Goal: Task Accomplishment & Management: Manage account settings

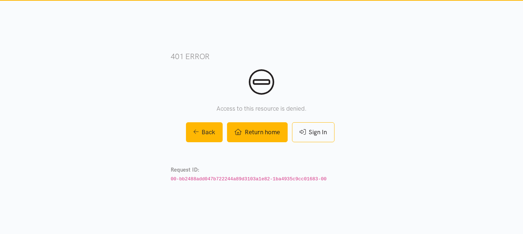
click at [267, 133] on link "Return home" at bounding box center [257, 132] width 60 height 20
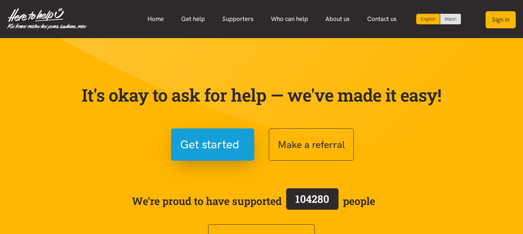
click at [495, 22] on button "Sign in" at bounding box center [500, 19] width 30 height 17
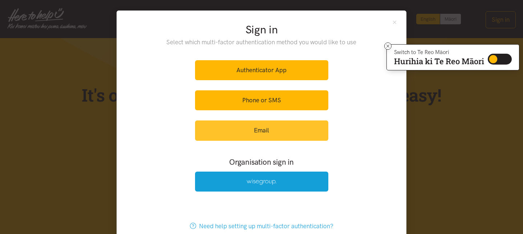
click at [251, 125] on link "Email" at bounding box center [261, 130] width 133 height 20
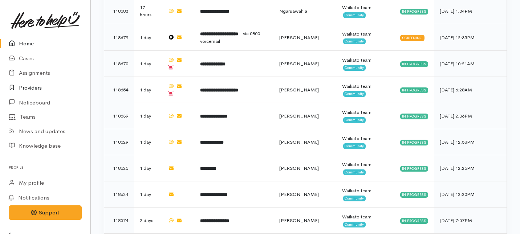
scroll to position [624, 0]
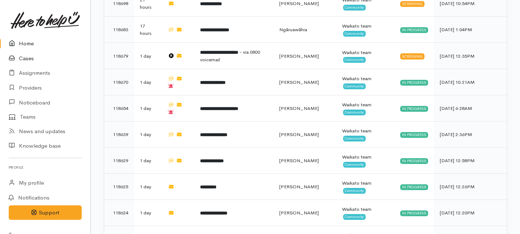
click at [22, 60] on link "Cases" at bounding box center [45, 58] width 90 height 15
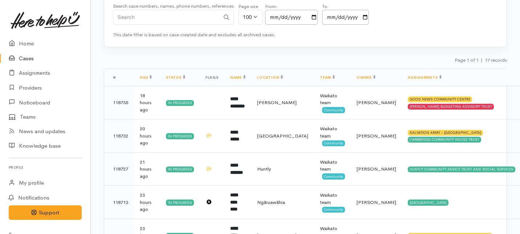
scroll to position [78, 0]
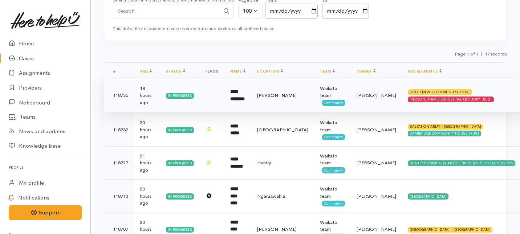
click at [251, 98] on td "**********" at bounding box center [237, 95] width 27 height 33
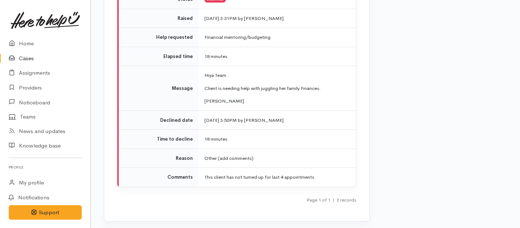
scroll to position [1134, 0]
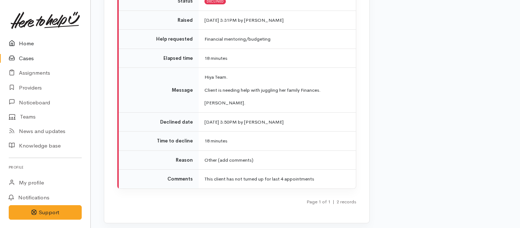
click at [27, 44] on link "Home" at bounding box center [45, 43] width 90 height 15
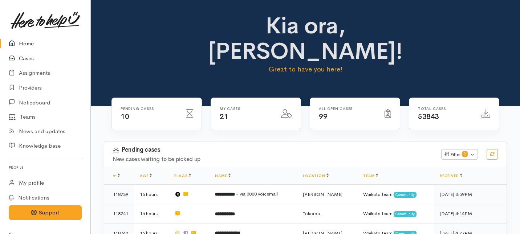
click at [29, 56] on link "Cases" at bounding box center [45, 58] width 90 height 15
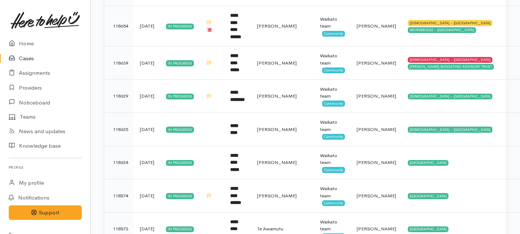
scroll to position [373, 0]
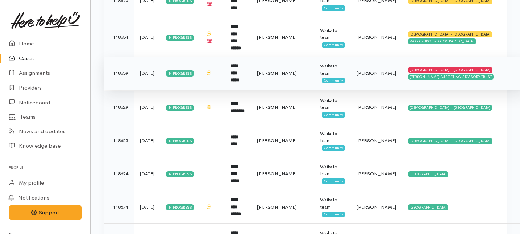
click at [239, 72] on b "**********" at bounding box center [234, 73] width 9 height 19
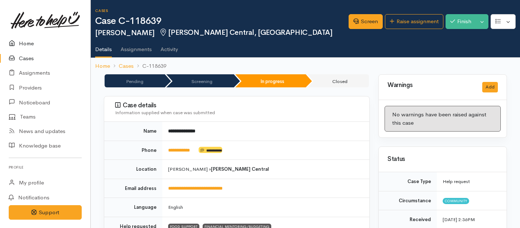
click at [23, 43] on link "Home" at bounding box center [45, 43] width 90 height 15
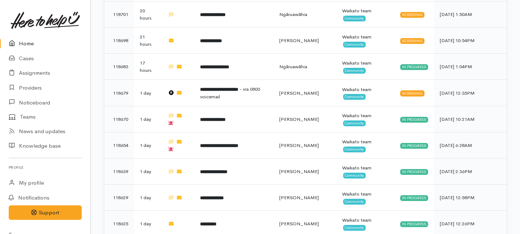
scroll to position [500, 0]
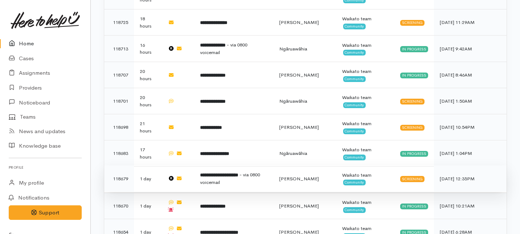
click at [247, 165] on td "**********" at bounding box center [233, 178] width 79 height 26
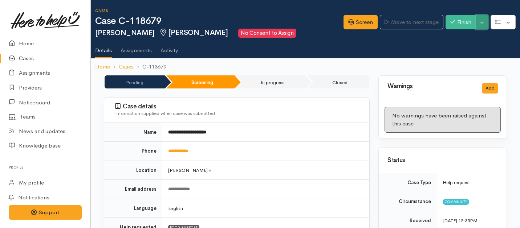
click at [482, 22] on button "Toggle Dropdown" at bounding box center [481, 22] width 13 height 15
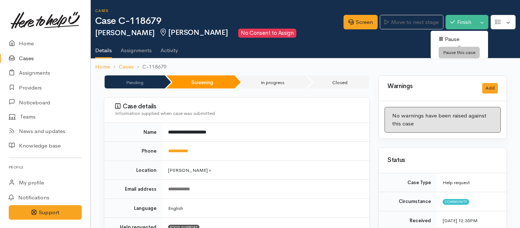
click at [447, 36] on link "Pause" at bounding box center [458, 39] width 57 height 11
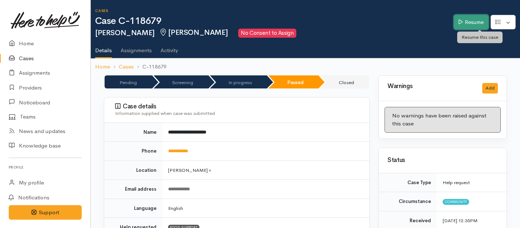
click at [483, 22] on link "Resume" at bounding box center [471, 22] width 34 height 15
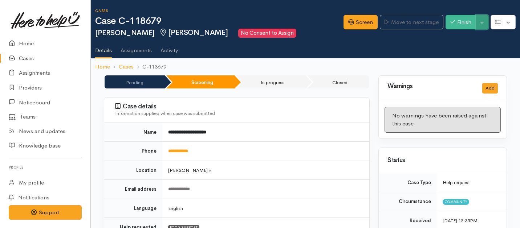
click at [480, 22] on button "Toggle Dropdown" at bounding box center [481, 22] width 13 height 15
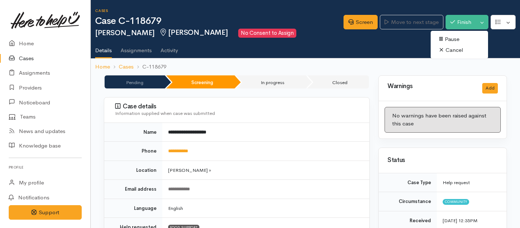
click at [453, 46] on link "Cancel" at bounding box center [458, 50] width 57 height 11
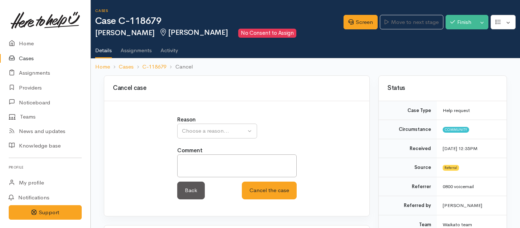
click at [210, 139] on div "Reason Inappropriate request Duplicate case Client withdrew case after contact …" at bounding box center [237, 162] width 128 height 92
click at [213, 127] on button "Choose a reason..." at bounding box center [217, 131] width 80 height 15
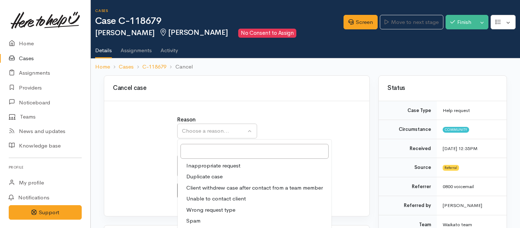
click at [200, 199] on span "Unable to contact client" at bounding box center [216, 199] width 60 height 8
select select "4"
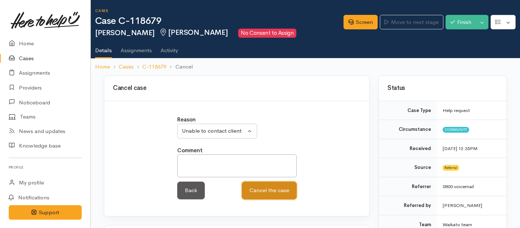
click at [251, 192] on button "Cancel the case" at bounding box center [269, 191] width 55 height 18
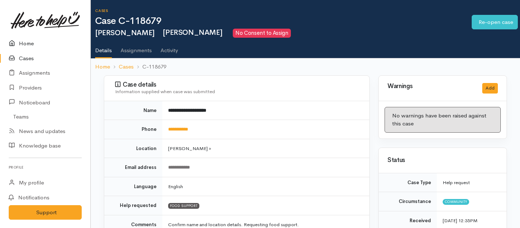
click at [29, 44] on link "Home" at bounding box center [45, 43] width 90 height 15
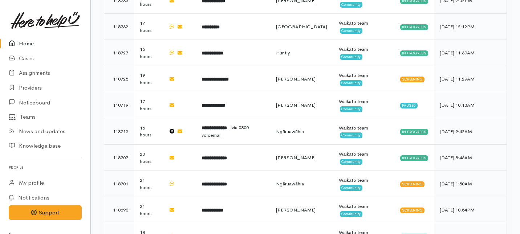
scroll to position [445, 0]
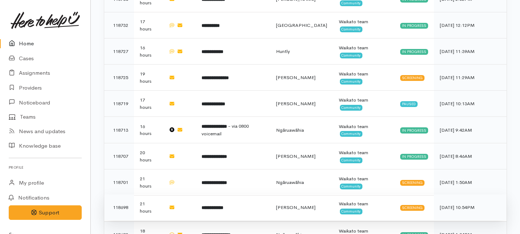
click at [254, 195] on td "**********" at bounding box center [233, 208] width 74 height 26
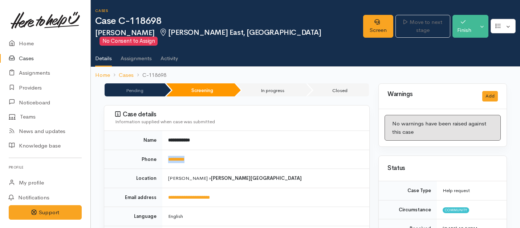
drag, startPoint x: 205, startPoint y: 152, endPoint x: 165, endPoint y: 151, distance: 40.3
click at [165, 151] on td "*********" at bounding box center [265, 159] width 207 height 19
copy link "*********"
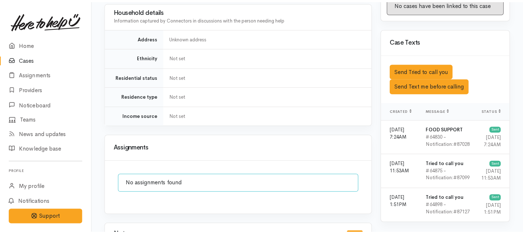
scroll to position [410, 0]
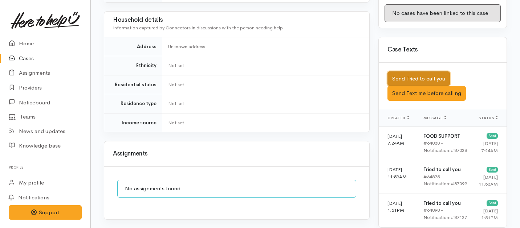
click at [407, 71] on button "Send Tried to call you" at bounding box center [418, 78] width 62 height 15
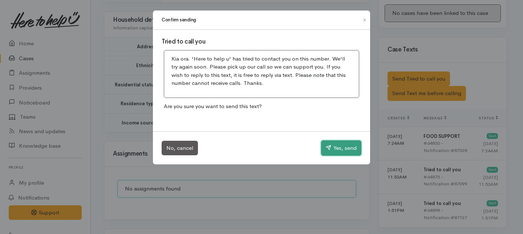
click at [352, 150] on button "Yes, send" at bounding box center [341, 147] width 40 height 15
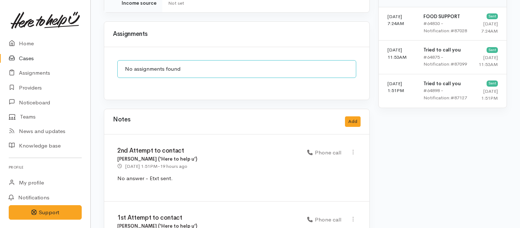
scroll to position [564, 0]
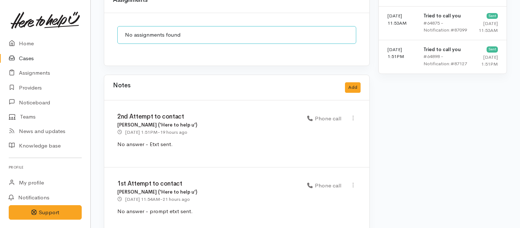
click at [352, 80] on div "Notes Add" at bounding box center [236, 87] width 247 height 15
click at [351, 82] on button "Add" at bounding box center [353, 87] width 16 height 11
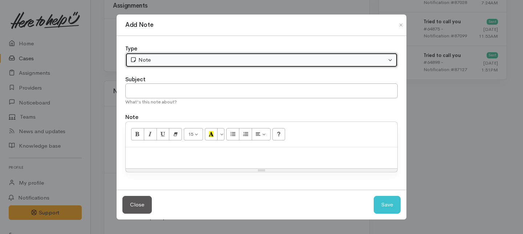
click at [184, 62] on div "Note" at bounding box center [258, 60] width 256 height 8
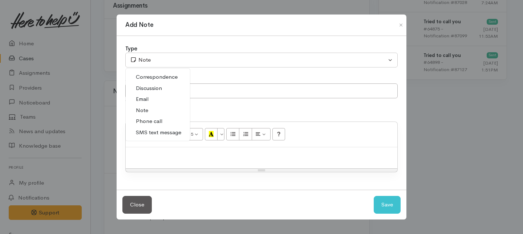
click at [146, 119] on span "Phone call" at bounding box center [149, 121] width 26 height 8
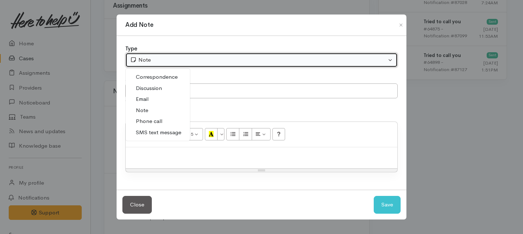
select select "3"
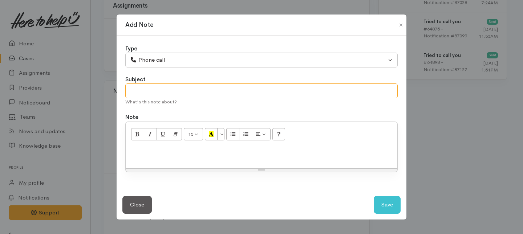
click at [147, 91] on input "text" at bounding box center [261, 90] width 272 height 15
type input "3rd Attempt to contact"
click at [145, 147] on div at bounding box center [261, 157] width 271 height 21
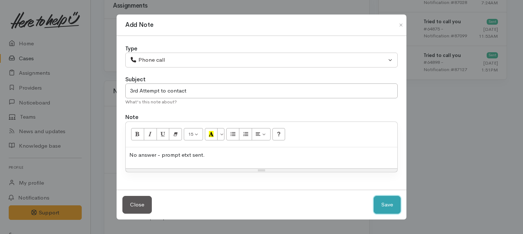
click at [387, 206] on button "Save" at bounding box center [386, 205] width 27 height 18
select select "1"
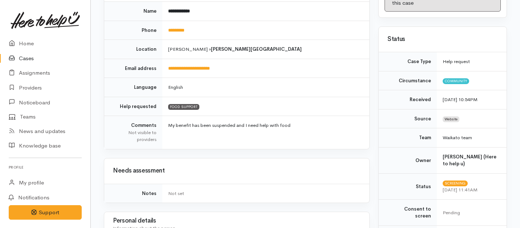
scroll to position [0, 0]
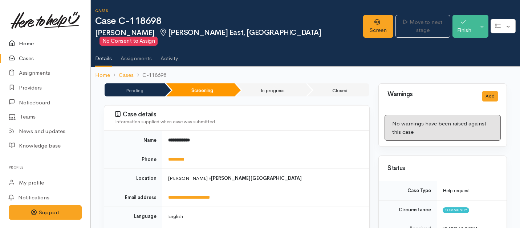
click at [26, 40] on link "Home" at bounding box center [45, 43] width 90 height 15
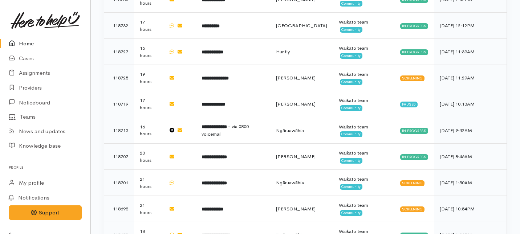
scroll to position [444, 0]
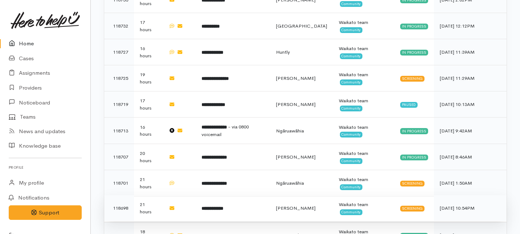
click at [196, 195] on td at bounding box center [179, 208] width 33 height 26
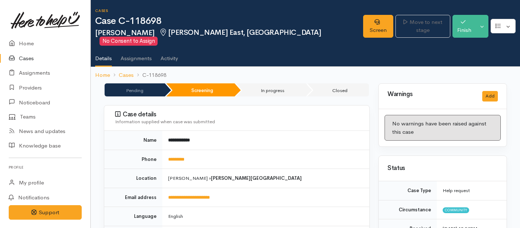
click at [23, 36] on link at bounding box center [45, 20] width 73 height 32
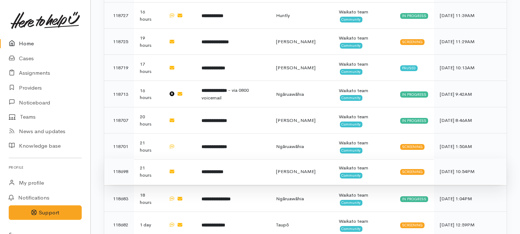
scroll to position [480, 0]
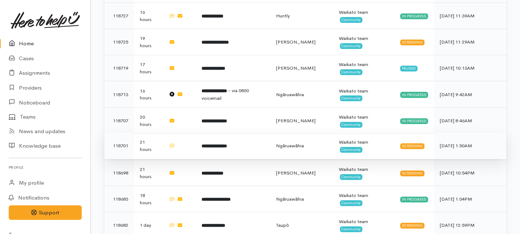
click at [226, 144] on b "**********" at bounding box center [213, 146] width 25 height 5
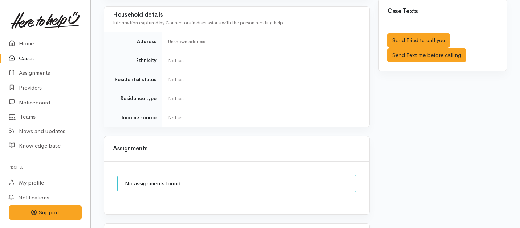
scroll to position [637, 0]
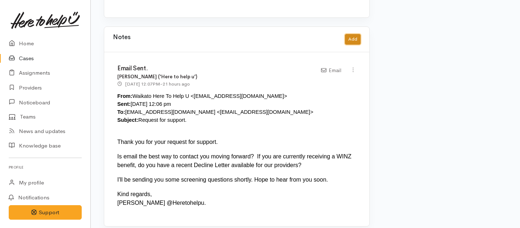
click at [351, 34] on button "Add" at bounding box center [353, 39] width 16 height 11
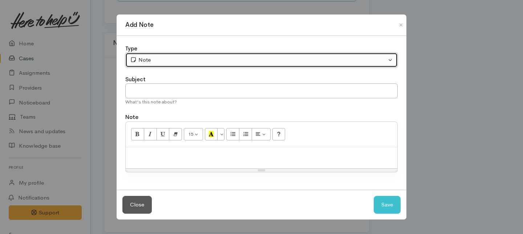
click at [188, 61] on div "Note" at bounding box center [258, 60] width 256 height 8
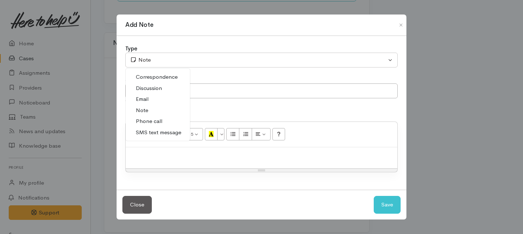
click at [144, 109] on span "Note" at bounding box center [142, 110] width 12 height 8
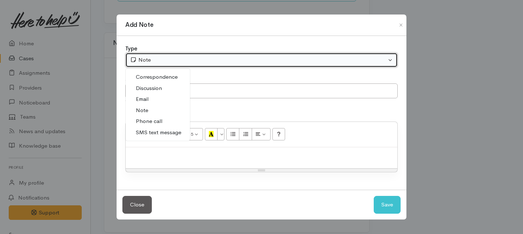
select select "1"
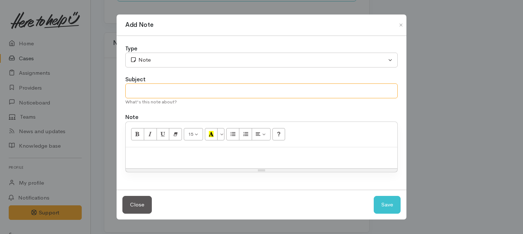
click at [151, 90] on input "text" at bounding box center [261, 90] width 272 height 15
type input "No Reply"
click at [165, 157] on p at bounding box center [261, 155] width 264 height 8
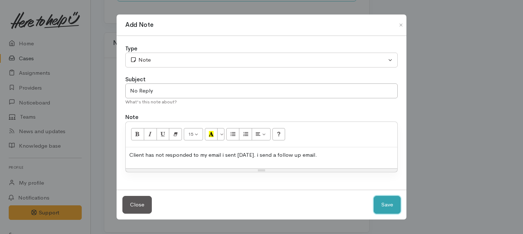
click at [391, 209] on button "Save" at bounding box center [386, 205] width 27 height 18
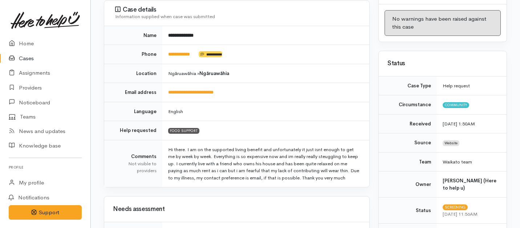
scroll to position [0, 0]
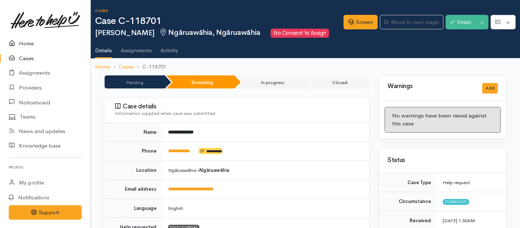
click at [23, 43] on link "Home" at bounding box center [45, 43] width 90 height 15
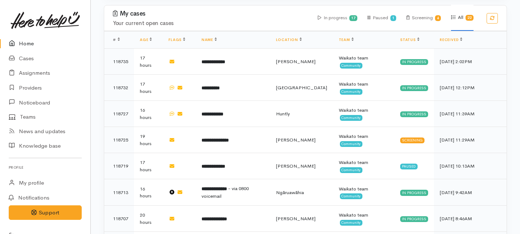
scroll to position [375, 0]
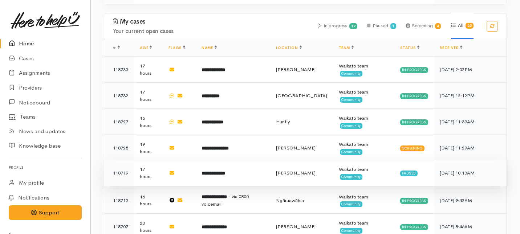
click at [229, 160] on td "**********" at bounding box center [233, 173] width 74 height 26
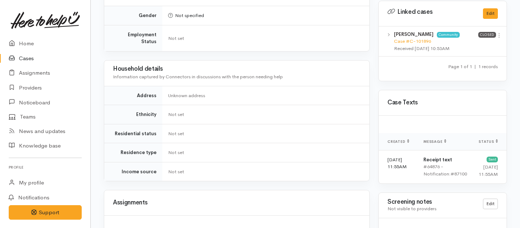
scroll to position [575, 0]
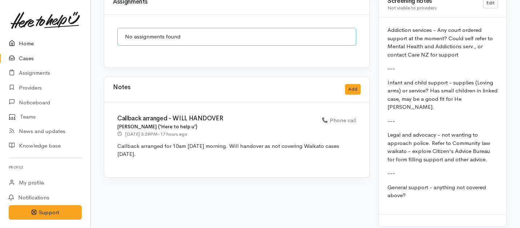
click at [28, 45] on link "Home" at bounding box center [45, 43] width 90 height 15
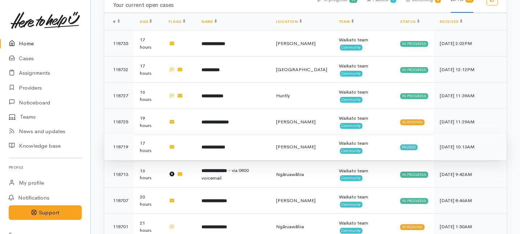
scroll to position [399, 0]
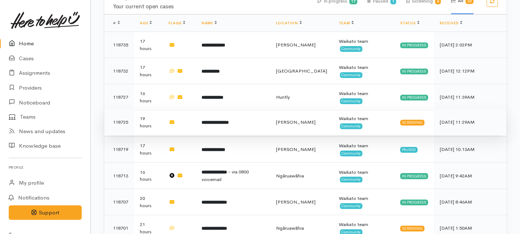
click at [230, 109] on td "**********" at bounding box center [233, 122] width 74 height 26
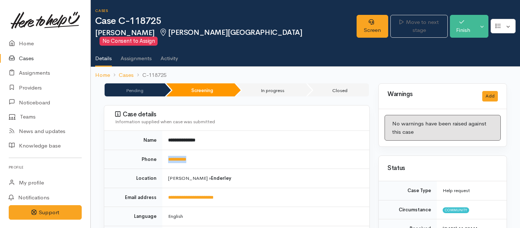
drag, startPoint x: 200, startPoint y: 150, endPoint x: 164, endPoint y: 147, distance: 36.0
click at [164, 150] on td "**********" at bounding box center [265, 159] width 207 height 19
copy link "**********"
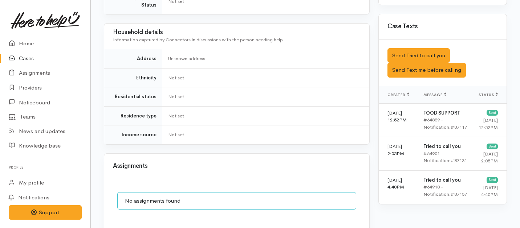
scroll to position [418, 0]
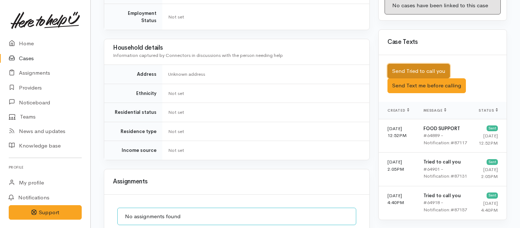
click at [428, 64] on button "Send Tried to call you" at bounding box center [418, 71] width 62 height 15
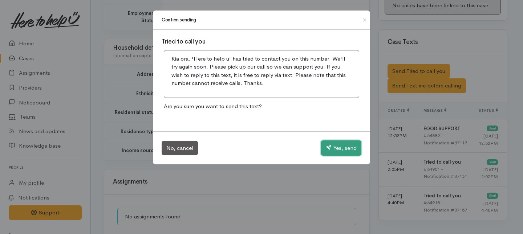
click at [342, 150] on button "Yes, send" at bounding box center [341, 147] width 40 height 15
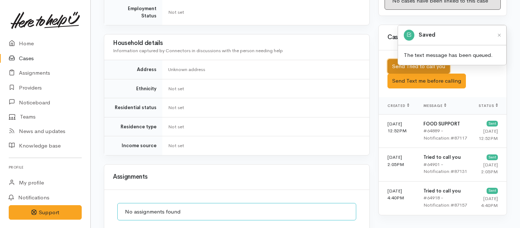
scroll to position [592, 0]
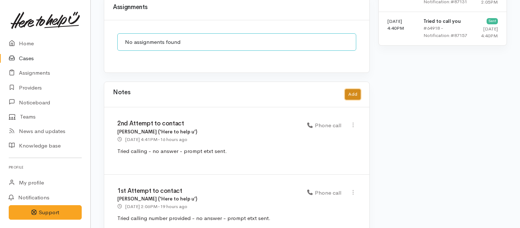
click at [352, 89] on button "Add" at bounding box center [353, 94] width 16 height 11
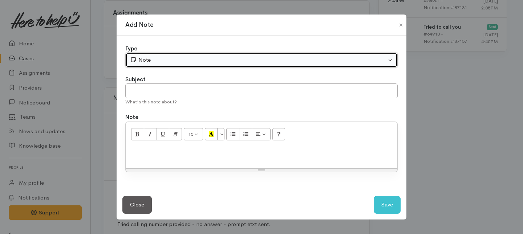
click at [188, 60] on div "Note" at bounding box center [258, 60] width 256 height 8
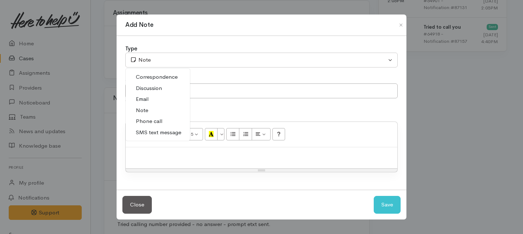
click at [152, 119] on span "Phone call" at bounding box center [149, 121] width 26 height 8
select select "3"
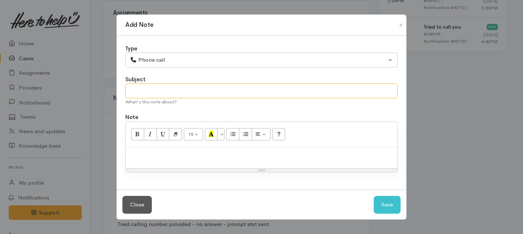
click at [152, 90] on input "text" at bounding box center [261, 90] width 272 height 15
type input "3rd Attempt to contact"
click at [150, 159] on p at bounding box center [261, 155] width 264 height 8
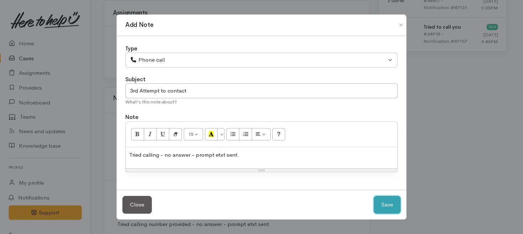
click at [382, 204] on button "Save" at bounding box center [386, 205] width 27 height 18
select select "1"
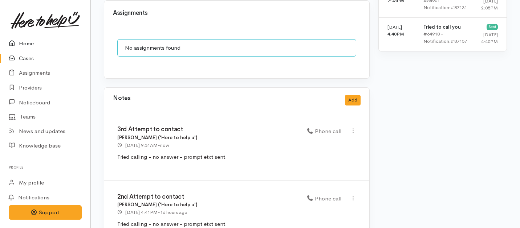
click at [34, 42] on link "Home" at bounding box center [45, 43] width 90 height 15
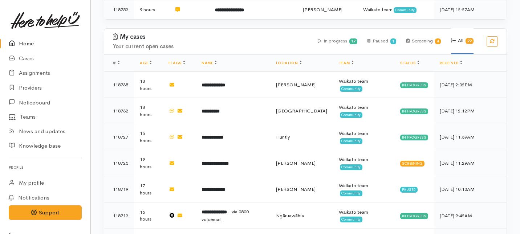
scroll to position [359, 0]
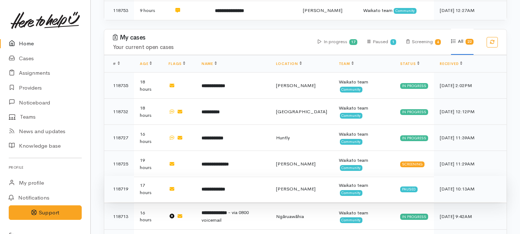
click at [205, 176] on td "**********" at bounding box center [233, 189] width 74 height 26
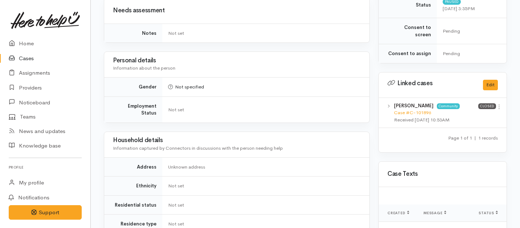
scroll to position [575, 0]
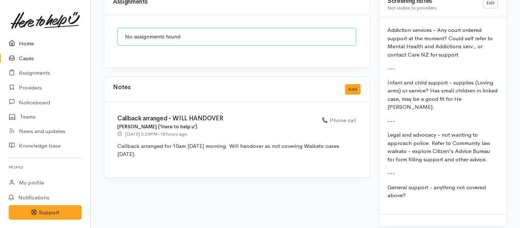
click at [29, 44] on link "Home" at bounding box center [45, 43] width 90 height 15
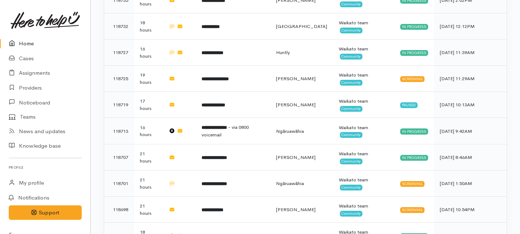
scroll to position [446, 0]
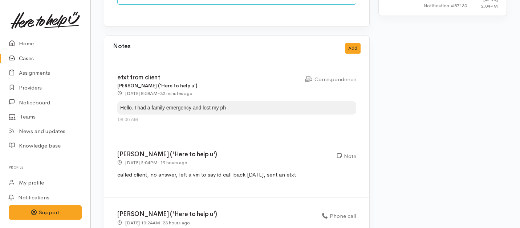
scroll to position [620, 0]
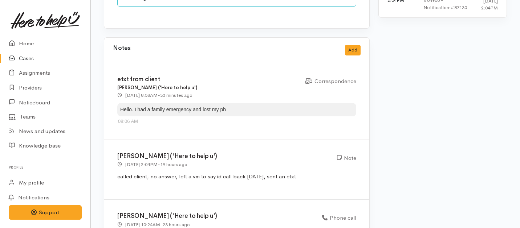
click at [147, 103] on div "Hello. I had a family emergency and lost my ph" at bounding box center [236, 109] width 239 height 13
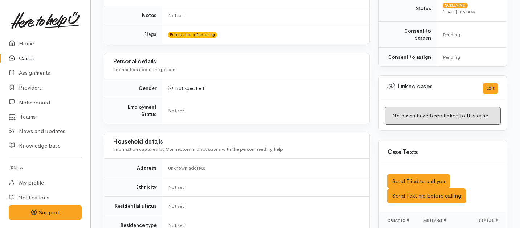
scroll to position [330, 0]
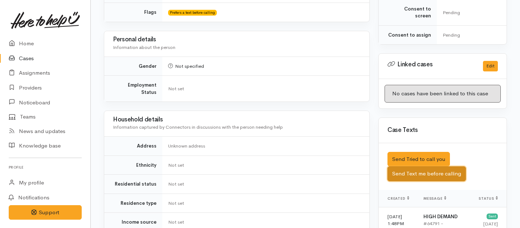
click at [404, 167] on button "Send Text me before calling" at bounding box center [426, 174] width 78 height 15
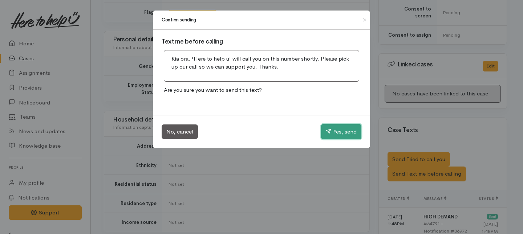
click at [333, 130] on button "Yes, send" at bounding box center [341, 131] width 40 height 15
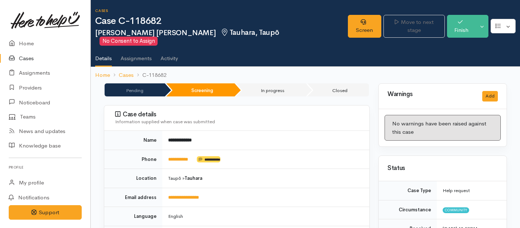
scroll to position [23, 0]
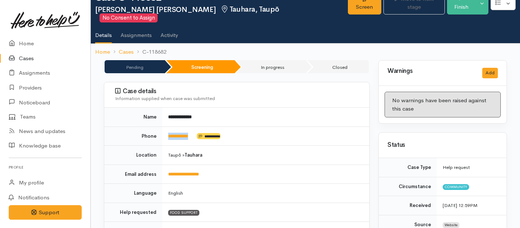
drag, startPoint x: 194, startPoint y: 128, endPoint x: 167, endPoint y: 126, distance: 27.7
click at [167, 127] on td "**********" at bounding box center [265, 136] width 207 height 19
copy td "**********"
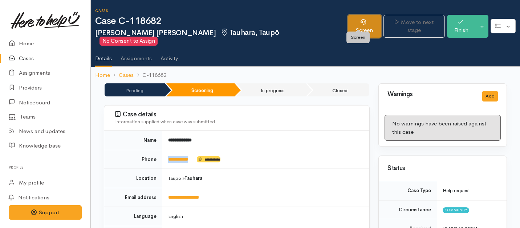
click at [352, 22] on link "Screen" at bounding box center [364, 26] width 33 height 23
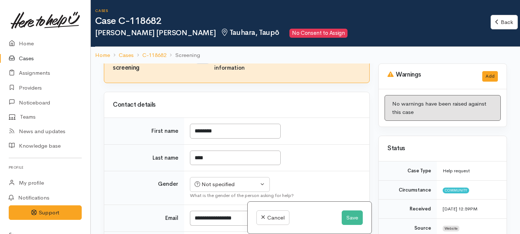
scroll to position [54, 0]
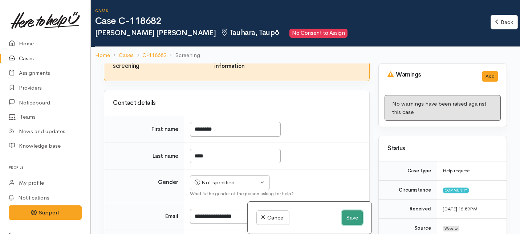
click at [349, 219] on button "Save" at bounding box center [351, 217] width 21 height 15
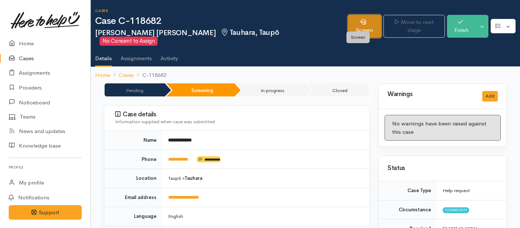
click at [348, 20] on link "Screen" at bounding box center [364, 26] width 33 height 23
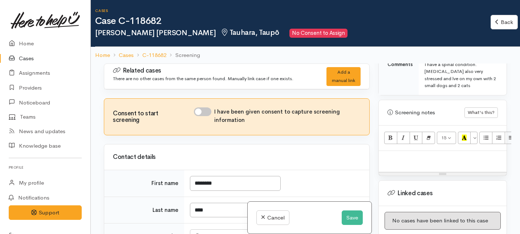
scroll to position [445, 0]
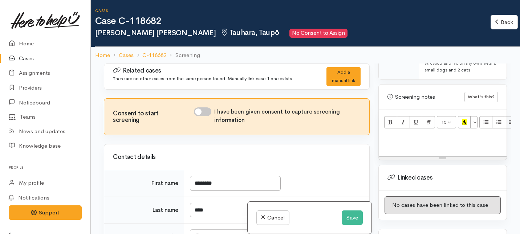
click at [402, 141] on div at bounding box center [442, 145] width 128 height 21
click at [200, 113] on input "I have been given consent to capture screening information" at bounding box center [202, 111] width 17 height 9
checkbox input "true"
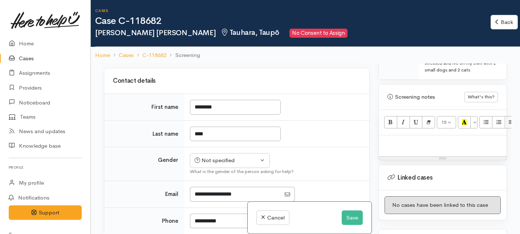
scroll to position [88, 0]
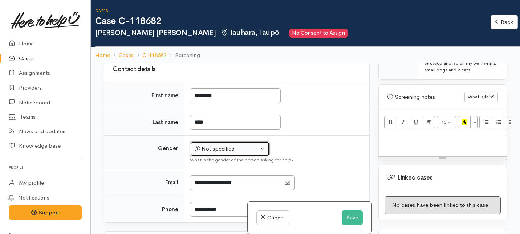
click at [221, 152] on div "Not specified" at bounding box center [227, 149] width 64 height 8
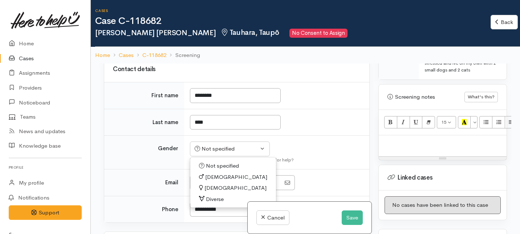
click at [210, 188] on span "Female" at bounding box center [235, 188] width 62 height 8
select select "Female"
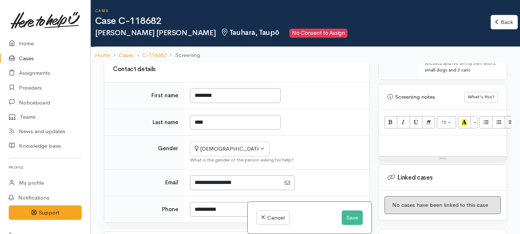
click at [417, 139] on p at bounding box center [442, 143] width 120 height 8
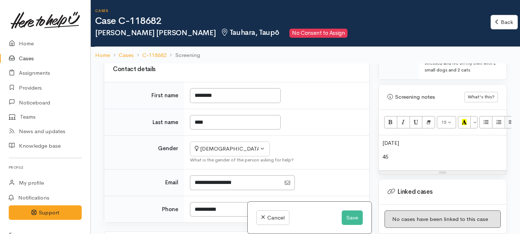
scroll to position [64, 0]
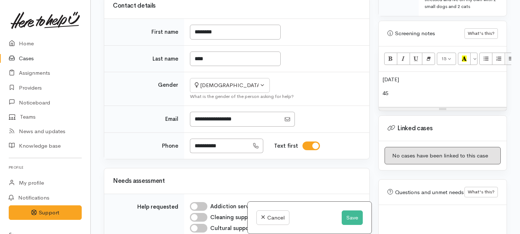
click at [409, 90] on div "24/5/69 45" at bounding box center [442, 89] width 128 height 35
click at [382, 89] on p "45B Elizabeth street" at bounding box center [442, 93] width 120 height 8
click at [425, 89] on p "1/45B Elizabeth street" at bounding box center [442, 93] width 120 height 8
click at [448, 89] on p "1/45B Elizabeth Street" at bounding box center [442, 93] width 120 height 8
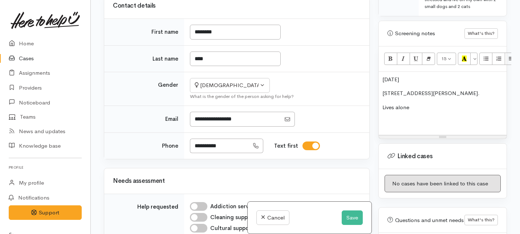
click at [407, 117] on p at bounding box center [442, 121] width 120 height 8
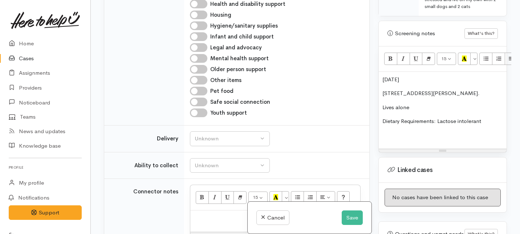
scroll to position [386, 0]
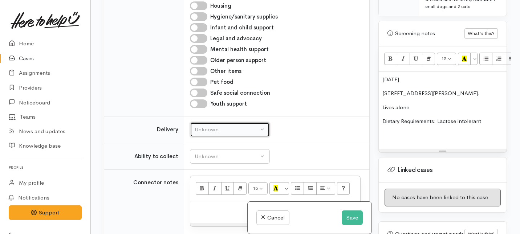
click at [224, 131] on div "Unknown" at bounding box center [227, 130] width 64 height 8
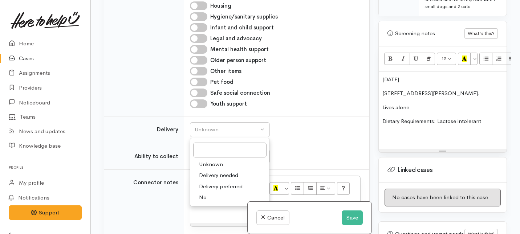
click at [204, 198] on span "No" at bounding box center [203, 197] width 8 height 8
select select "1"
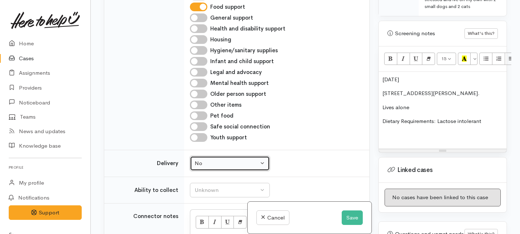
scroll to position [362, 0]
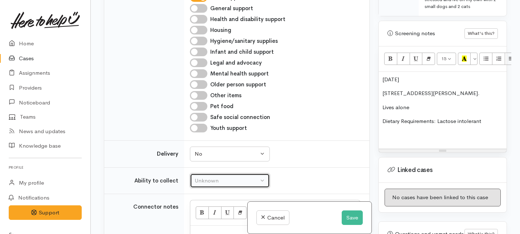
click at [226, 179] on div "Unknown" at bounding box center [227, 181] width 64 height 8
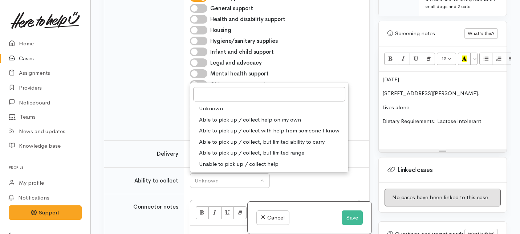
click at [223, 129] on span "Able to pick up / collect with help from someone I know" at bounding box center [269, 131] width 140 height 8
select select "5"
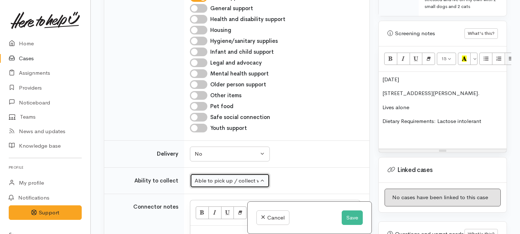
click at [232, 181] on div "Able to pick up / collect with help from someone I know" at bounding box center [227, 181] width 64 height 8
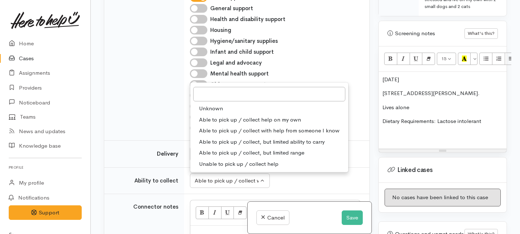
click at [331, 193] on td "Unknown Able to pick up / collect help on my own Able to pick up / collect with…" at bounding box center [276, 180] width 185 height 27
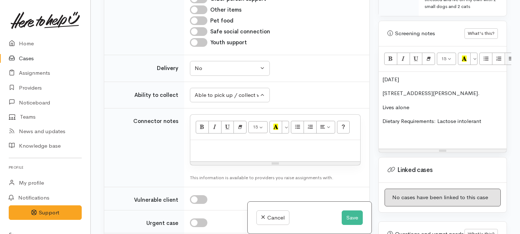
scroll to position [431, 0]
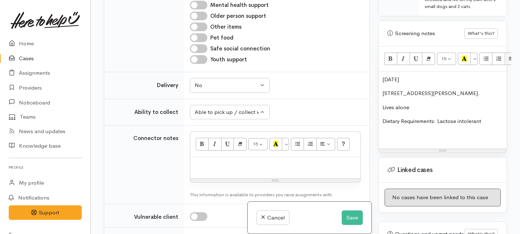
click at [382, 75] on p "24/5/69" at bounding box center [442, 79] width 120 height 8
click at [381, 88] on div "Dob: 24/5/69 1/45B Elizabeth Street. Lives alone Dietary Requirements: Lactose …" at bounding box center [442, 110] width 128 height 77
click at [381, 102] on div "Dob: 24/5/69 Address: 1/45B Elizabeth Street. Lives alone Dietary Requirements:…" at bounding box center [442, 110] width 128 height 77
click at [381, 72] on div "Dob: 24/5/69 Address: 1/45B Elizabeth Street. Lives alone Dietary Requirements:…" at bounding box center [442, 110] width 128 height 77
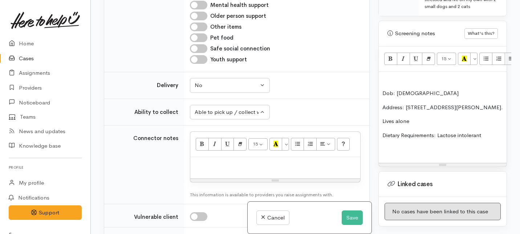
click at [381, 72] on div "Dob: 24/5/69 Address: 1/45B Elizabeth Street. Lives alone Dietary Requirements:…" at bounding box center [442, 117] width 128 height 91
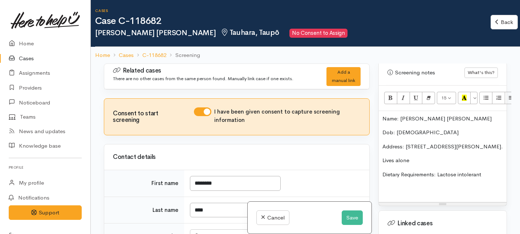
scroll to position [472, 0]
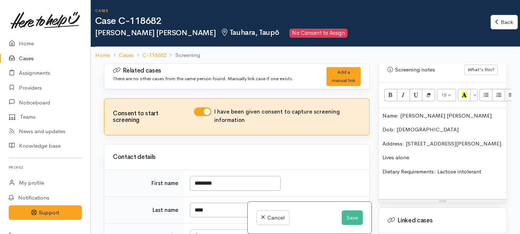
click at [490, 168] on p "Dietary Requirements: Lactose intolerant" at bounding box center [442, 172] width 120 height 8
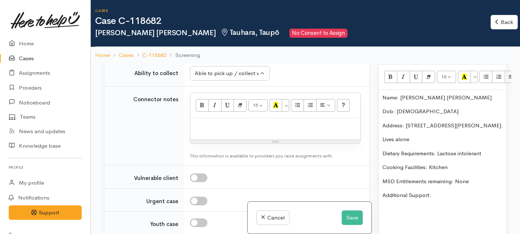
scroll to position [475, 0]
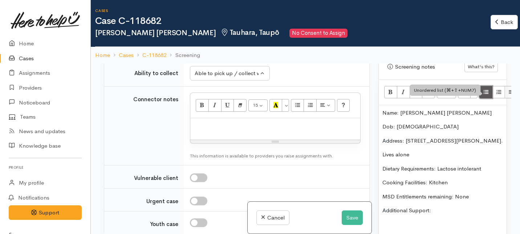
click at [486, 90] on button "Unordered list (⌘+⇧+NUM7)" at bounding box center [485, 92] width 13 height 12
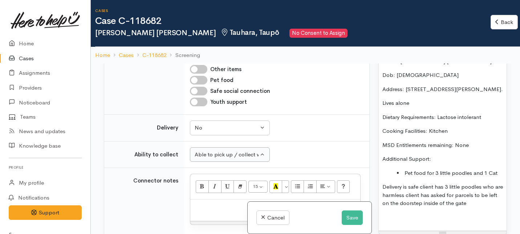
scroll to position [474, 0]
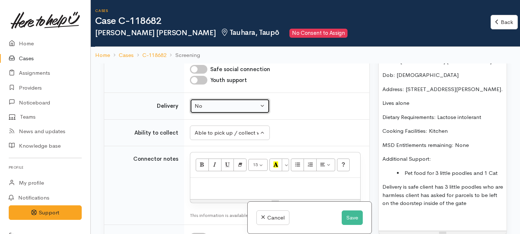
click at [266, 106] on button "No" at bounding box center [230, 106] width 80 height 15
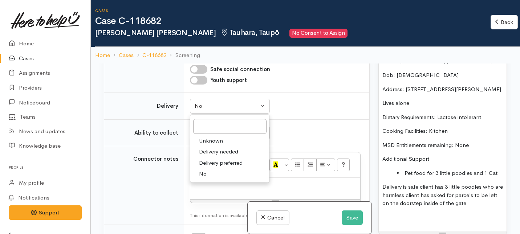
click at [224, 152] on span "Delivery needed" at bounding box center [218, 152] width 39 height 8
select select "3"
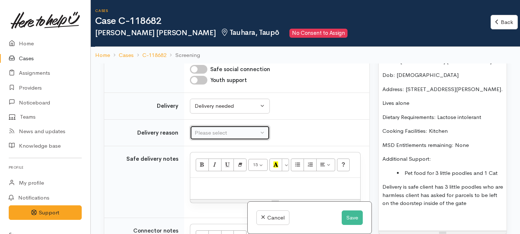
click at [231, 129] on div "Please select" at bounding box center [227, 133] width 64 height 8
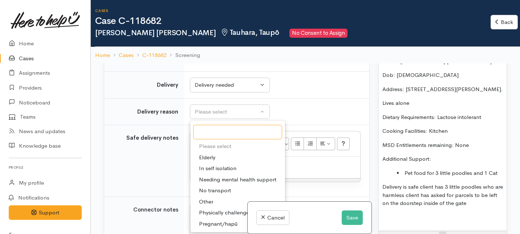
scroll to position [495, 0]
click at [211, 202] on span "Other" at bounding box center [206, 201] width 14 height 8
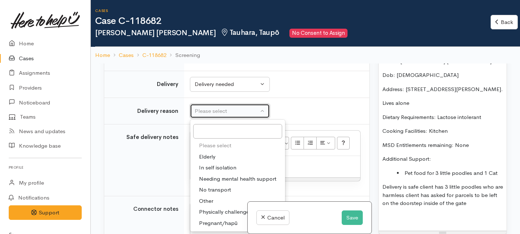
select select "7"
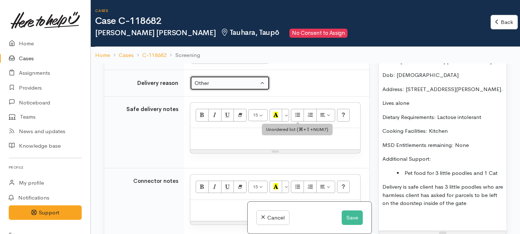
scroll to position [532, 0]
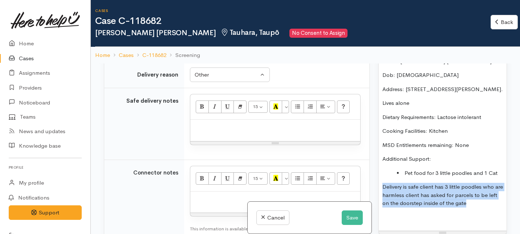
drag, startPoint x: 479, startPoint y: 200, endPoint x: 362, endPoint y: 175, distance: 119.9
click at [362, 175] on div "Related cases There are no other cases from the same person found. Manually lin…" at bounding box center [305, 181] width 412 height 234
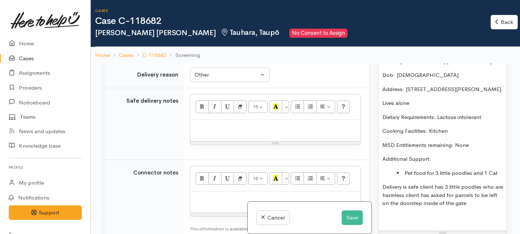
click at [209, 130] on p at bounding box center [275, 127] width 163 height 8
paste div
drag, startPoint x: 243, startPoint y: 128, endPoint x: 167, endPoint y: 127, distance: 76.2
click at [167, 127] on tr "Safe delivery notes <p><a href="tel:+64223197706" style="font-size: 13px;">0223…" at bounding box center [236, 124] width 265 height 72
click at [483, 196] on p "Delivery is safe client has 3 little poodles who are harmless client has asked …" at bounding box center [442, 195] width 120 height 25
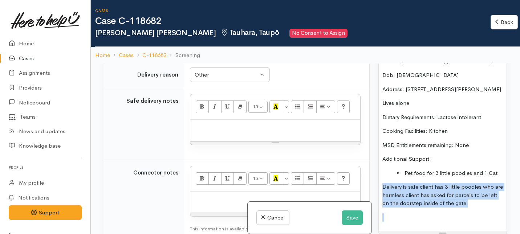
drag, startPoint x: 483, startPoint y: 196, endPoint x: 385, endPoint y: 181, distance: 99.9
click at [385, 183] on p "Delivery is safe client has 3 little poodles who are harmless client has asked …" at bounding box center [442, 195] width 120 height 25
copy p "Delivery is safe client has 3 little poodles who are harmless client has asked …"
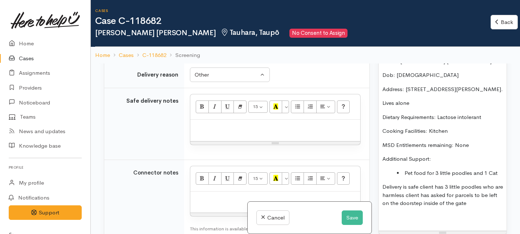
click at [203, 127] on p at bounding box center [275, 127] width 163 height 8
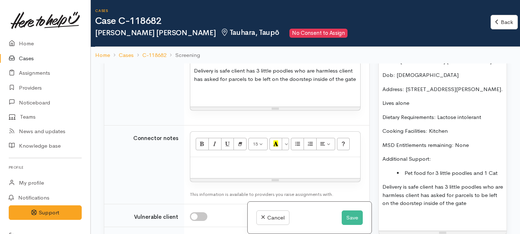
scroll to position [589, 0]
click at [203, 168] on div at bounding box center [275, 166] width 170 height 21
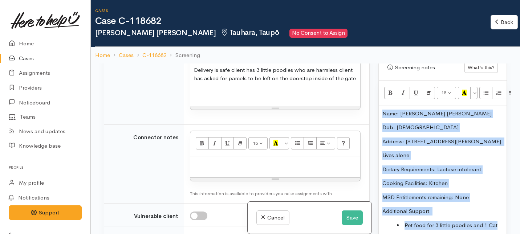
scroll to position [449, 0]
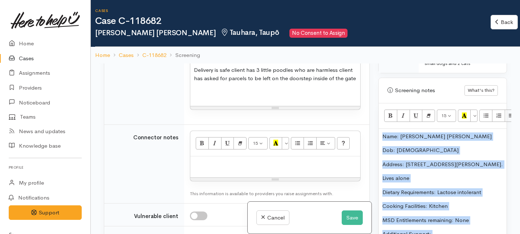
drag, startPoint x: 498, startPoint y: 166, endPoint x: 405, endPoint y: 63, distance: 138.8
click at [405, 63] on div "Cases Case C-118682 Rosemary jane Tauhara, Taupō No Consent to Assign Back Back…" at bounding box center [305, 149] width 429 height 298
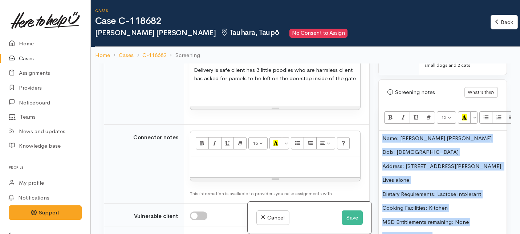
copy div "Name: Rosemary Jane Dob: 24/5/69 Address: 1/45B Elizabeth Street. Lives alone D…"
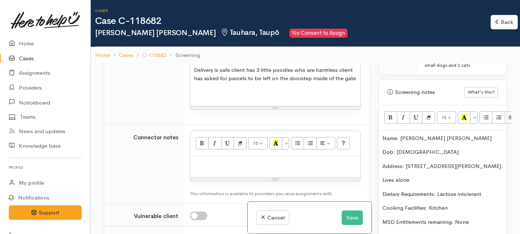
click at [217, 163] on p at bounding box center [275, 164] width 163 height 8
paste div
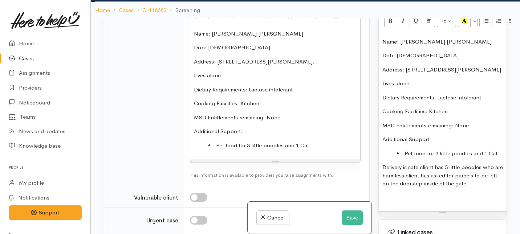
scroll to position [512, 0]
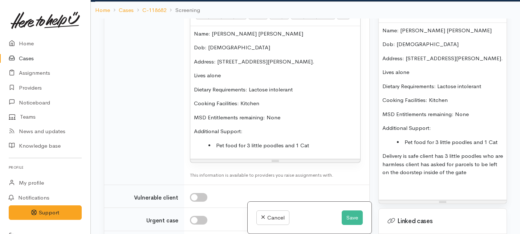
click at [485, 168] on p "Delivery is safe client has 3 little poodles who are harmless client has asked …" at bounding box center [442, 164] width 120 height 25
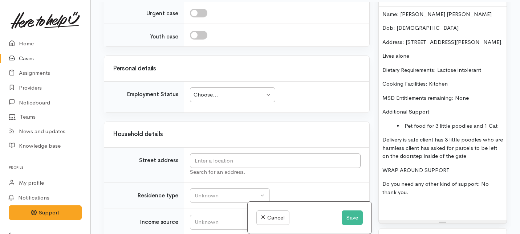
scroll to position [64, 0]
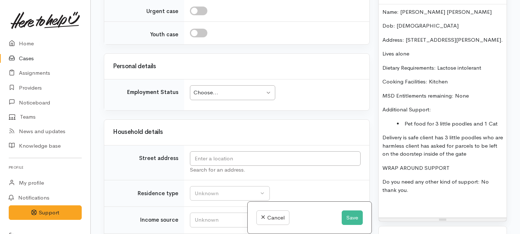
click at [229, 93] on div "Choose..." at bounding box center [228, 93] width 71 height 8
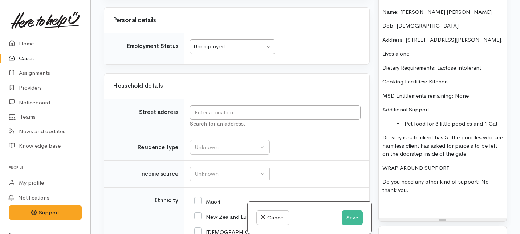
scroll to position [912, 0]
click at [206, 107] on input "text" at bounding box center [275, 112] width 171 height 15
drag, startPoint x: 468, startPoint y: 34, endPoint x: 406, endPoint y: 33, distance: 62.8
click at [406, 36] on p "Address: 1/45B Elizabeth Street." at bounding box center [442, 40] width 120 height 8
copy p "1/45B Elizabeth Street."
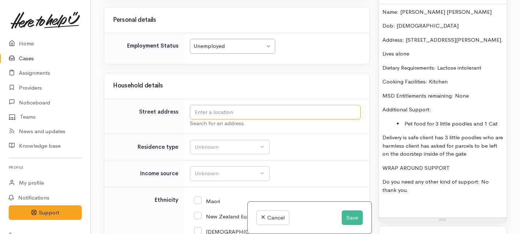
click at [252, 109] on input "text" at bounding box center [275, 112] width 171 height 15
paste input "1/45B Elizabeth Street."
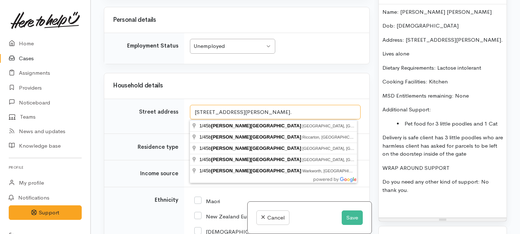
click at [201, 109] on input "1/45B Elizabeth Street." at bounding box center [275, 112] width 171 height 15
click at [248, 113] on input "45B Elizabeth Street." at bounding box center [275, 112] width 171 height 15
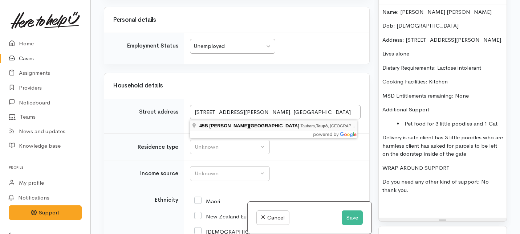
type input "45B Elizabeth Street, Tauhara, Taupō, New Zealand"
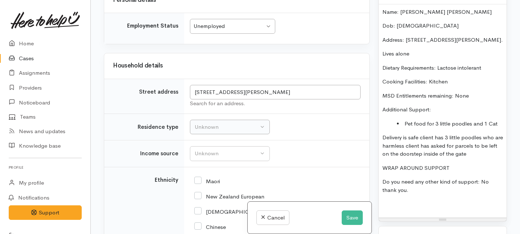
scroll to position [932, 0]
click at [222, 126] on div "Unknown" at bounding box center [227, 126] width 64 height 8
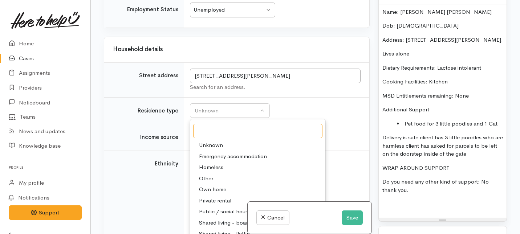
scroll to position [950, 0]
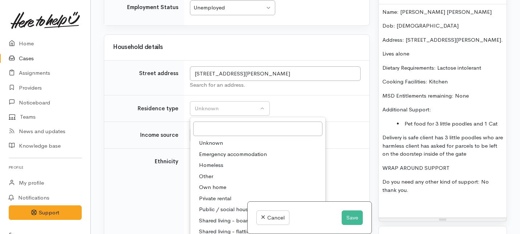
click at [216, 197] on span "Private rental" at bounding box center [215, 199] width 32 height 8
select select "2"
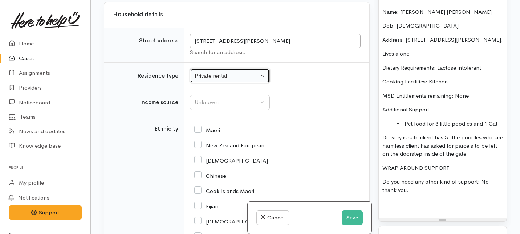
scroll to position [987, 0]
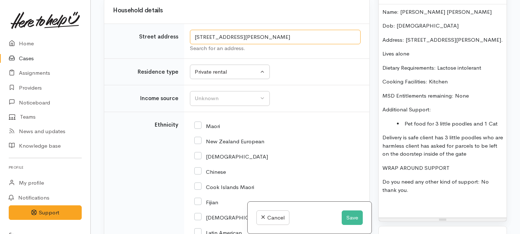
drag, startPoint x: 283, startPoint y: 36, endPoint x: 193, endPoint y: 33, distance: 90.4
click at [193, 33] on input "45B Elizabeth Street, Tauhara, Taupō, New Zealand" at bounding box center [275, 37] width 171 height 15
drag, startPoint x: 466, startPoint y: 33, endPoint x: 406, endPoint y: 33, distance: 59.9
click at [406, 36] on p "Address: 1/45B Elizabeth Street." at bounding box center [442, 40] width 120 height 8
click at [196, 38] on input "45B Elizabeth Street, Tauhara, Taupō, New Zealand" at bounding box center [275, 37] width 171 height 15
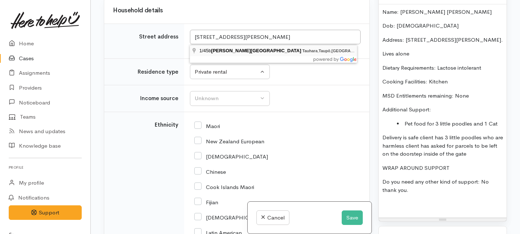
type input "1/45b Elizabeth Street, Tauhara, Taupō, New Zealand"
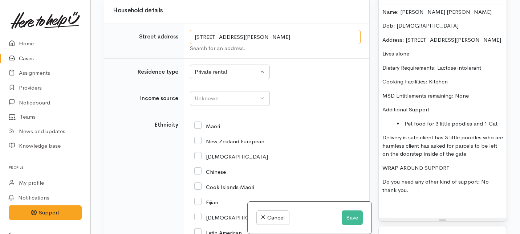
drag, startPoint x: 288, startPoint y: 37, endPoint x: 187, endPoint y: 36, distance: 100.9
click at [187, 36] on td "1/45b Elizabeth Street, Tauhara, Taupō, New Zealand Search for an address." at bounding box center [276, 41] width 185 height 35
drag, startPoint x: 467, startPoint y: 36, endPoint x: 406, endPoint y: 30, distance: 62.0
click at [406, 36] on p "Address: 1/45B Elizabeth Street." at bounding box center [442, 40] width 120 height 8
drag, startPoint x: 415, startPoint y: 54, endPoint x: 354, endPoint y: 49, distance: 61.5
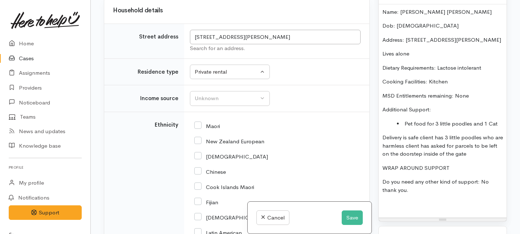
click at [354, 49] on div "Related cases There are no other cases from the same person found. Manually lin…" at bounding box center [305, 117] width 412 height 234
click at [340, 81] on td "Unknown Emergency accommodation Homeless Other Own home Private rental Public /…" at bounding box center [276, 71] width 185 height 27
click at [228, 107] on td "Unknown ACC Maternity leave MSD - Away from Home Allowance MSD - Child Disabili…" at bounding box center [276, 98] width 185 height 27
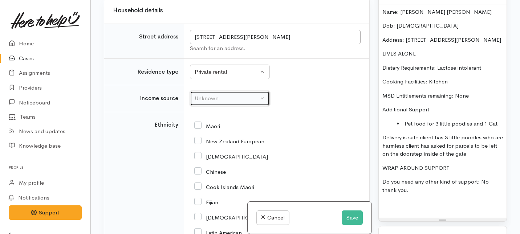
click at [226, 101] on div "Unknown" at bounding box center [227, 98] width 64 height 8
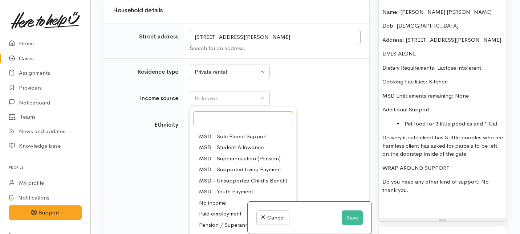
scroll to position [92, 0]
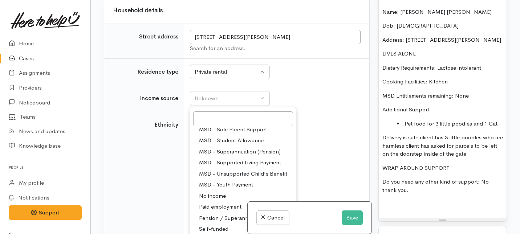
click at [222, 159] on span "MSD - Supported Living Payment" at bounding box center [240, 163] width 82 height 8
select select "3"
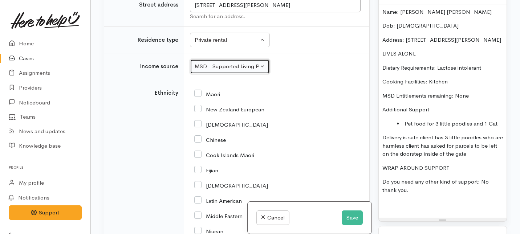
scroll to position [1020, 0]
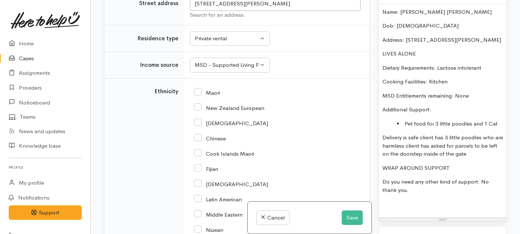
click at [197, 107] on input "New Zealand European" at bounding box center [229, 107] width 70 height 7
checkbox input "true"
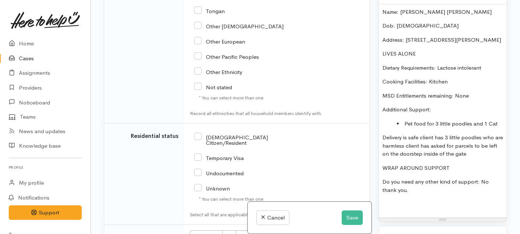
scroll to position [1304, 0]
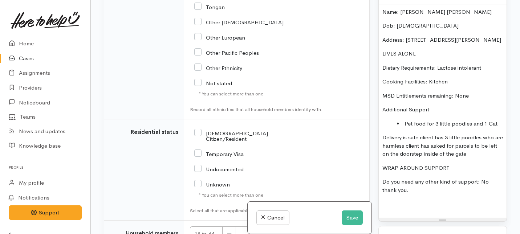
click at [199, 130] on input "NZ Citizen/Resident" at bounding box center [243, 136] width 99 height 12
checkbox input "true"
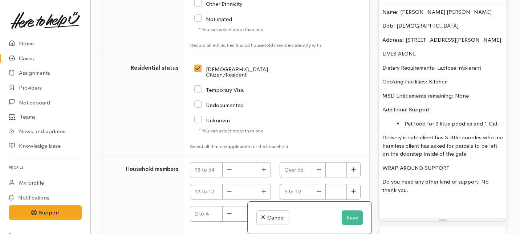
scroll to position [1453, 0]
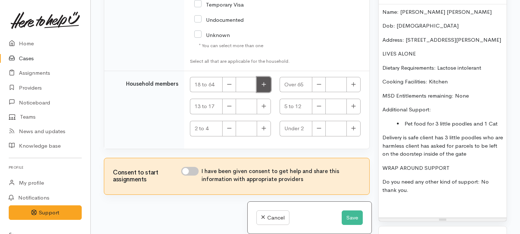
click at [262, 82] on icon "button" at bounding box center [263, 84] width 4 height 4
type input "1"
click at [190, 167] on input "I have been given consent to get help and share this information with appropria…" at bounding box center [189, 171] width 17 height 9
checkbox input "true"
click at [343, 214] on button "Save" at bounding box center [351, 217] width 21 height 15
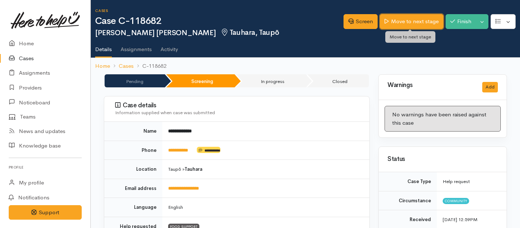
click at [406, 26] on link "Move to next stage" at bounding box center [411, 21] width 63 height 15
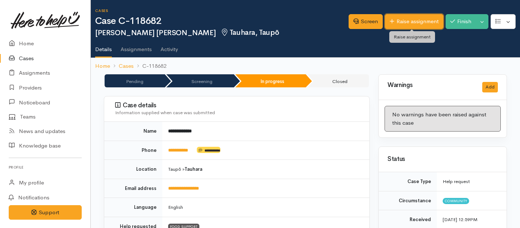
click at [410, 24] on link "Raise assignment" at bounding box center [414, 21] width 58 height 15
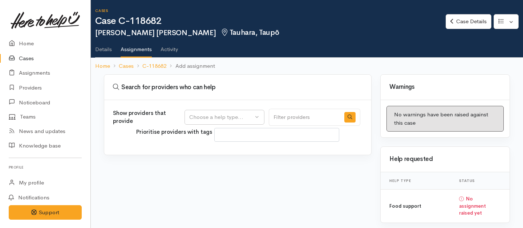
select select
click at [220, 122] on button "Choose a help type..." at bounding box center [224, 117] width 80 height 15
click at [213, 150] on span "Food support" at bounding box center [210, 152] width 34 height 8
select select "3"
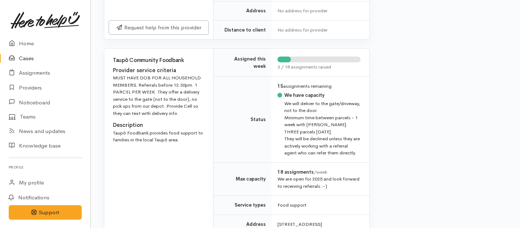
scroll to position [310, 0]
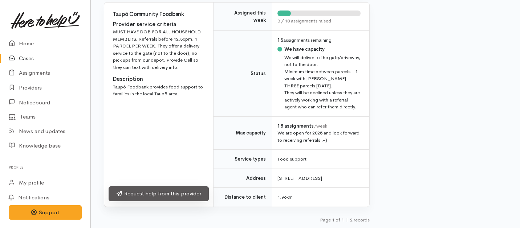
click at [187, 194] on link "Request help from this provider" at bounding box center [159, 194] width 100 height 15
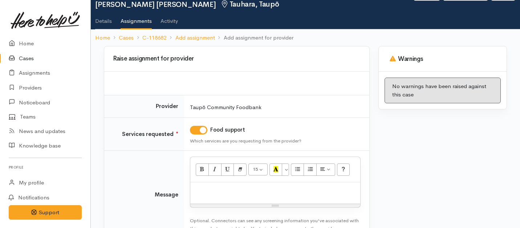
scroll to position [48, 0]
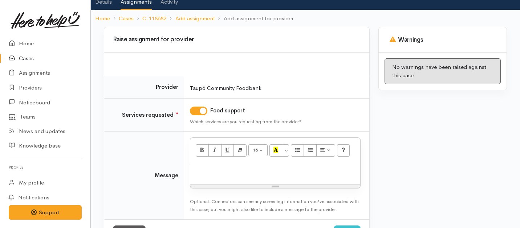
click at [233, 179] on div at bounding box center [275, 173] width 170 height 21
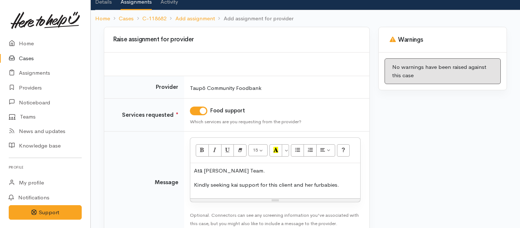
click at [319, 186] on p "Kindly seeking kai support for this client and her furbabies." at bounding box center [275, 185] width 163 height 8
click at [352, 185] on p "Kindly seeking kai support for this client and her fur babies." at bounding box center [275, 185] width 163 height 8
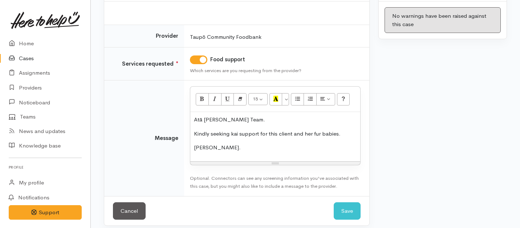
scroll to position [105, 0]
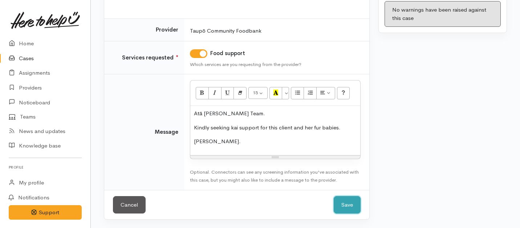
click at [345, 209] on button "Save" at bounding box center [346, 205] width 27 height 18
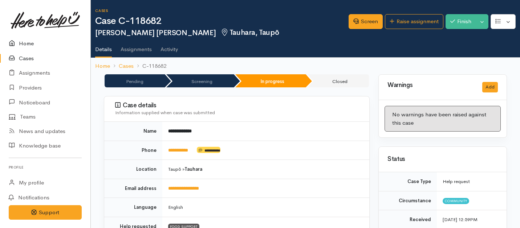
click at [28, 42] on link "Home" at bounding box center [45, 43] width 90 height 15
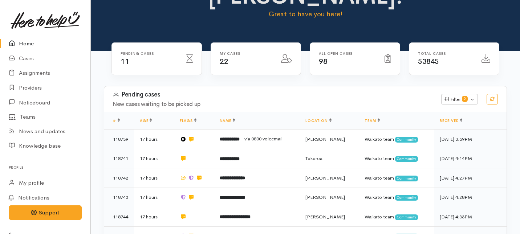
scroll to position [64, 0]
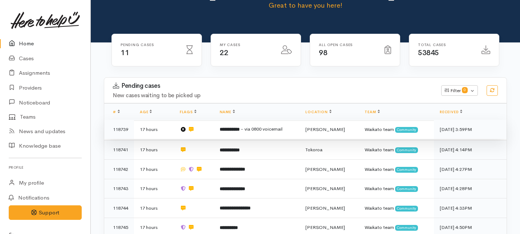
click at [226, 127] on b "**********" at bounding box center [230, 129] width 20 height 5
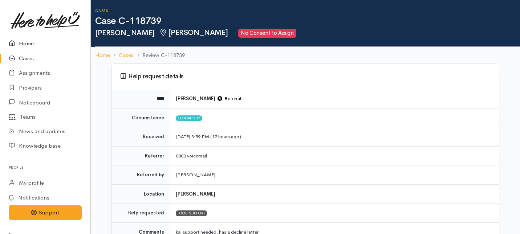
click at [25, 41] on link "Home" at bounding box center [45, 43] width 90 height 15
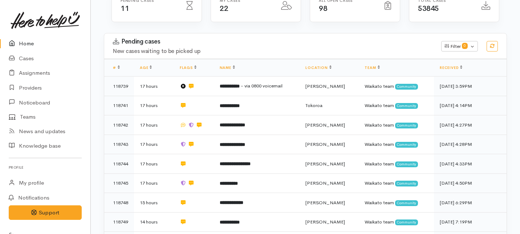
scroll to position [117, 0]
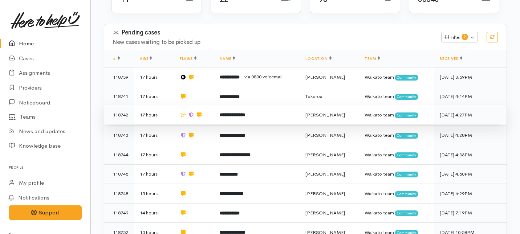
click at [224, 105] on td "**********" at bounding box center [257, 115] width 86 height 20
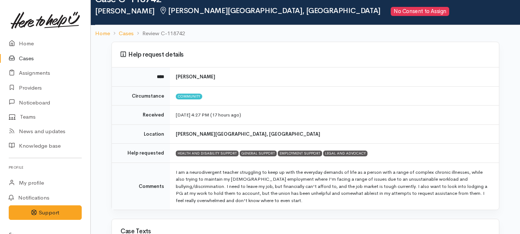
scroll to position [24, 0]
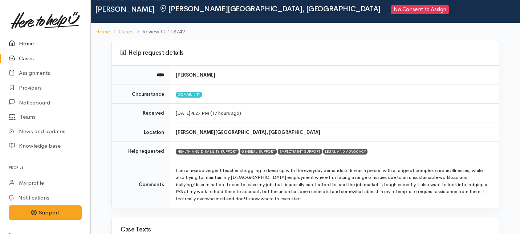
click at [30, 41] on link "Home" at bounding box center [45, 43] width 90 height 15
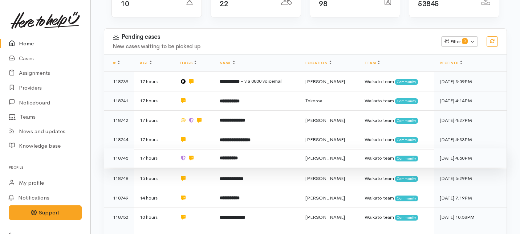
scroll to position [114, 0]
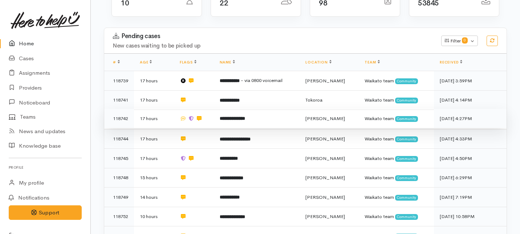
click at [233, 116] on b "**********" at bounding box center [232, 118] width 25 height 5
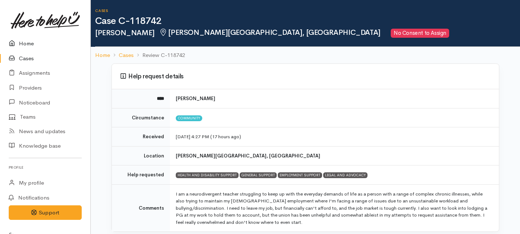
click at [25, 41] on link "Home" at bounding box center [45, 43] width 90 height 15
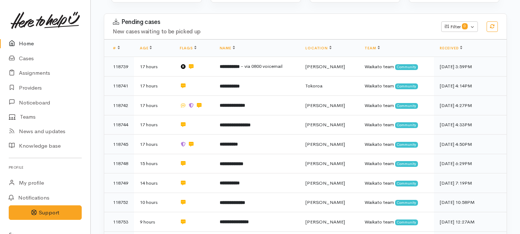
scroll to position [152, 0]
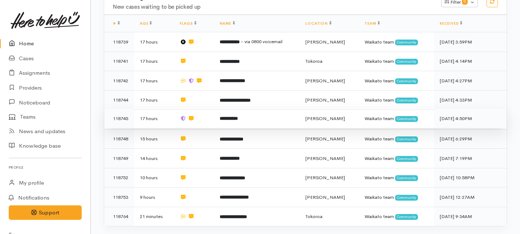
click at [214, 109] on td at bounding box center [194, 119] width 40 height 20
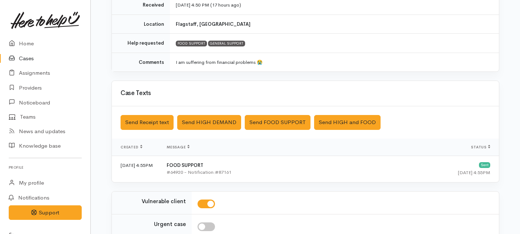
scroll to position [222, 0]
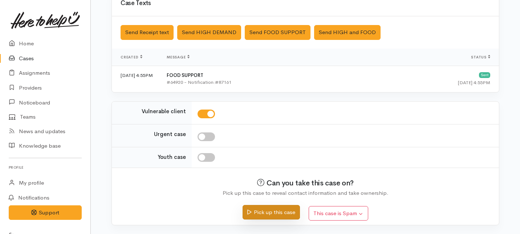
click at [267, 216] on button "Pick up this case" at bounding box center [270, 212] width 57 height 15
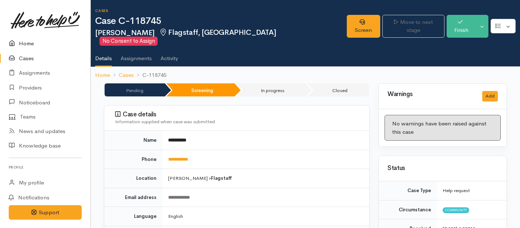
click at [31, 44] on link "Home" at bounding box center [45, 43] width 90 height 15
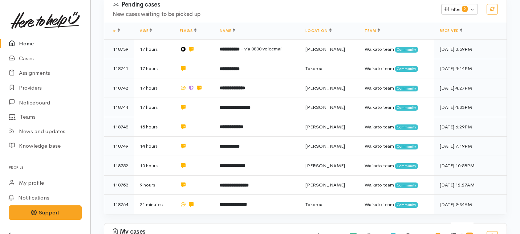
scroll to position [146, 0]
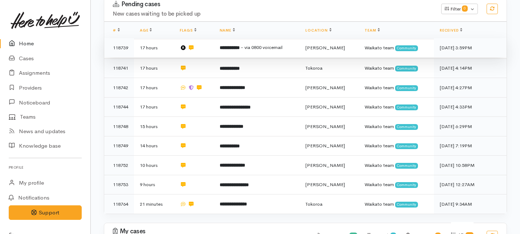
click at [233, 45] on b "**********" at bounding box center [230, 47] width 20 height 5
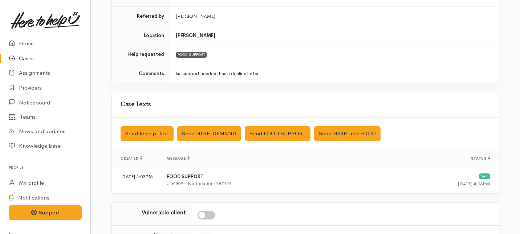
scroll to position [253, 0]
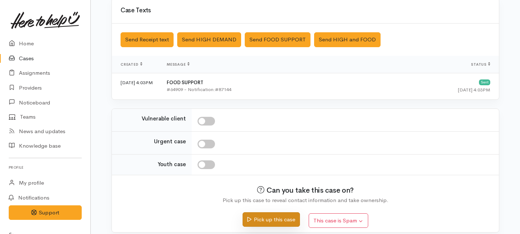
click at [261, 222] on button "Pick up this case" at bounding box center [270, 219] width 57 height 15
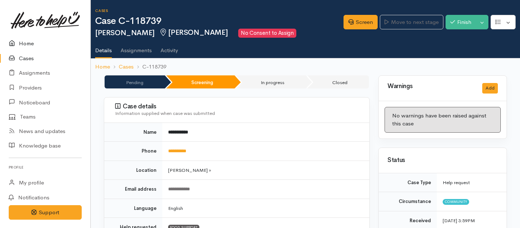
click at [20, 44] on link "Home" at bounding box center [45, 43] width 90 height 15
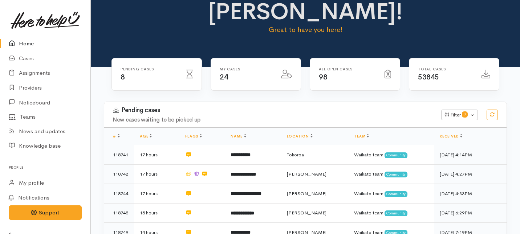
scroll to position [45, 0]
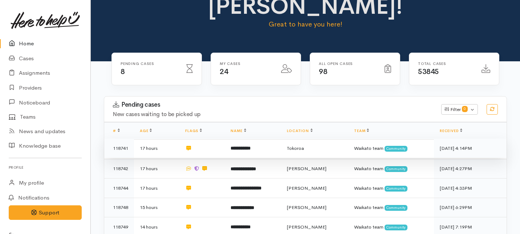
click at [250, 146] on b "**********" at bounding box center [240, 148] width 20 height 5
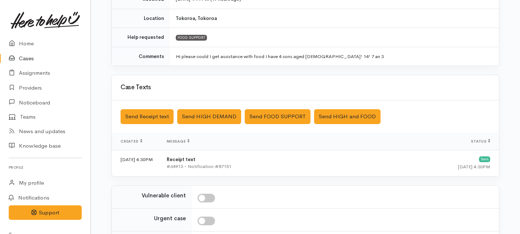
scroll to position [222, 0]
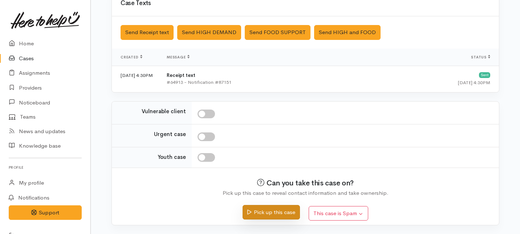
click at [261, 209] on button "Pick up this case" at bounding box center [270, 212] width 57 height 15
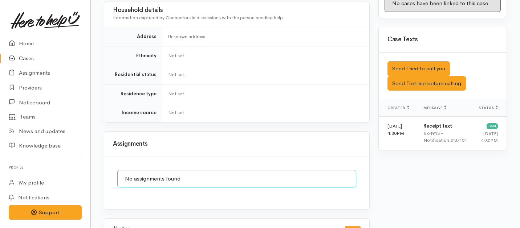
scroll to position [457, 0]
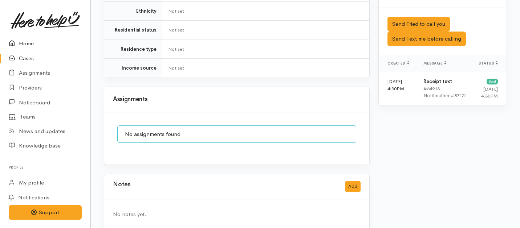
click at [25, 44] on link "Home" at bounding box center [45, 43] width 90 height 15
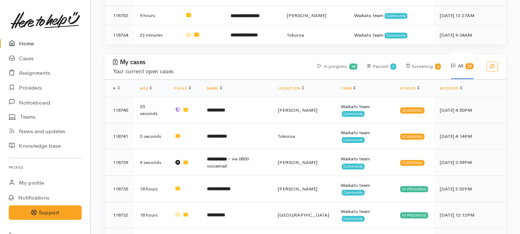
scroll to position [274, 0]
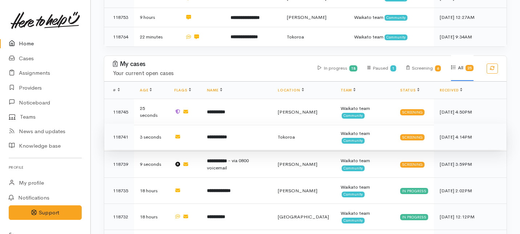
click at [220, 124] on td "**********" at bounding box center [236, 137] width 71 height 26
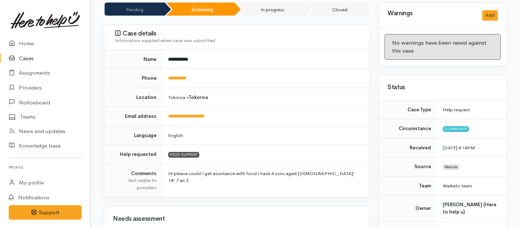
scroll to position [74, 0]
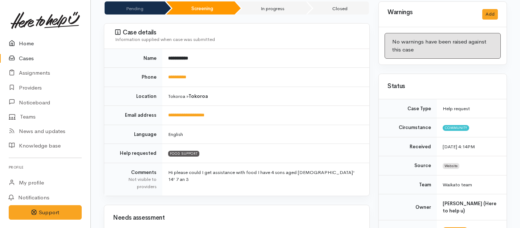
click at [28, 46] on link "Home" at bounding box center [45, 43] width 90 height 15
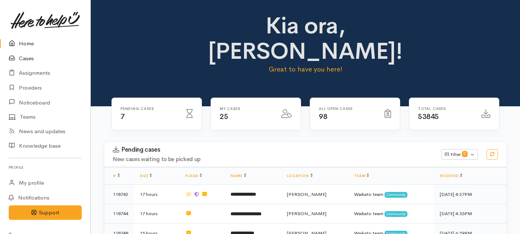
click at [29, 60] on link "Cases" at bounding box center [45, 58] width 90 height 15
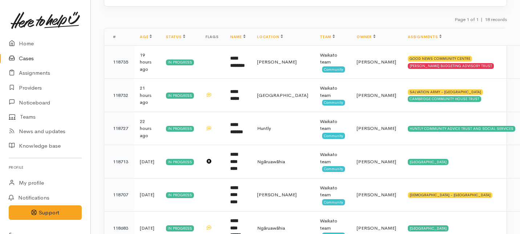
scroll to position [116, 0]
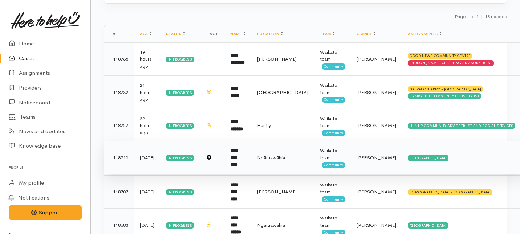
click at [237, 160] on b "**********" at bounding box center [233, 157] width 7 height 19
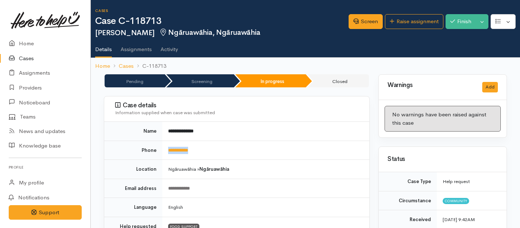
drag, startPoint x: 206, startPoint y: 150, endPoint x: 167, endPoint y: 145, distance: 40.2
click at [167, 145] on td "**********" at bounding box center [265, 150] width 207 height 19
copy link "**********"
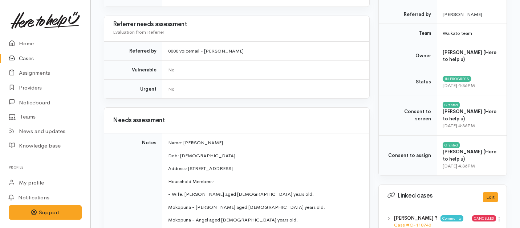
scroll to position [511, 0]
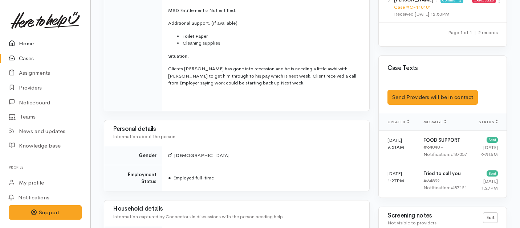
click at [28, 42] on link "Home" at bounding box center [45, 43] width 90 height 15
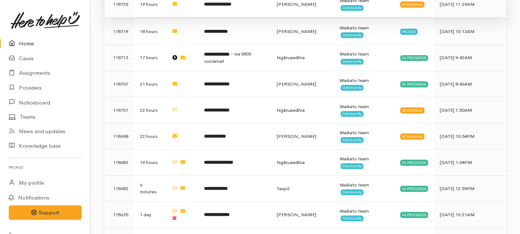
scroll to position [526, 0]
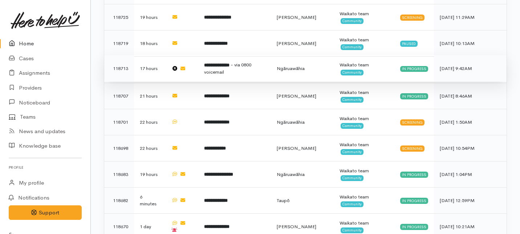
click at [243, 55] on td "**********" at bounding box center [234, 68] width 73 height 26
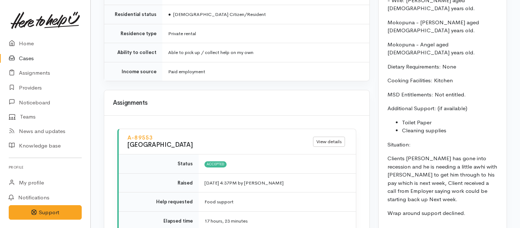
scroll to position [1068, 0]
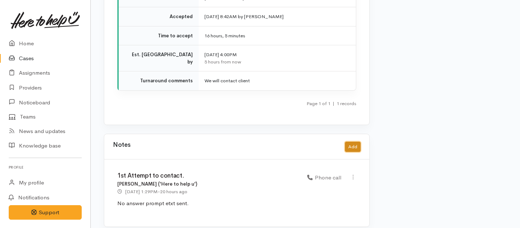
click at [355, 142] on button "Add" at bounding box center [353, 147] width 16 height 11
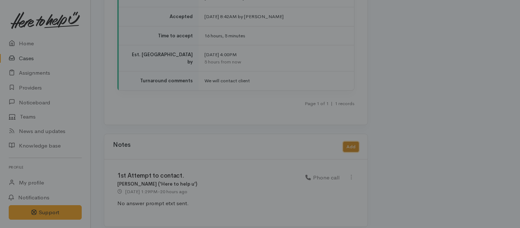
scroll to position [1062, 0]
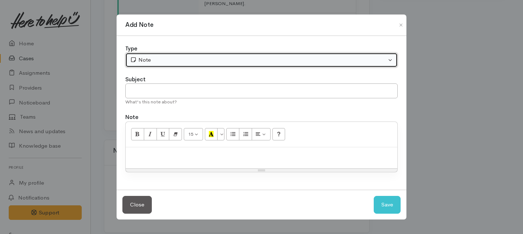
click at [255, 59] on div "Note" at bounding box center [258, 60] width 256 height 8
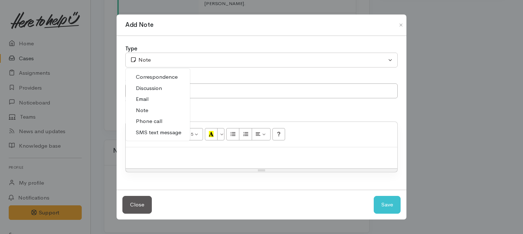
click at [153, 122] on span "Phone call" at bounding box center [149, 121] width 26 height 8
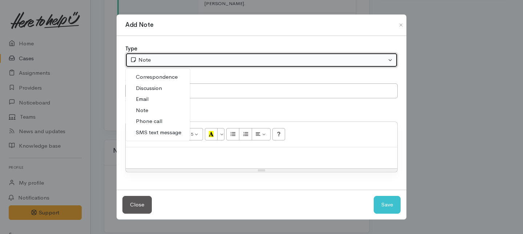
select select "3"
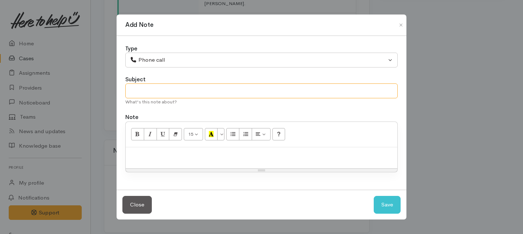
click at [157, 94] on input "text" at bounding box center [261, 90] width 272 height 15
type input "Follow up call."
click at [164, 143] on div "15 8 9 10 11 12 14 18 24 36 Background Color Transparent Select #ffff00 Text Co…" at bounding box center [261, 134] width 271 height 25
click at [167, 156] on p at bounding box center [261, 155] width 264 height 8
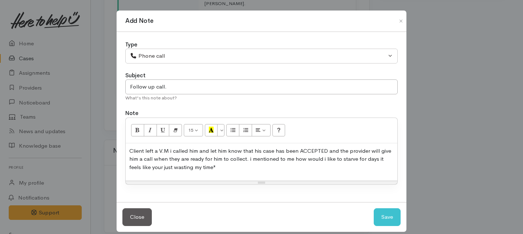
click at [294, 159] on p "Client left a V.M i called him and let him know that his case has been ACCEPTED…" at bounding box center [261, 159] width 264 height 25
click at [234, 168] on p "Client left a V.M i called him and let him know that his case has been ACCEPTED…" at bounding box center [261, 159] width 264 height 25
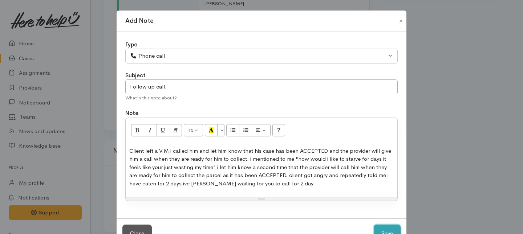
click at [384, 227] on button "Save" at bounding box center [386, 234] width 27 height 18
select select "1"
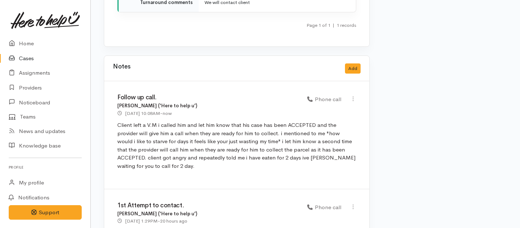
scroll to position [1134, 0]
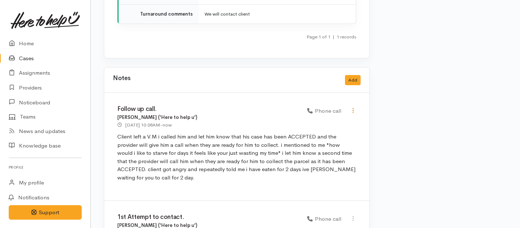
click at [352, 107] on icon at bounding box center [353, 110] width 6 height 6
click at [307, 119] on link "Edit" at bounding box center [326, 124] width 57 height 11
type input "Follow up call."
select select "3"
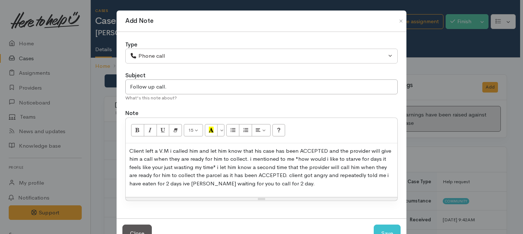
click at [282, 187] on p "Client left a V.M i called him and let him know that his case has been ACCEPTED…" at bounding box center [261, 167] width 264 height 41
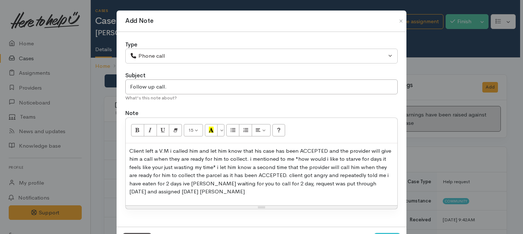
click at [197, 185] on p "Client left a V.M i called him and let him know that his case has been ACCEPTED…" at bounding box center [261, 171] width 264 height 49
click at [192, 194] on p "Client left a V.M i called him and let him know that his case has been ACCEPTED…" at bounding box center [261, 171] width 264 height 49
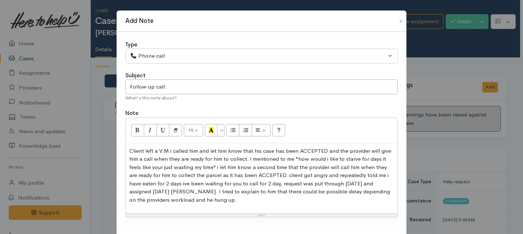
click at [181, 183] on p "Client left a V.M i called him and let him know that his case has been ACCEPTED…" at bounding box center [261, 175] width 264 height 57
click at [215, 186] on p "Client left a V.M i called him and let him know that his case has been ACCEPTED…" at bounding box center [261, 175] width 264 height 57
click at [225, 202] on p "Client left a V.M i called him and let him know that his case has been ACCEPTED…" at bounding box center [261, 175] width 264 height 57
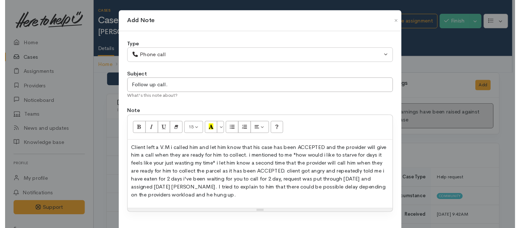
scroll to position [41, 0]
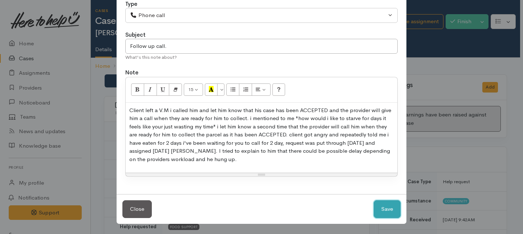
click at [391, 206] on button "Save" at bounding box center [386, 209] width 27 height 18
select select "1"
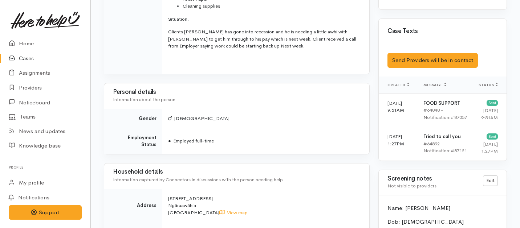
scroll to position [357, 0]
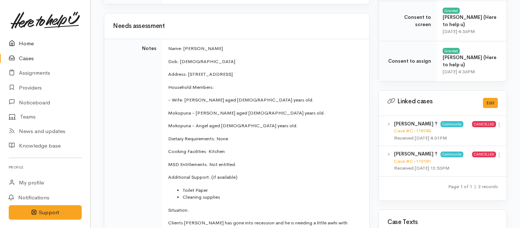
click at [26, 44] on link "Home" at bounding box center [45, 43] width 90 height 15
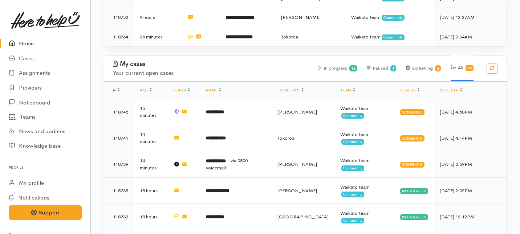
scroll to position [206, 0]
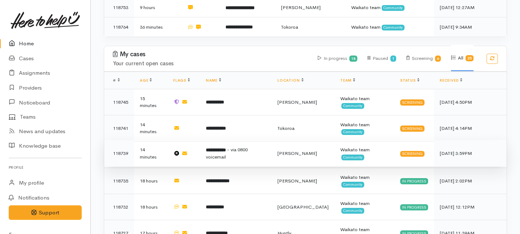
click at [260, 140] on td "**********" at bounding box center [235, 153] width 71 height 26
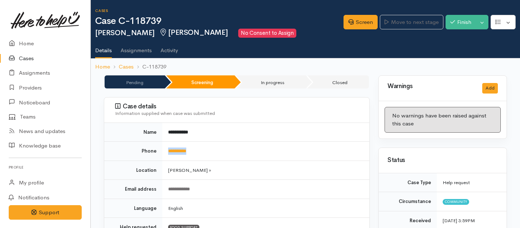
drag, startPoint x: 205, startPoint y: 150, endPoint x: 167, endPoint y: 149, distance: 38.8
click at [167, 149] on td "**********" at bounding box center [265, 151] width 207 height 19
copy link "**********"
click at [356, 23] on link "Screen" at bounding box center [360, 22] width 34 height 15
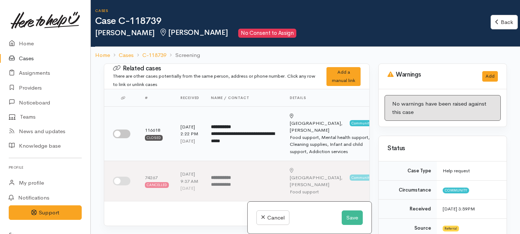
click at [128, 134] on input "checkbox" at bounding box center [121, 134] width 17 height 9
checkbox input "true"
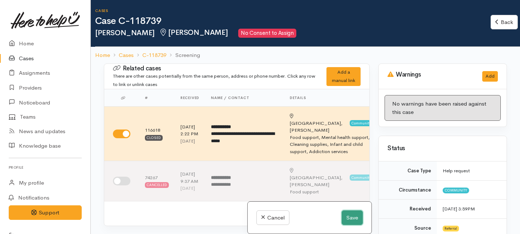
click at [350, 215] on button "Save" at bounding box center [351, 217] width 21 height 15
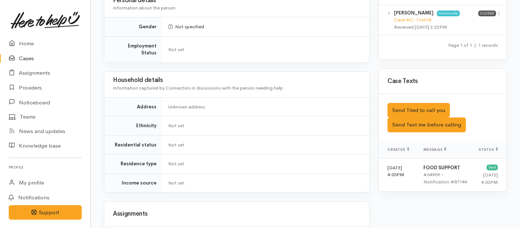
scroll to position [362, 0]
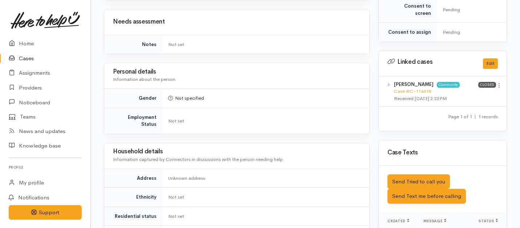
click at [499, 82] on link at bounding box center [499, 86] width 6 height 8
click at [462, 94] on link "View case" at bounding box center [472, 99] width 57 height 11
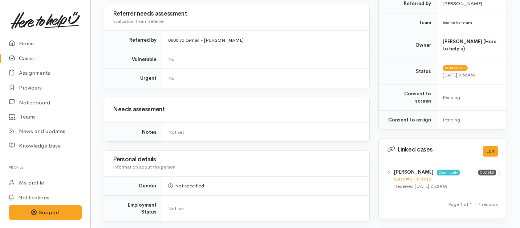
scroll to position [0, 0]
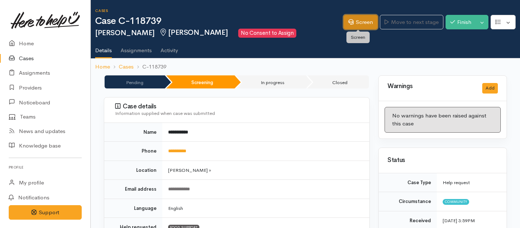
click at [355, 22] on link "Screen" at bounding box center [360, 22] width 34 height 15
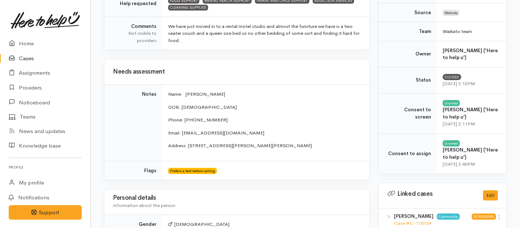
scroll to position [220, 0]
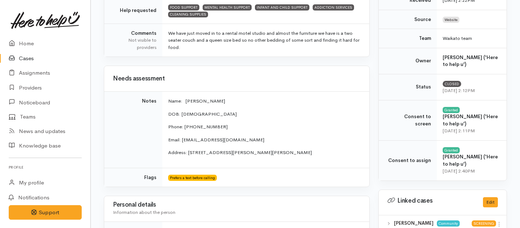
drag, startPoint x: 339, startPoint y: 156, endPoint x: 164, endPoint y: 105, distance: 182.8
click at [164, 105] on td "Name: [PERSON_NAME] DOB: [DEMOGRAPHIC_DATA] Phone: [PHONE_NUMBER] Email: [EMAIL…" at bounding box center [265, 130] width 207 height 77
copy td "DOB: [DEMOGRAPHIC_DATA] Phone: [PHONE_NUMBER] Email: [EMAIL_ADDRESS][DOMAIN_NAM…"
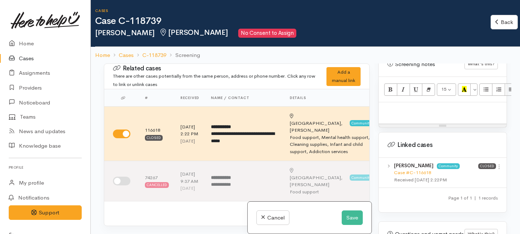
scroll to position [478, 0]
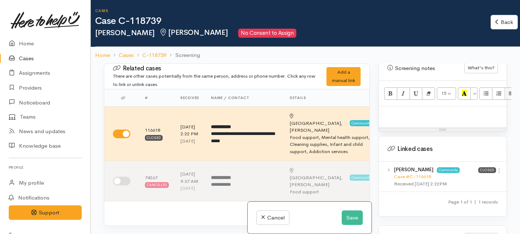
click at [408, 110] on p at bounding box center [442, 114] width 120 height 8
paste div
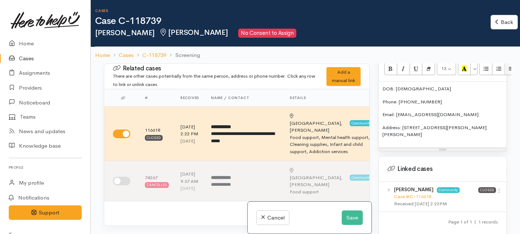
scroll to position [504, 0]
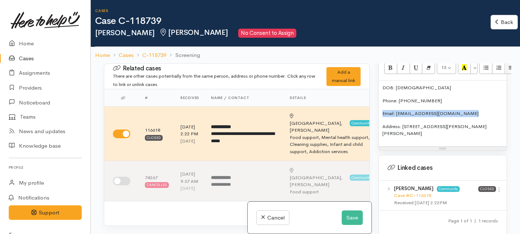
drag, startPoint x: 475, startPoint y: 106, endPoint x: 370, endPoint y: 107, distance: 104.9
click at [370, 107] on div "Related cases There are other cases potentially from the same person, address o…" at bounding box center [305, 181] width 412 height 234
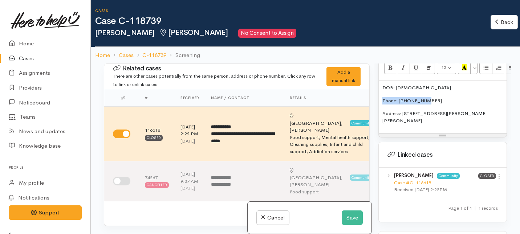
drag, startPoint x: 433, startPoint y: 95, endPoint x: 372, endPoint y: 91, distance: 61.1
click at [372, 91] on div "Related cases There are other cases potentially from the same person, address o…" at bounding box center [305, 181] width 412 height 234
click at [442, 115] on p "Address: flat 7, 5A Inverness Avenue, Hamilton East, Hamilton, New Zealand" at bounding box center [442, 117] width 120 height 14
click at [409, 84] on p "DOB: 06.02.1986" at bounding box center [442, 87] width 120 height 7
click at [401, 84] on p "DOB: 06.02/1986" at bounding box center [442, 87] width 120 height 7
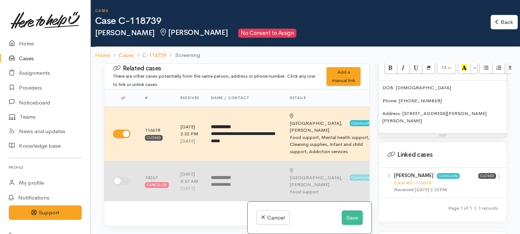
scroll to position [105, 0]
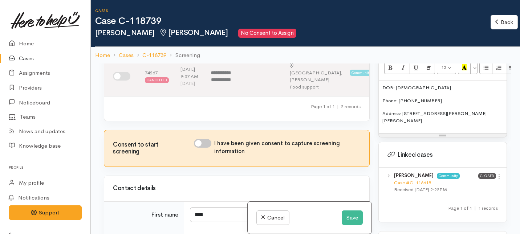
click at [206, 148] on input "I have been given consent to capture screening information" at bounding box center [202, 143] width 17 height 9
checkbox input "true"
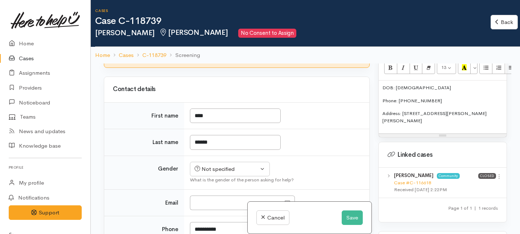
scroll to position [204, 0]
click at [212, 173] on div "Not specified" at bounding box center [227, 169] width 64 height 8
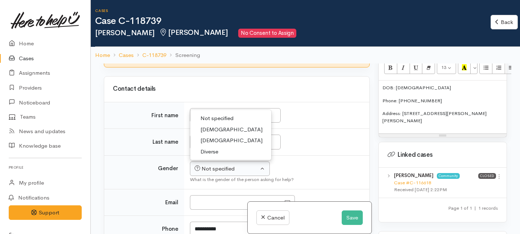
scroll to position [3, 0]
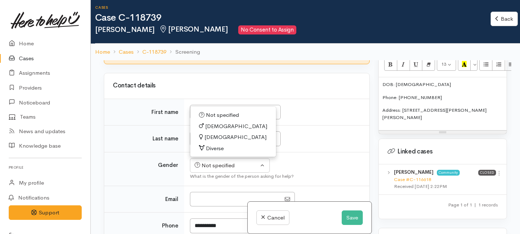
click at [216, 131] on span "[DEMOGRAPHIC_DATA]" at bounding box center [236, 126] width 62 height 8
select select "Male"
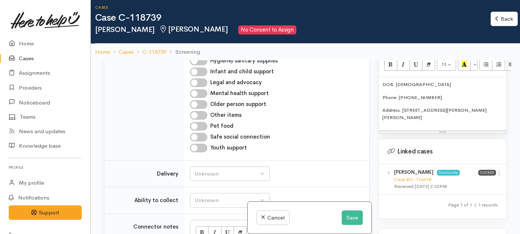
scroll to position [541, 0]
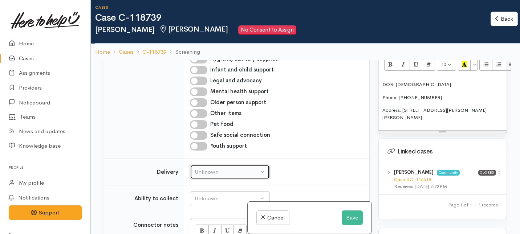
click at [212, 176] on div "Unknown" at bounding box center [227, 172] width 64 height 8
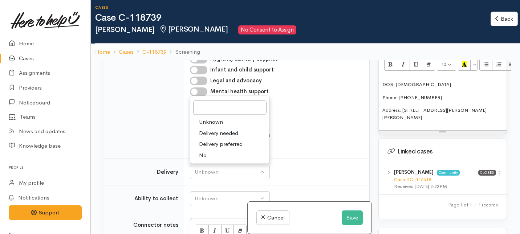
click at [206, 159] on span "No" at bounding box center [203, 155] width 8 height 8
select select "1"
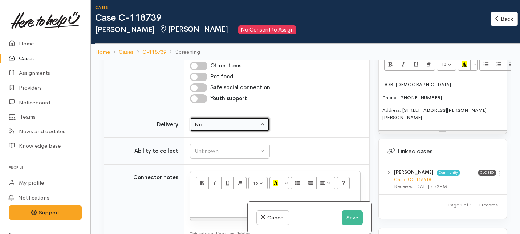
scroll to position [598, 0]
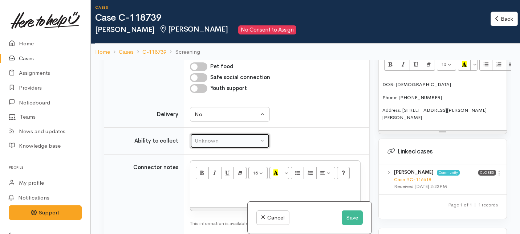
click at [211, 146] on button "Unknown" at bounding box center [230, 141] width 80 height 15
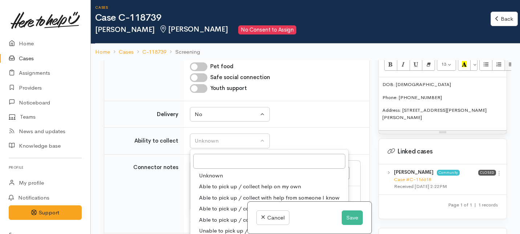
click at [209, 191] on span "Able to pick up / collect help on my own" at bounding box center [250, 187] width 102 height 8
select select "2"
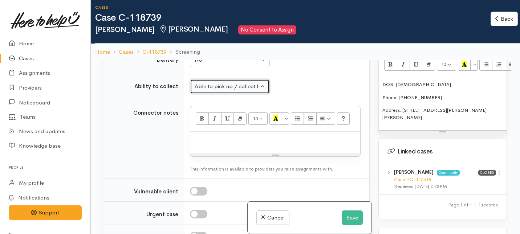
scroll to position [656, 0]
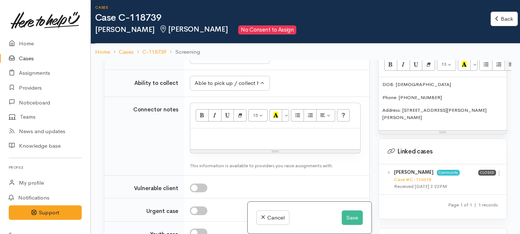
click at [437, 112] on p "Address: flat 7, 5A Inverness Avenue, Hamilton East, Hamilton, New Zealand" at bounding box center [442, 114] width 120 height 14
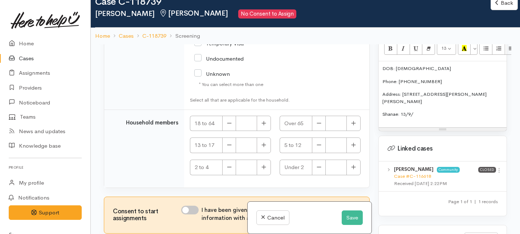
scroll to position [26, 0]
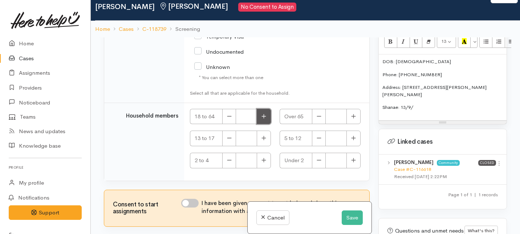
click at [262, 120] on button "button" at bounding box center [264, 117] width 14 height 16
type input "1"
click at [352, 139] on icon "button" at bounding box center [353, 137] width 5 height 5
type input "1"
click at [194, 203] on input "I have been given consent to get help and share this information with appropria…" at bounding box center [189, 203] width 17 height 9
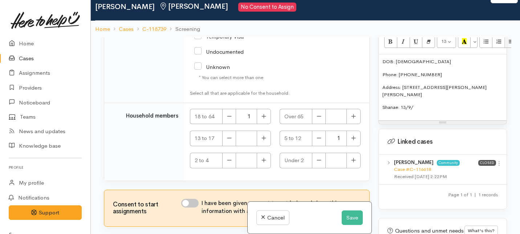
checkbox input "true"
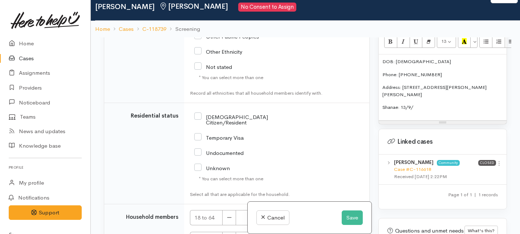
scroll to position [1286, 0]
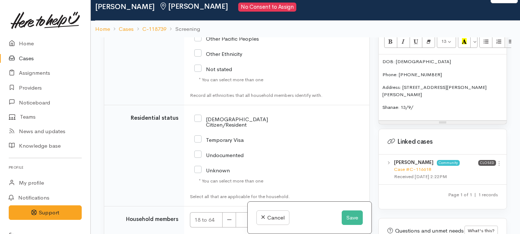
click at [198, 127] on input "[DEMOGRAPHIC_DATA] Citizen/Resident" at bounding box center [243, 121] width 99 height 12
checkbox input "true"
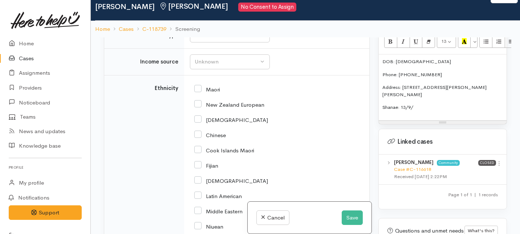
scroll to position [985, 0]
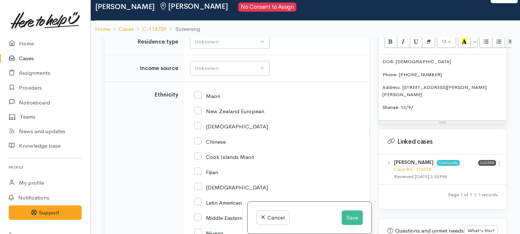
click at [196, 99] on input "Maori" at bounding box center [207, 95] width 26 height 7
checkbox input "true"
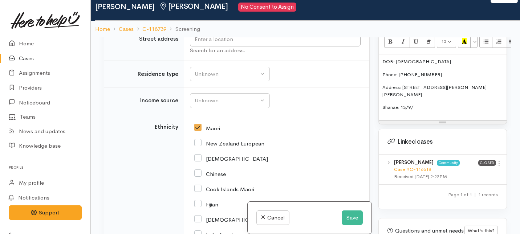
scroll to position [924, 0]
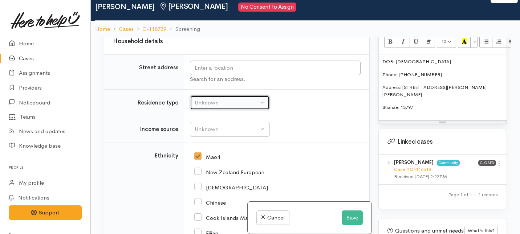
click at [222, 107] on div "Unknown" at bounding box center [227, 103] width 64 height 8
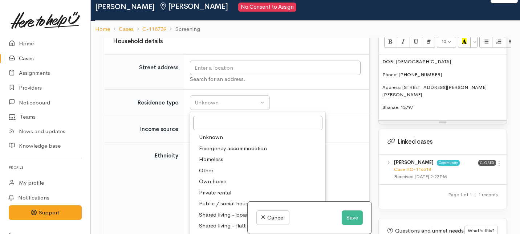
click at [214, 197] on span "Private rental" at bounding box center [215, 193] width 32 height 8
select select "2"
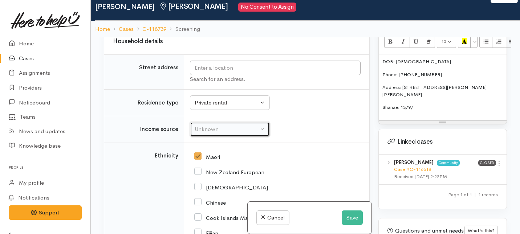
click at [217, 134] on div "Unknown" at bounding box center [227, 129] width 64 height 8
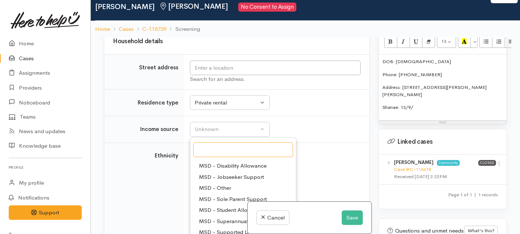
scroll to position [54, 0]
click at [213, 181] on span "MSD - Jobseeker Support" at bounding box center [231, 177] width 65 height 8
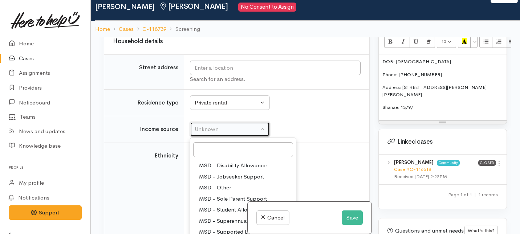
select select "4"
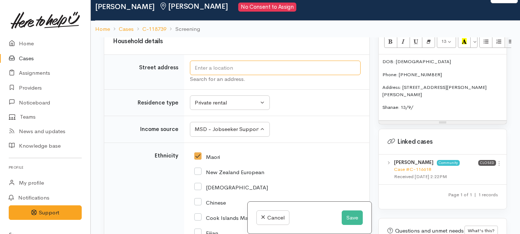
click at [230, 75] on input "text" at bounding box center [275, 68] width 171 height 15
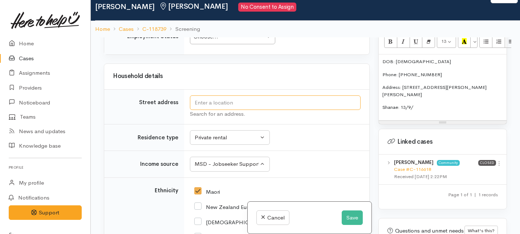
scroll to position [887, 0]
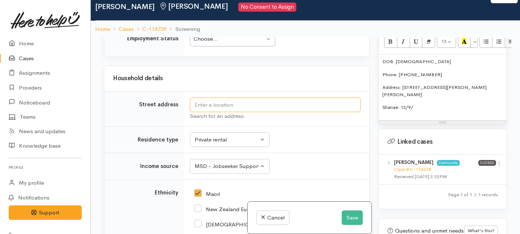
click at [225, 112] on input "text" at bounding box center [275, 105] width 171 height 15
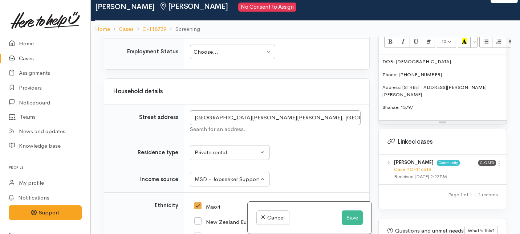
scroll to position [1258, 0]
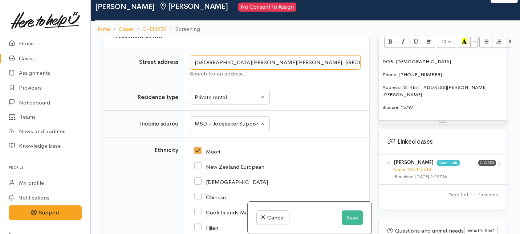
click at [195, 70] on input "5A Inverness Avenue, Hamilton East, Hamilton, New Zealand" at bounding box center [275, 62] width 171 height 15
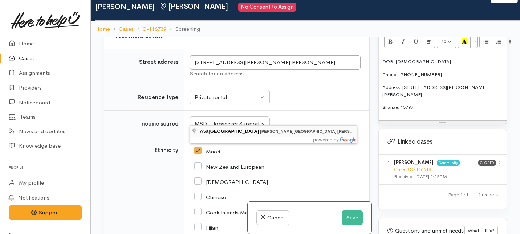
type input "7/5a Inverness Avenue, Hamilton East, Hamilton, New Zealand"
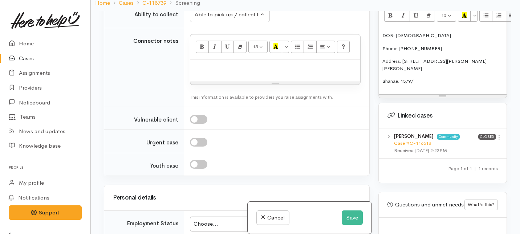
scroll to position [752, 0]
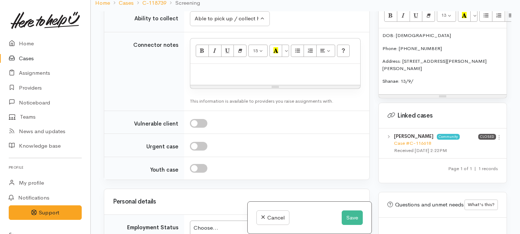
click at [416, 78] on p "Shanae: 13/9/" at bounding box center [442, 81] width 120 height 7
click at [439, 62] on p "Address: flat 7, 5A Inverness Avenue, Hamilton East, Hamilton, New Zealand" at bounding box center [442, 65] width 120 height 14
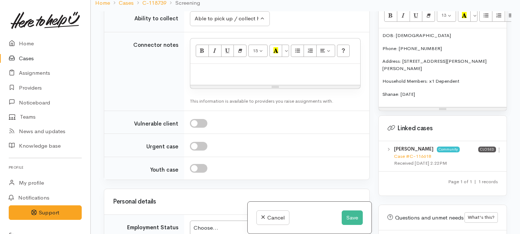
click at [382, 86] on div "DOB: 06/02/1986 Phone: 0221226813 Address: flat 7, 5A Inverness Avenue, Hamilto…" at bounding box center [442, 67] width 128 height 79
click at [401, 91] on p "Shanae: 13/9/2016" at bounding box center [442, 94] width 120 height 7
click at [438, 91] on p "Shanae: (dob: 13/9/2016" at bounding box center [442, 94] width 120 height 7
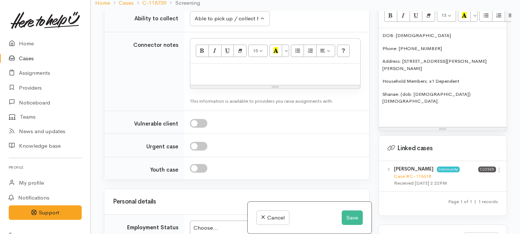
click at [381, 87] on div "DOB: 06/02/1986 Phone: 0221226813 Address: flat 7, 5A Inverness Avenue, Hamilto…" at bounding box center [442, 77] width 128 height 99
click at [473, 91] on p "- Shanae: (dob: 13/9/2016) 9 Years old." at bounding box center [442, 98] width 120 height 14
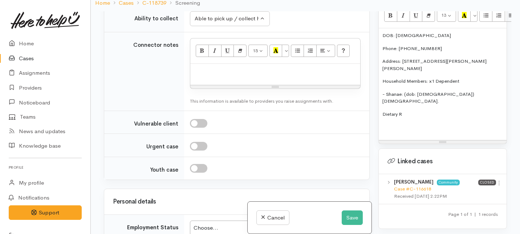
click at [435, 111] on p "Dietary R" at bounding box center [442, 114] width 120 height 7
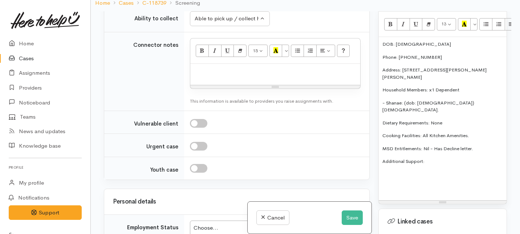
scroll to position [492, 0]
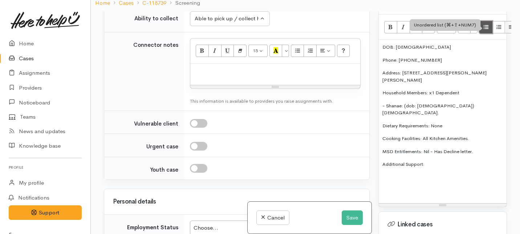
click at [485, 25] on button "Unordered list (⌘+⇧+NUM7)" at bounding box center [485, 27] width 13 height 12
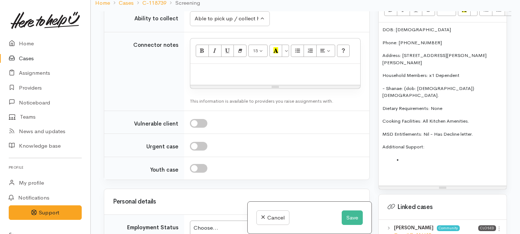
scroll to position [511, 0]
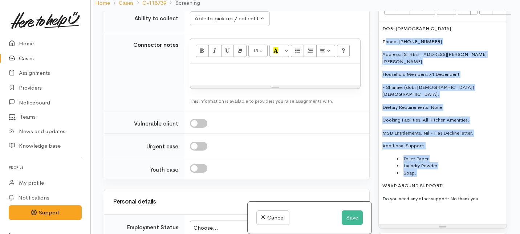
drag, startPoint x: 448, startPoint y: 163, endPoint x: 386, endPoint y: 37, distance: 140.4
click at [386, 37] on div "DOB: 06/02/1986 Phone: 0221226813 Address: flat 7, 5A Inverness Avenue, Hamilto…" at bounding box center [442, 122] width 128 height 203
click at [422, 169] on li "Soap." at bounding box center [450, 172] width 106 height 7
drag, startPoint x: 422, startPoint y: 160, endPoint x: 381, endPoint y: 17, distance: 148.6
click at [381, 21] on div "DOB: 06/02/1986 Phone: 0221226813 Address: flat 7, 5A Inverness Avenue, Hamilto…" at bounding box center [442, 122] width 128 height 203
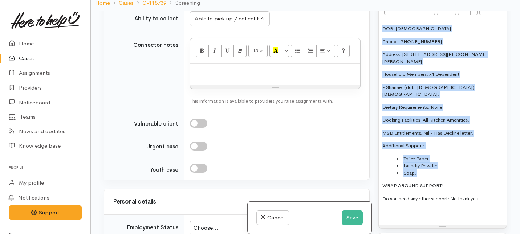
copy div "DOB: 06/02/1986 Phone: 0221226813 Address: flat 7, 5A Inverness Avenue, Hamilto…"
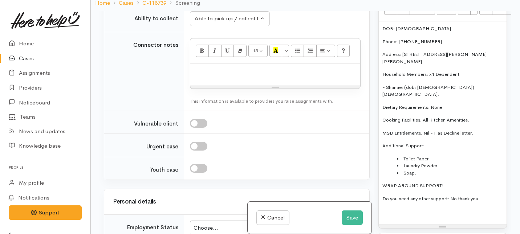
click at [201, 85] on div at bounding box center [275, 74] width 170 height 21
paste div
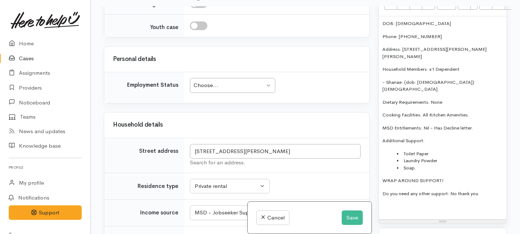
scroll to position [1035, 0]
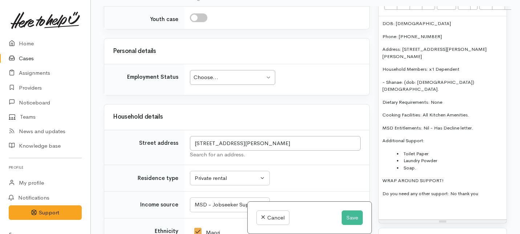
click at [201, 82] on div "Choose..." at bounding box center [228, 77] width 71 height 8
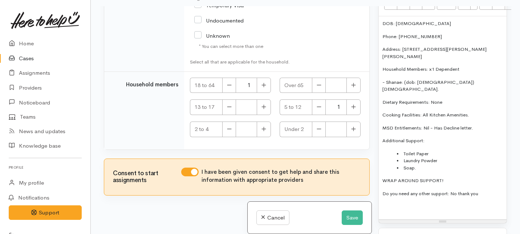
scroll to position [64, 0]
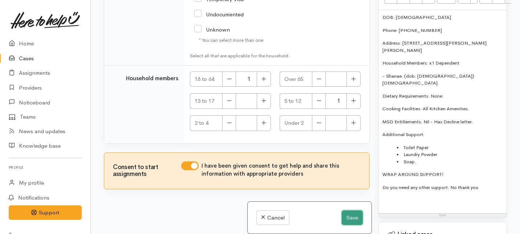
click at [346, 218] on button "Save" at bounding box center [351, 217] width 21 height 15
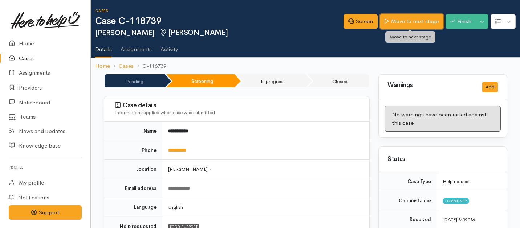
click at [408, 23] on link "Move to next stage" at bounding box center [411, 21] width 63 height 15
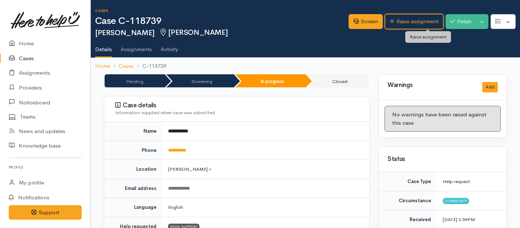
click at [412, 24] on link "Raise assignment" at bounding box center [414, 21] width 58 height 15
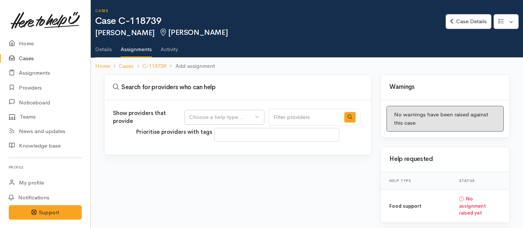
select select
click at [203, 119] on div "Choose a help type..." at bounding box center [221, 117] width 64 height 8
click at [201, 154] on span "Food support" at bounding box center [210, 152] width 34 height 8
select select "3"
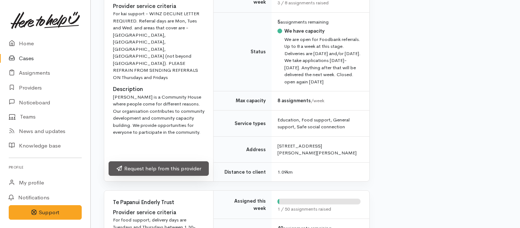
scroll to position [324, 0]
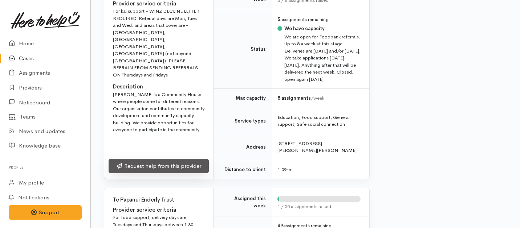
click at [171, 174] on link "Request help from this provider" at bounding box center [159, 166] width 100 height 15
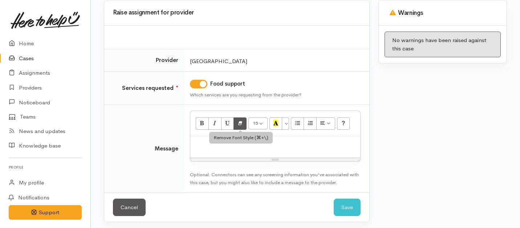
scroll to position [75, 0]
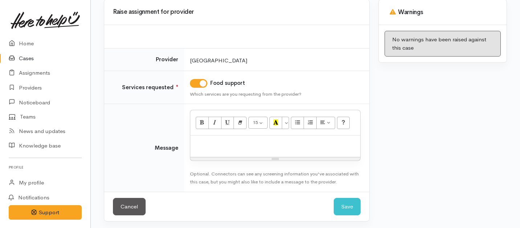
click at [235, 156] on div at bounding box center [275, 146] width 170 height 21
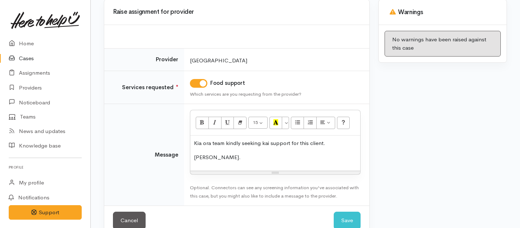
scroll to position [91, 0]
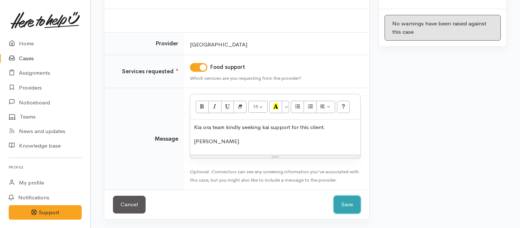
click at [349, 205] on button "Save" at bounding box center [346, 205] width 27 height 18
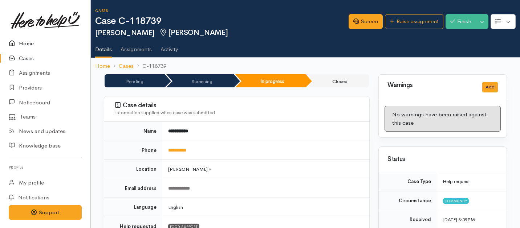
click at [28, 46] on link "Home" at bounding box center [45, 43] width 90 height 15
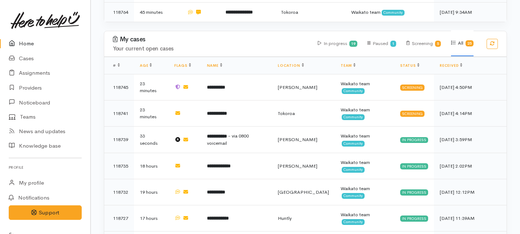
scroll to position [222, 0]
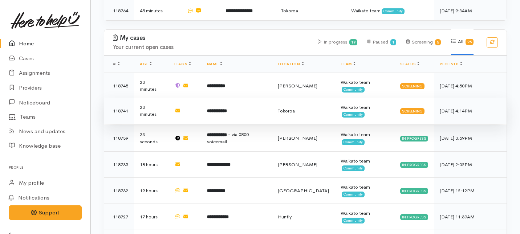
click at [245, 98] on td "**********" at bounding box center [236, 111] width 71 height 26
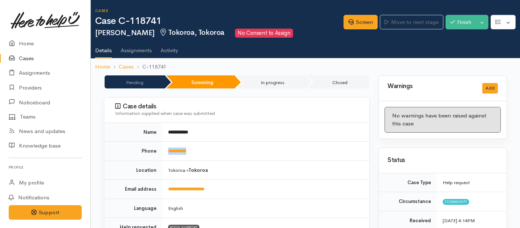
drag, startPoint x: 209, startPoint y: 156, endPoint x: 163, endPoint y: 151, distance: 46.0
click at [163, 151] on td "**********" at bounding box center [265, 151] width 207 height 19
copy link "**********"
click at [357, 30] on div "Screen Move to next stage Finish Toggle Dropdown Pause" at bounding box center [431, 23] width 176 height 25
click at [357, 19] on link "Screen" at bounding box center [360, 22] width 34 height 15
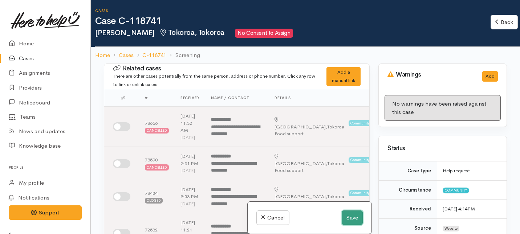
click at [354, 220] on button "Save" at bounding box center [351, 217] width 21 height 15
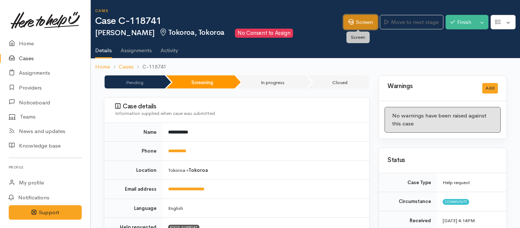
click at [348, 22] on icon at bounding box center [350, 21] width 5 height 5
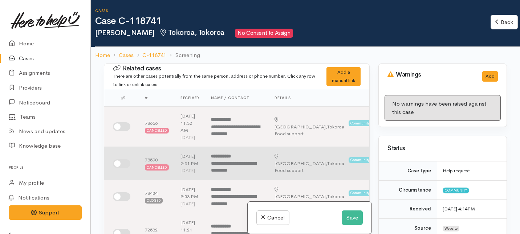
scroll to position [18, 0]
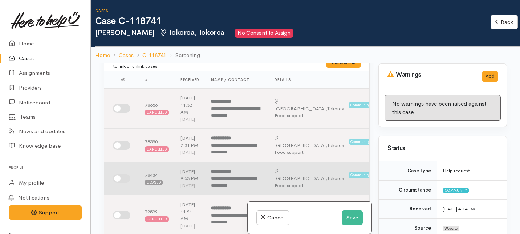
click at [121, 183] on input "checkbox" at bounding box center [121, 178] width 17 height 9
checkbox input "true"
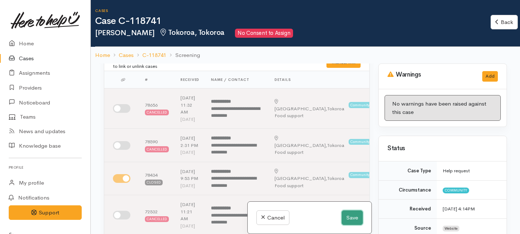
click at [349, 215] on button "Save" at bounding box center [351, 217] width 21 height 15
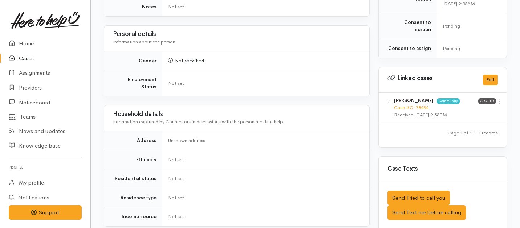
scroll to position [314, 0]
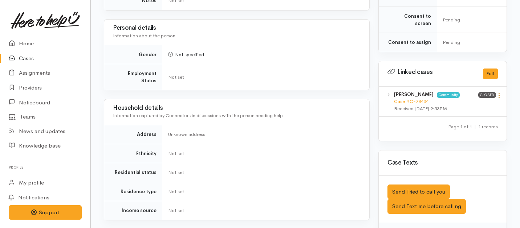
click at [500, 93] on icon at bounding box center [499, 96] width 6 height 6
click at [471, 104] on link "View case" at bounding box center [472, 109] width 57 height 11
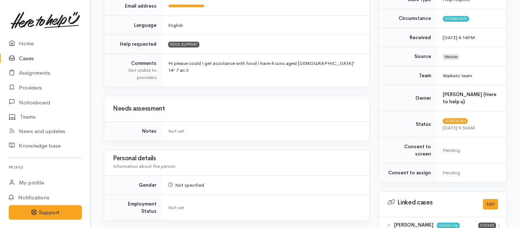
scroll to position [0, 0]
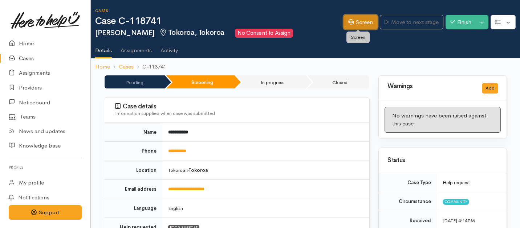
click at [358, 19] on link "Screen" at bounding box center [360, 22] width 34 height 15
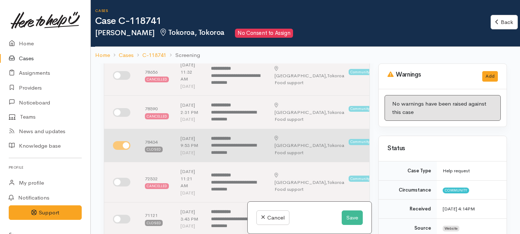
scroll to position [58, 0]
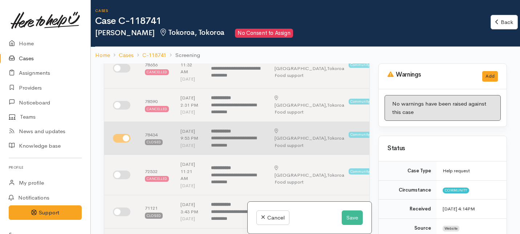
click at [120, 143] on input "checkbox" at bounding box center [121, 138] width 17 height 9
checkbox input "false"
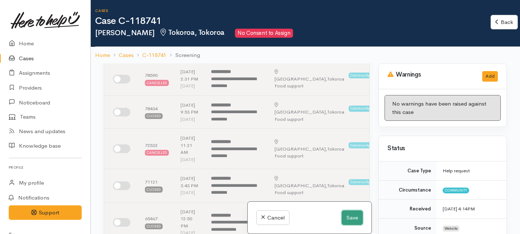
click at [346, 215] on button "Save" at bounding box center [351, 217] width 21 height 15
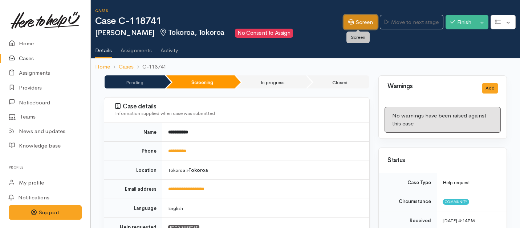
click at [351, 23] on link "Screen" at bounding box center [360, 22] width 34 height 15
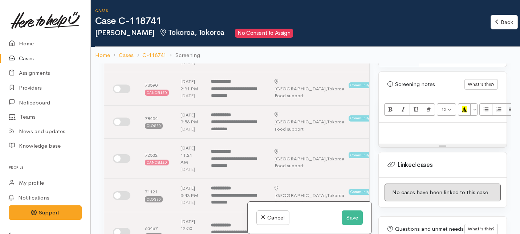
scroll to position [461, 0]
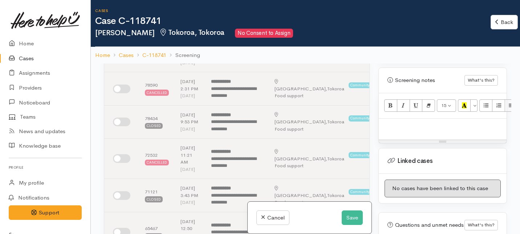
click at [398, 122] on p at bounding box center [442, 126] width 120 height 8
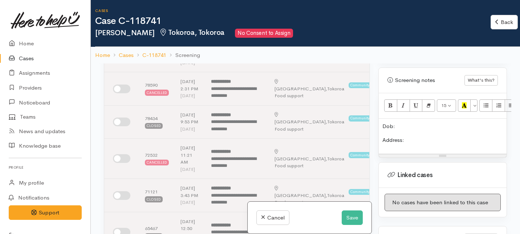
click at [397, 122] on p "Dob:" at bounding box center [442, 126] width 120 height 8
click at [412, 136] on p "Address:" at bounding box center [442, 140] width 120 height 8
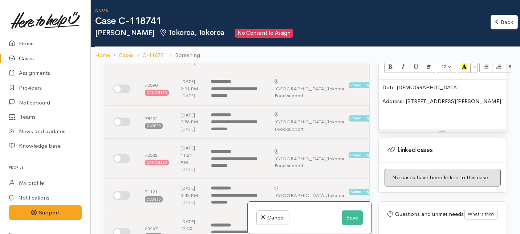
scroll to position [501, 0]
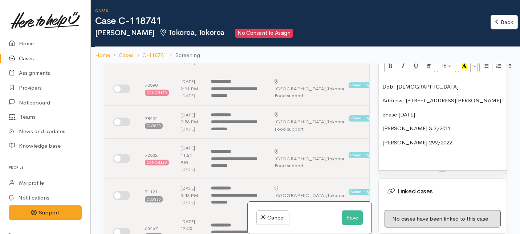
click at [406, 139] on p "Carter 299/2022" at bounding box center [442, 143] width 120 height 8
click at [429, 139] on p "Carter 29/9/2022" at bounding box center [442, 143] width 120 height 8
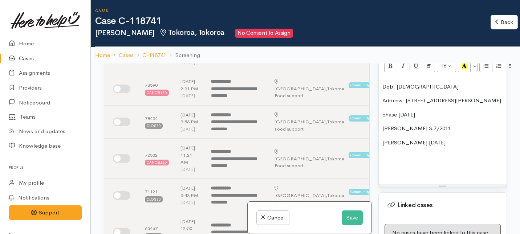
click at [425, 139] on p "Carter 29/9/2016" at bounding box center [442, 143] width 120 height 8
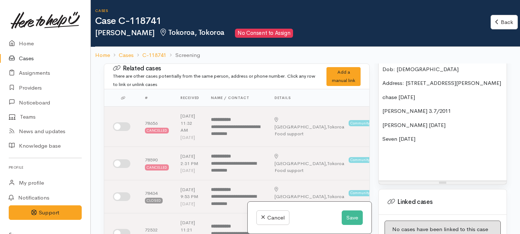
scroll to position [512, 0]
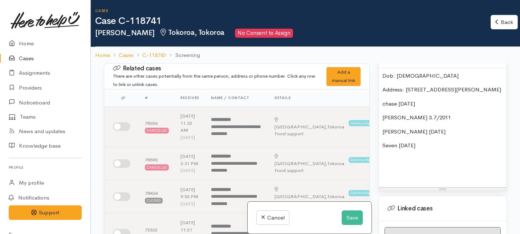
click at [455, 86] on p "Address: 8 Margaret place" at bounding box center [442, 90] width 120 height 8
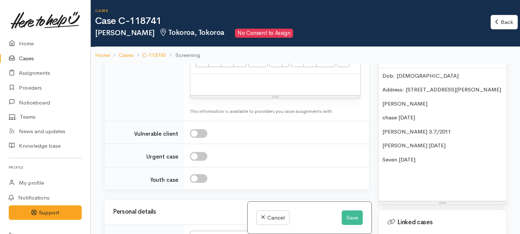
scroll to position [971, 0]
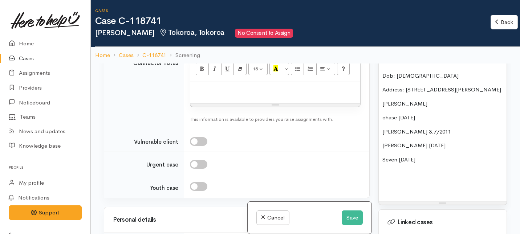
click at [251, 18] on button "Unknown" at bounding box center [230, 10] width 80 height 15
click at [216, 71] on span "Delivery preferred" at bounding box center [221, 67] width 44 height 8
select select "2"
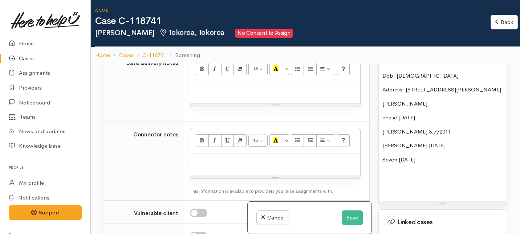
click at [211, 41] on div "Please select" at bounding box center [227, 37] width 64 height 8
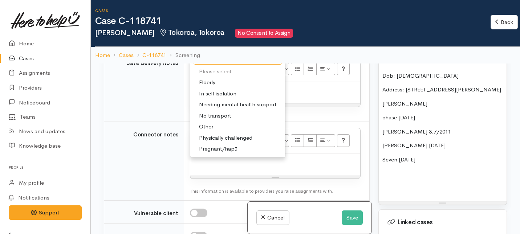
scroll to position [1000, 0]
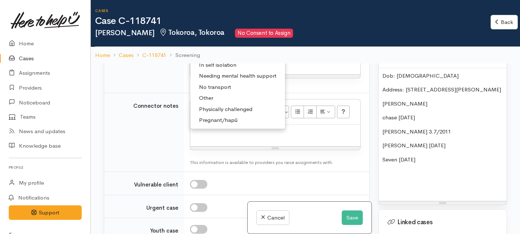
click at [307, 75] on div at bounding box center [275, 63] width 170 height 21
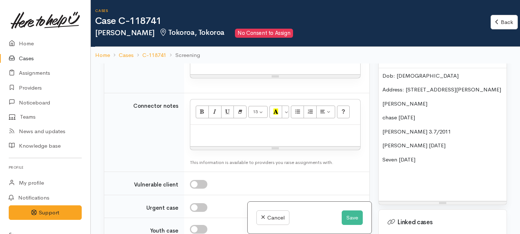
click at [203, 16] on button "Please select" at bounding box center [230, 8] width 80 height 15
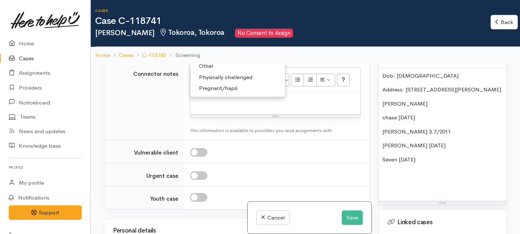
scroll to position [1036, 0]
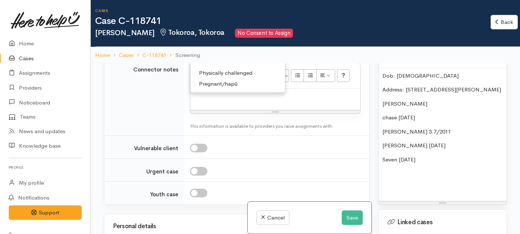
click at [314, 29] on p at bounding box center [275, 25] width 163 height 8
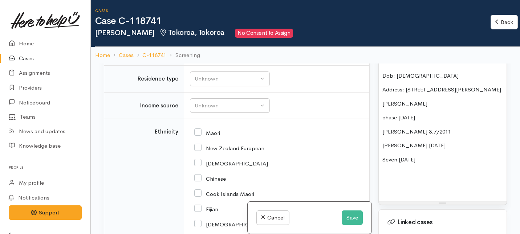
scroll to position [1311, 0]
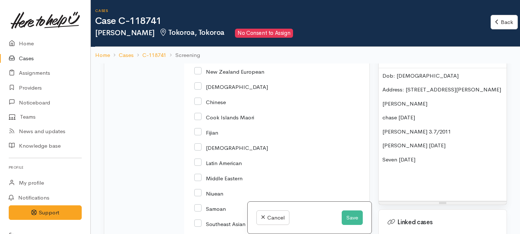
scroll to position [1391, 0]
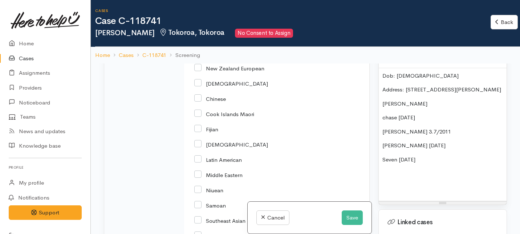
click at [119, 208] on td "Ethnicity" at bounding box center [144, 201] width 80 height 324
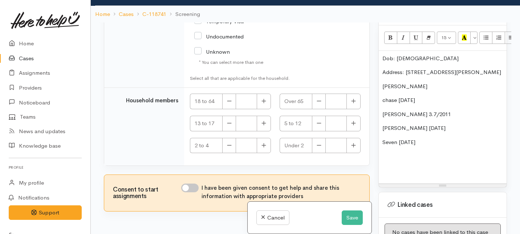
scroll to position [488, 0]
click at [381, 51] on div "Dob: 7/7/94 Address: 8 Margaret place Andrew chase 3/5/2012 jame 3.7/2011 Carte…" at bounding box center [442, 117] width 128 height 133
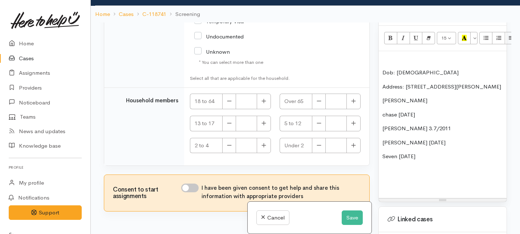
click at [383, 55] on p at bounding box center [442, 59] width 120 height 8
drag, startPoint x: 416, startPoint y: 87, endPoint x: 376, endPoint y: 87, distance: 39.9
click at [376, 87] on div "Warnings Add No warnings have been raised against this case Add Warning Title ●…" at bounding box center [442, 139] width 137 height 234
click at [385, 111] on p "chase 3/5/2012" at bounding box center [442, 115] width 120 height 8
click at [397, 111] on p "Chase 3/5/2012" at bounding box center [442, 115] width 120 height 8
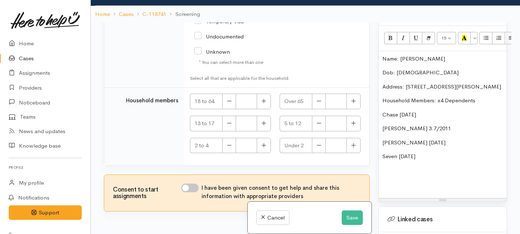
click at [381, 101] on div "Name: Litia Marsh Dob: 7/7/94 Address: 8 Margaret place Household Members: x4 D…" at bounding box center [442, 124] width 128 height 147
click at [401, 111] on p "- Chase 3/5/2012" at bounding box center [442, 115] width 120 height 8
click at [443, 111] on p "- Chase:(dob: 3/5/2012" at bounding box center [442, 115] width 120 height 8
click at [403, 111] on p "- Chase:(dob: 3/5/2012)" at bounding box center [442, 115] width 120 height 8
click at [449, 111] on p "- Chase (dob: 3/5/2012)" at bounding box center [442, 115] width 120 height 8
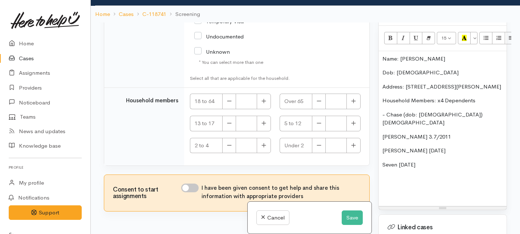
click at [380, 116] on div "Name: Litia Marsh Dob: 7/7/94 Address: 8 Margaret place Household Members: x4 D…" at bounding box center [442, 128] width 128 height 155
click at [387, 133] on p "- jame 3.7/2011" at bounding box center [442, 137] width 120 height 8
click at [400, 133] on p "- Jame 3.7/2011" at bounding box center [442, 137] width 120 height 8
click at [424, 133] on p "- James (dob: 3.7/2011" at bounding box center [442, 137] width 120 height 8
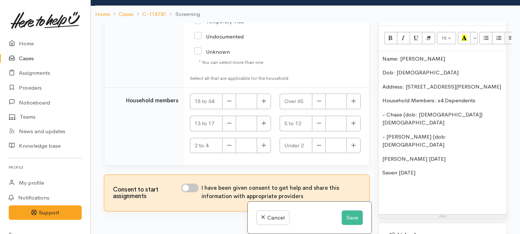
click at [443, 133] on p "- James (dob: 3/7/2011" at bounding box center [442, 141] width 120 height 16
click at [460, 111] on p "- Chase (dob: 3/5/2012) Male" at bounding box center [442, 119] width 120 height 16
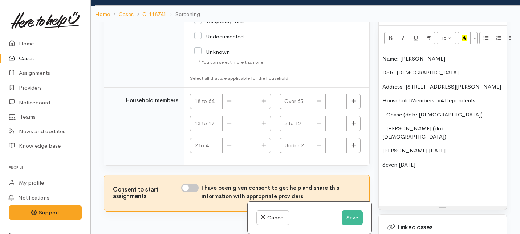
click at [388, 111] on p "- Chase (dob: 3/5/2012)" at bounding box center [442, 115] width 120 height 8
click at [386, 124] on p "- James (dob: 3/7/2011)" at bounding box center [442, 132] width 120 height 16
click at [381, 128] on div "Name: Litia Marsh Dob: 7/7/94 Address: 8 Margaret place Household Members: x4 D…" at bounding box center [442, 128] width 128 height 155
click at [416, 147] on p "- Son: Carter 29/9/2018" at bounding box center [442, 151] width 120 height 8
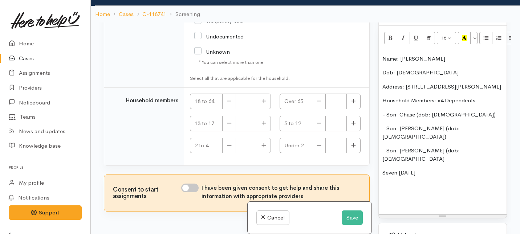
click at [458, 147] on p "- Son: Carter (dob: 29/9/2018" at bounding box center [442, 155] width 120 height 16
click at [381, 142] on div "Name: Litia Marsh Dob: 7/7/94 Address: 8 Margaret place Household Members: x4 D…" at bounding box center [442, 132] width 128 height 163
click at [417, 169] on p "- Son: Seven 12/3/2022" at bounding box center [442, 173] width 120 height 8
click at [457, 169] on p "- Son: Seven (don: 12/3/2022" at bounding box center [442, 173] width 120 height 8
click at [427, 169] on p "- Son: Seven (don: 12/3/2022" at bounding box center [442, 173] width 120 height 8
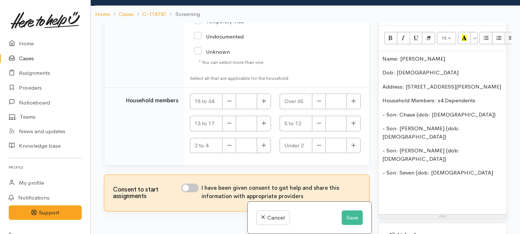
click at [454, 169] on p "- Son: Seven (dob: 12/3/2022" at bounding box center [442, 173] width 120 height 8
click at [458, 169] on p "- Son: Seven (dob: 12/3/2022" at bounding box center [442, 173] width 120 height 8
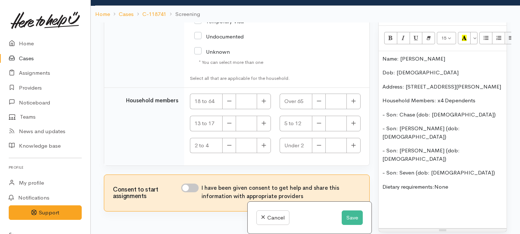
click at [437, 183] on p "Dietary requirements:None" at bounding box center [442, 187] width 120 height 8
click at [456, 183] on p "Dietary requirements: None" at bounding box center [442, 187] width 120 height 8
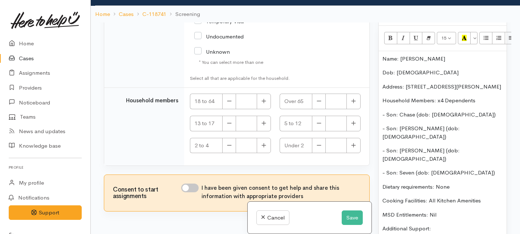
scroll to position [486, 0]
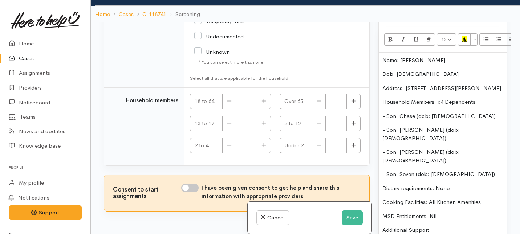
click at [485, 33] on div "15 8 9 10 11 12 14 18 24 36 Background Color Transparent Select #ffff00 Text Co…" at bounding box center [442, 39] width 128 height 25
click at [485, 36] on icon "Unordered list (⌘+⇧+NUM7)" at bounding box center [485, 39] width 5 height 6
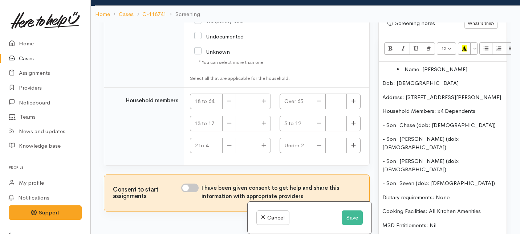
scroll to position [472, 0]
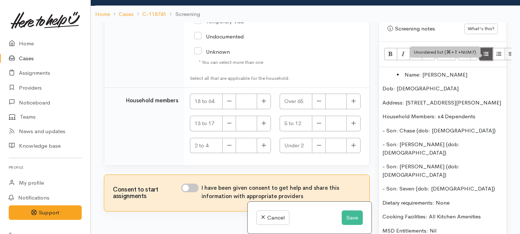
click at [487, 51] on icon "Unordered list (⌘+⇧+NUM7)" at bounding box center [485, 54] width 5 height 6
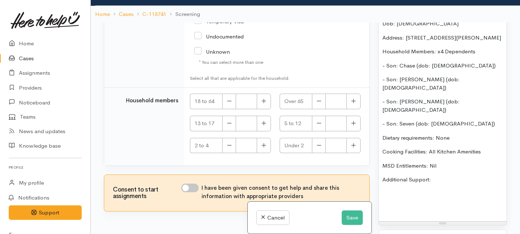
scroll to position [545, 0]
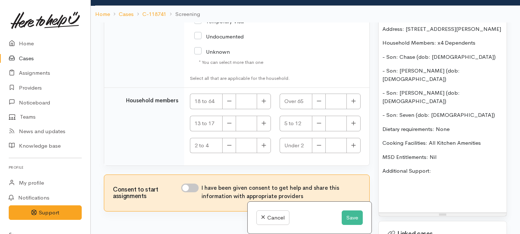
click at [435, 167] on p "Additional Support:" at bounding box center [442, 171] width 120 height 8
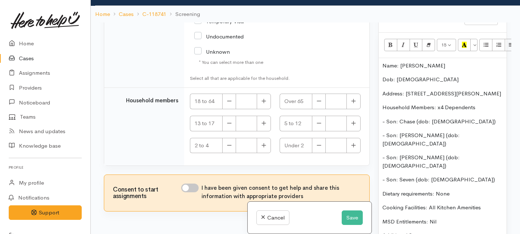
scroll to position [463, 0]
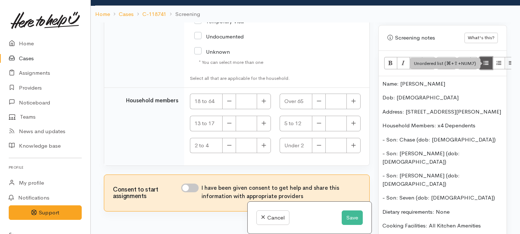
click at [488, 57] on button "Unordered list (⌘+⇧+NUM7)" at bounding box center [485, 63] width 13 height 12
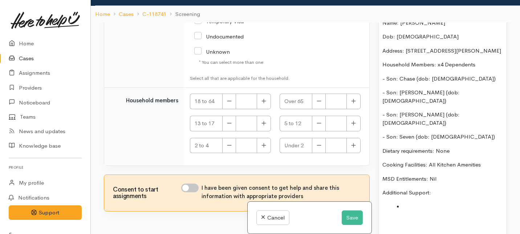
scroll to position [559, 0]
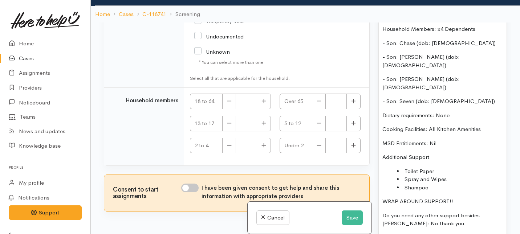
click at [199, 184] on div "I have been given consent to get help and share this information with appropria…" at bounding box center [270, 192] width 179 height 17
click at [194, 185] on input "I have been given consent to get help and share this information with appropria…" at bounding box center [189, 188] width 17 height 9
checkbox input "true"
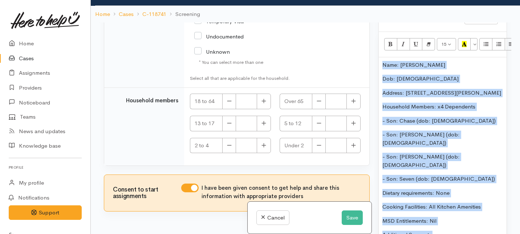
drag, startPoint x: 435, startPoint y: 160, endPoint x: 421, endPoint y: 18, distance: 143.0
click at [421, 18] on div "Cases Case C-118741 Litia Marsh Tokoroa, Tokoroa No Consent to Assign Back Back…" at bounding box center [305, 108] width 429 height 298
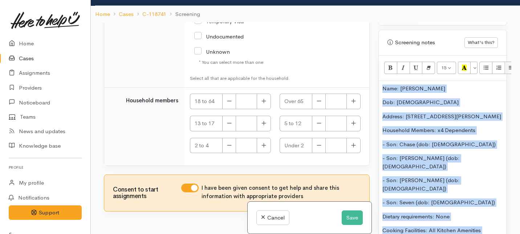
copy div "Name: Litia Marsh Dob: 7/7/94 Address: 8 Margaret place Household Members: x4 D…"
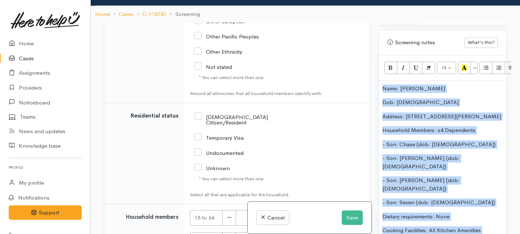
scroll to position [1654, 0]
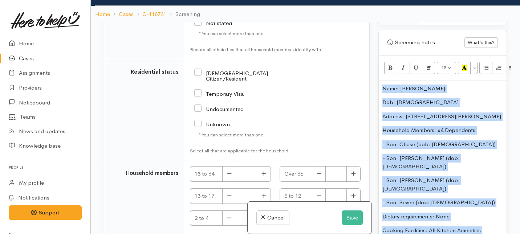
click at [198, 81] on input "NZ Citizen/Resident" at bounding box center [243, 75] width 99 height 12
checkbox input "true"
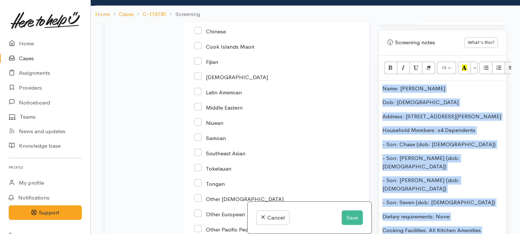
scroll to position [1412, 0]
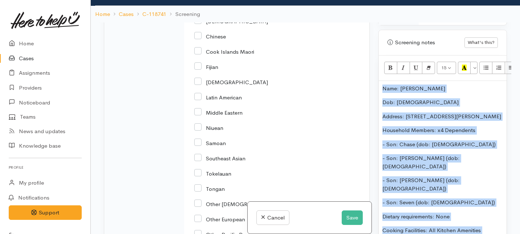
checkbox input "true"
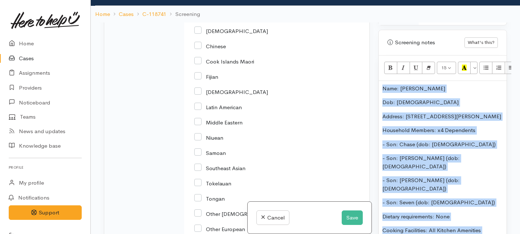
scroll to position [1399, 0]
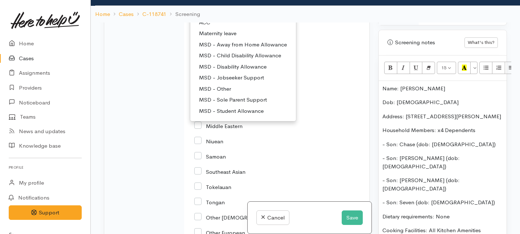
click at [222, 104] on span "MSD - Sole Parent Support" at bounding box center [233, 100] width 68 height 8
select select "7"
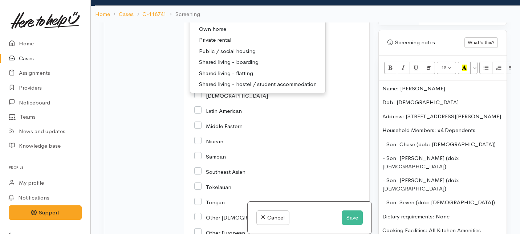
click at [210, 44] on span "Private rental" at bounding box center [215, 40] width 32 height 8
select select "2"
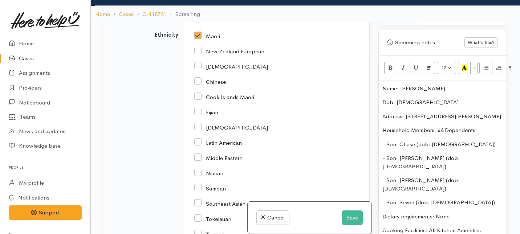
scroll to position [1310, 0]
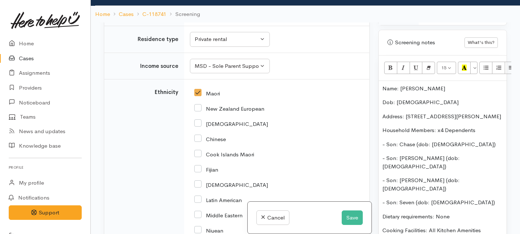
click at [213, 12] on input "text" at bounding box center [275, 4] width 171 height 15
drag, startPoint x: 452, startPoint y: 103, endPoint x: 405, endPoint y: 101, distance: 47.6
click at [405, 112] on p "Address: 8 Margaret place" at bounding box center [442, 116] width 120 height 8
copy p "8 Margaret place"
click at [236, 12] on input "text" at bounding box center [275, 4] width 171 height 15
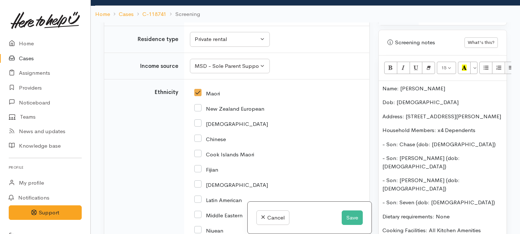
paste input "8 Margaret place"
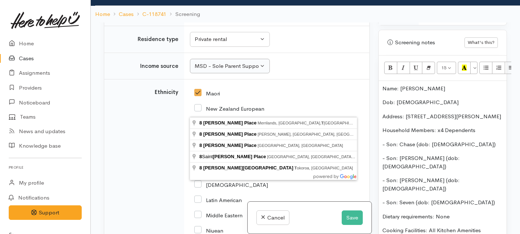
type input "8 Margaret Street, Tokoroa, New Zealand"
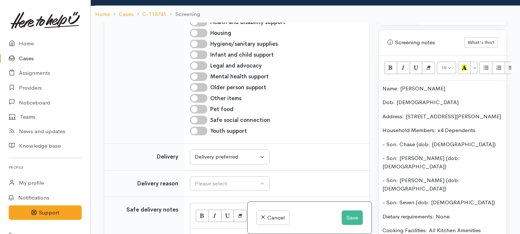
scroll to position [1316, 0]
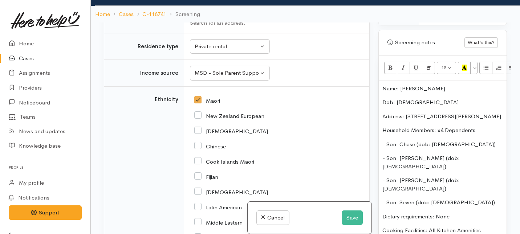
drag, startPoint x: 298, startPoint y: 109, endPoint x: 187, endPoint y: 108, distance: 111.4
click at [187, 33] on td "8 Margaret Street, Tokoroa, New Zealand Search for an address." at bounding box center [276, 15] width 185 height 35
drag, startPoint x: 462, startPoint y: 99, endPoint x: 406, endPoint y: 99, distance: 56.3
click at [406, 112] on p "Address: 8 Margaret place" at bounding box center [442, 116] width 120 height 8
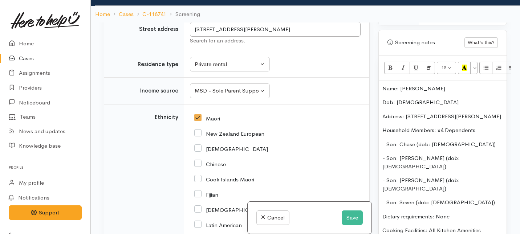
scroll to position [1286, 0]
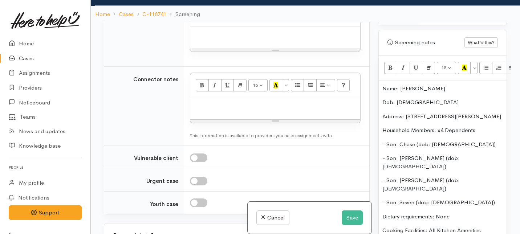
scroll to position [997, 0]
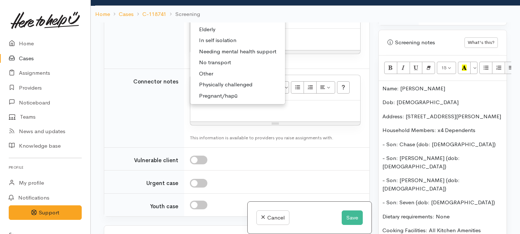
click at [214, 79] on link "Other" at bounding box center [237, 73] width 95 height 11
select select "7"
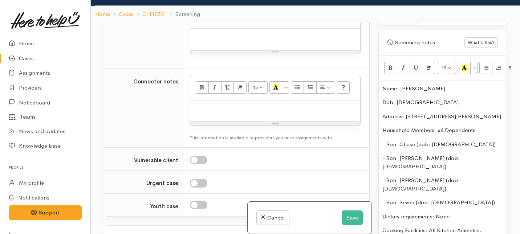
click at [227, 41] on p at bounding box center [275, 36] width 163 height 8
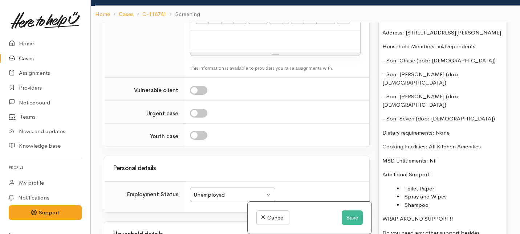
scroll to position [548, 0]
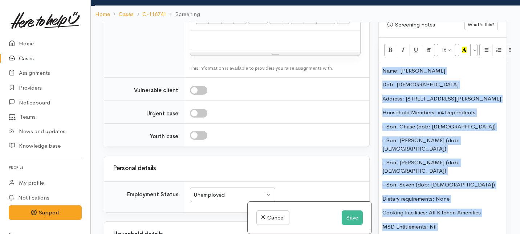
drag, startPoint x: 442, startPoint y: 180, endPoint x: 441, endPoint y: 19, distance: 160.4
click at [441, 19] on div "Cases Case C-118741 Litia Marsh Tokoroa, Tokoroa No Consent to Assign Back Back…" at bounding box center [305, 108] width 429 height 298
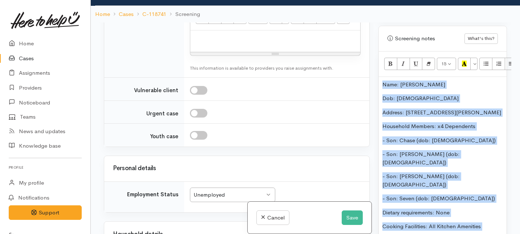
copy div "Name: Litia Marsh Dob: 7/7/94 Address: 8 Margaret Street, Tokoroa, New Zealand …"
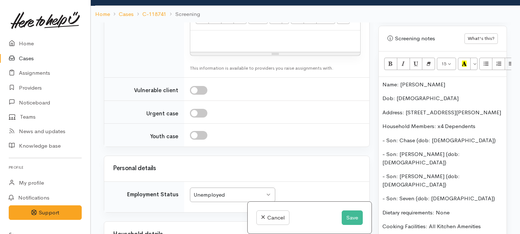
click at [233, 42] on p at bounding box center [275, 38] width 163 height 8
paste div
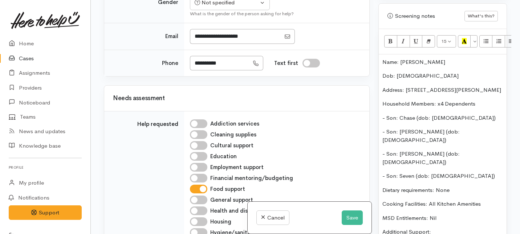
scroll to position [572, 0]
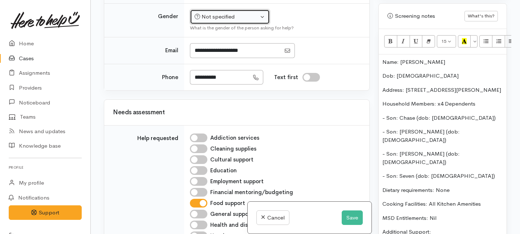
click at [217, 21] on div "Not specified" at bounding box center [227, 17] width 64 height 8
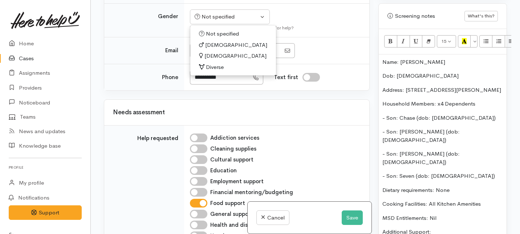
click at [212, 60] on span "[DEMOGRAPHIC_DATA]" at bounding box center [235, 56] width 62 height 8
select select "[DEMOGRAPHIC_DATA]"
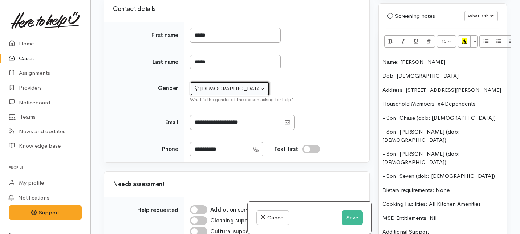
scroll to position [467, 0]
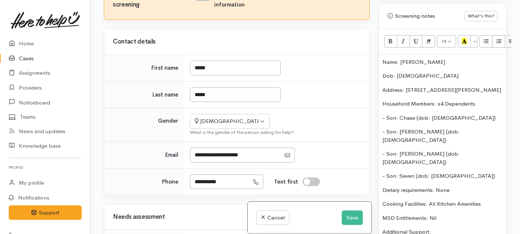
checkbox input "true"
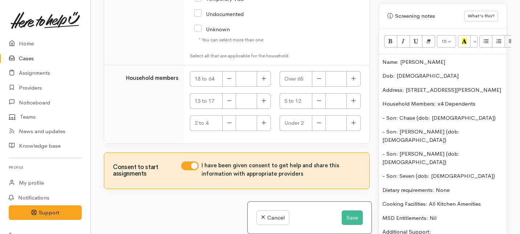
scroll to position [2031, 0]
click at [263, 78] on icon "button" at bounding box center [263, 78] width 5 height 5
type input "1"
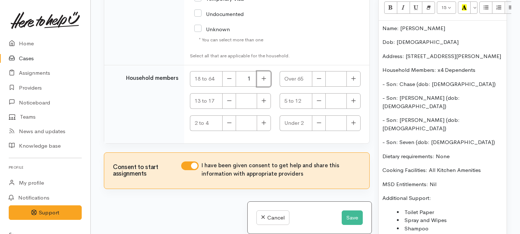
scroll to position [496, 0]
click at [257, 102] on button "button" at bounding box center [264, 101] width 14 height 16
type input "1"
click at [351, 100] on icon "button" at bounding box center [353, 100] width 5 height 5
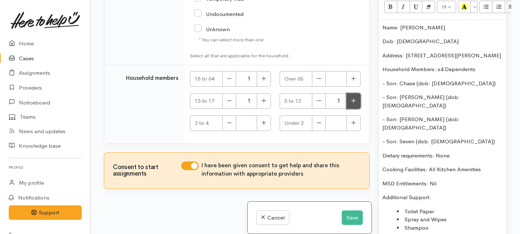
type input "2"
click at [265, 120] on button "button" at bounding box center [264, 123] width 14 height 16
type input "1"
click at [346, 217] on button "Save" at bounding box center [351, 217] width 21 height 15
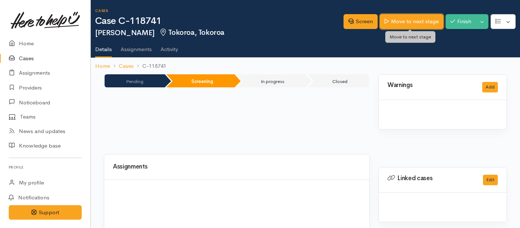
click at [404, 24] on link "Move to next stage" at bounding box center [411, 21] width 63 height 15
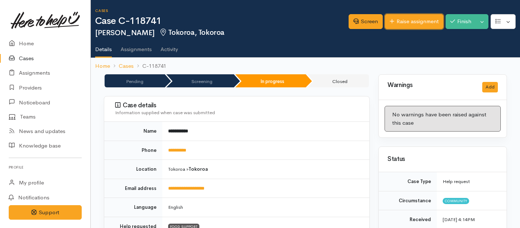
drag, startPoint x: 0, startPoint y: 0, endPoint x: 404, endPoint y: 24, distance: 405.0
click at [404, 24] on link "Raise assignment" at bounding box center [414, 21] width 58 height 15
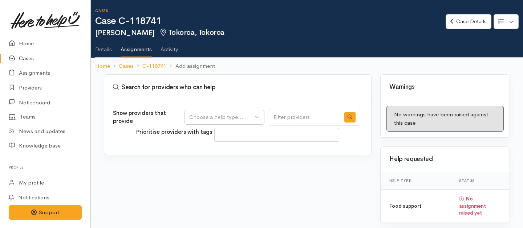
select select
click at [219, 119] on div "Choose a help type..." at bounding box center [221, 117] width 64 height 8
click at [212, 154] on span "Food support" at bounding box center [210, 152] width 34 height 8
select select "3"
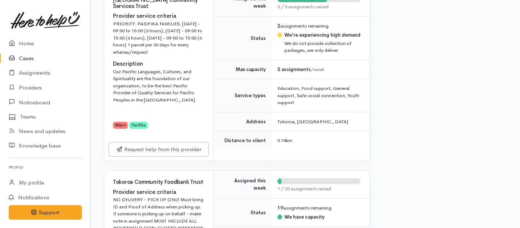
scroll to position [318, 0]
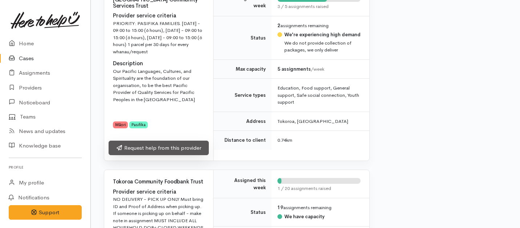
click at [175, 150] on link "Request help from this provider" at bounding box center [159, 148] width 100 height 15
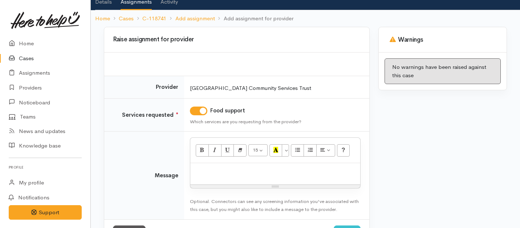
scroll to position [50, 0]
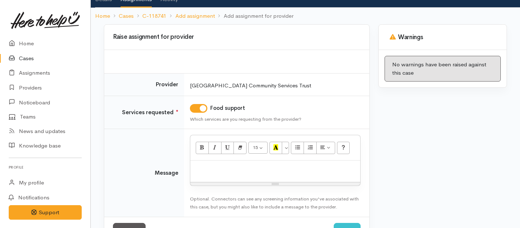
click at [258, 170] on p at bounding box center [275, 168] width 163 height 8
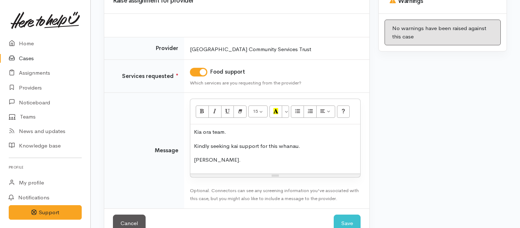
scroll to position [105, 0]
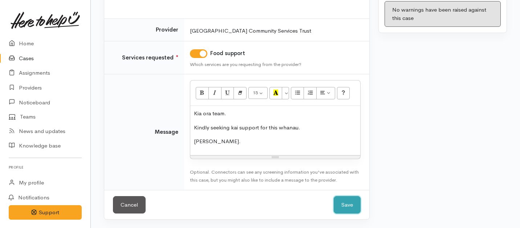
click at [346, 198] on button "Save" at bounding box center [346, 205] width 27 height 18
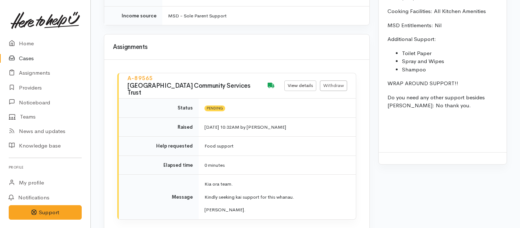
scroll to position [877, 0]
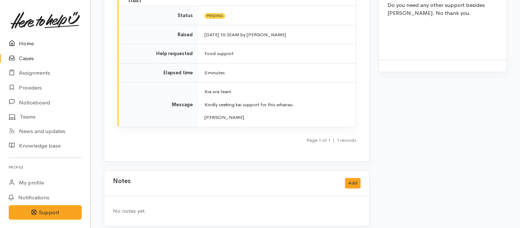
click at [28, 41] on link "Home" at bounding box center [45, 43] width 90 height 15
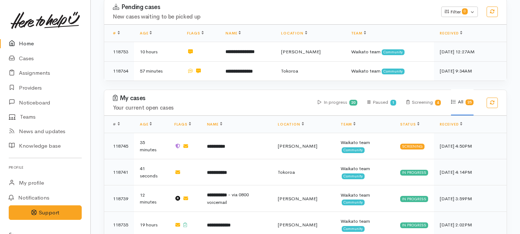
scroll to position [150, 0]
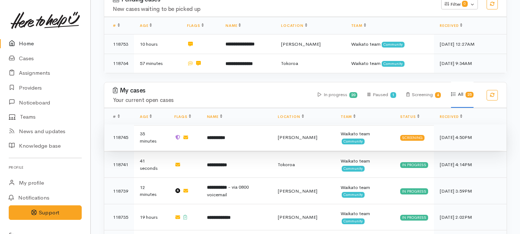
click at [220, 135] on b "**********" at bounding box center [216, 137] width 18 height 5
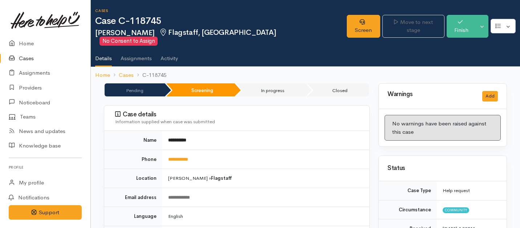
scroll to position [17, 0]
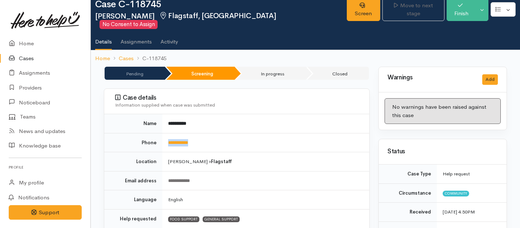
drag, startPoint x: 208, startPoint y: 135, endPoint x: 165, endPoint y: 134, distance: 42.1
click at [165, 134] on td "**********" at bounding box center [265, 142] width 207 height 19
copy link "**********"
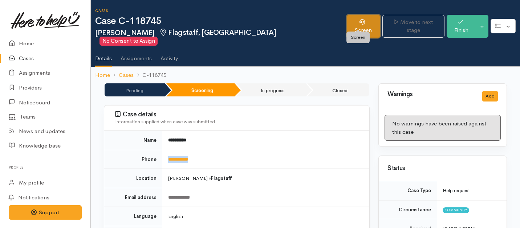
click at [358, 21] on link "Screen" at bounding box center [363, 26] width 33 height 23
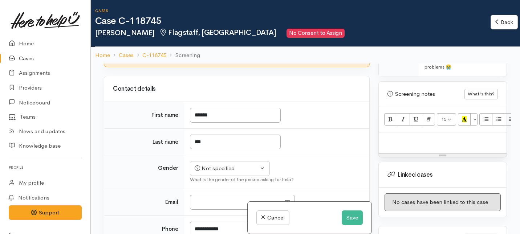
scroll to position [86, 0]
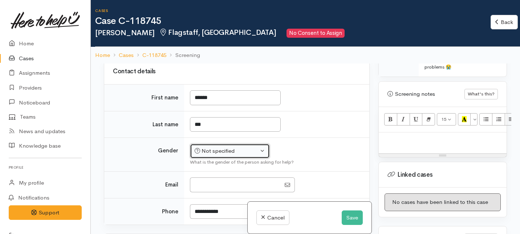
click at [223, 154] on div "Not specified" at bounding box center [227, 151] width 64 height 8
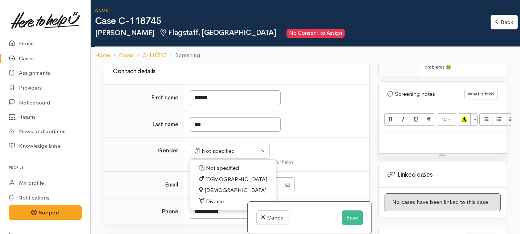
click at [210, 189] on span "[DEMOGRAPHIC_DATA]" at bounding box center [235, 190] width 62 height 8
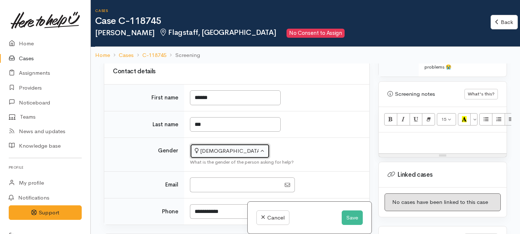
scroll to position [71, 0]
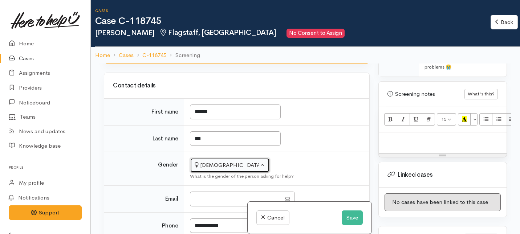
click at [212, 168] on div "[DEMOGRAPHIC_DATA]" at bounding box center [227, 165] width 64 height 8
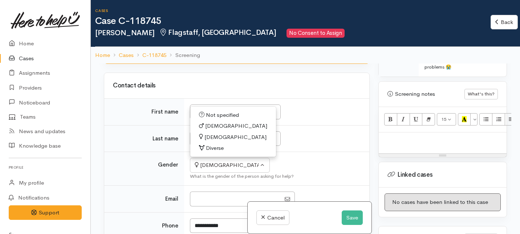
click at [209, 126] on span "[DEMOGRAPHIC_DATA]" at bounding box center [236, 126] width 62 height 8
select select "[DEMOGRAPHIC_DATA]"
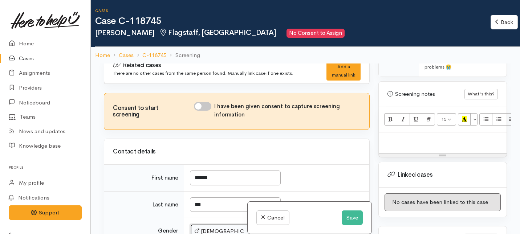
scroll to position [0, 0]
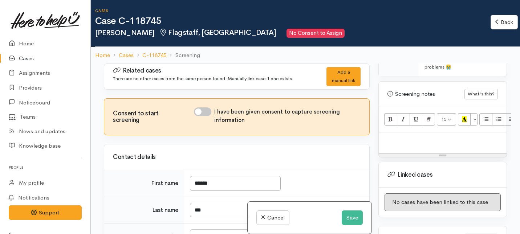
click at [205, 112] on input "I have been given consent to capture screening information" at bounding box center [202, 111] width 17 height 9
checkbox input "true"
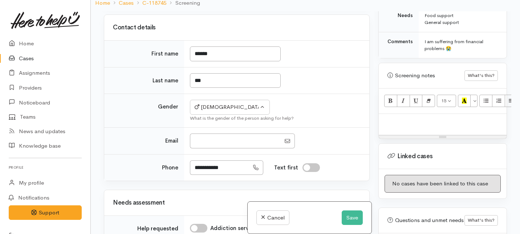
scroll to position [62, 0]
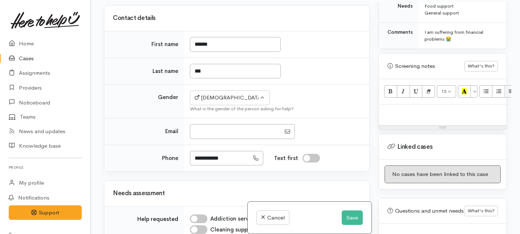
click at [389, 108] on p at bounding box center [442, 112] width 120 height 8
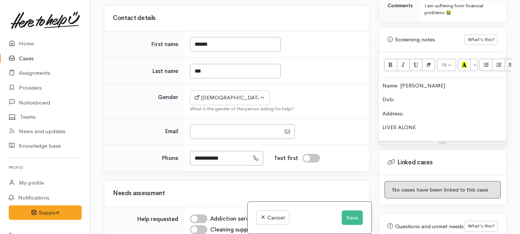
scroll to position [418, 0]
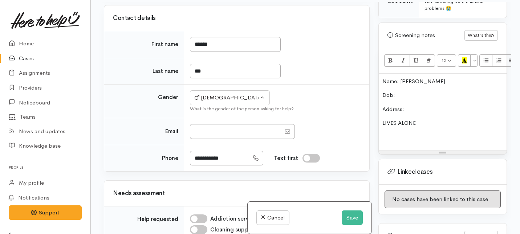
click at [397, 91] on p "Dob:" at bounding box center [442, 95] width 120 height 8
click at [405, 105] on p "Address:" at bounding box center [442, 109] width 120 height 8
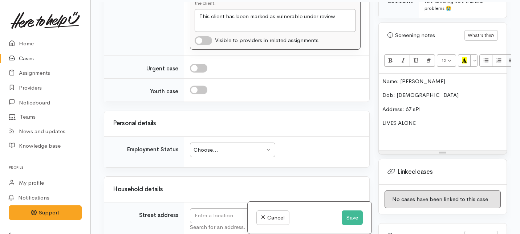
scroll to position [764, 0]
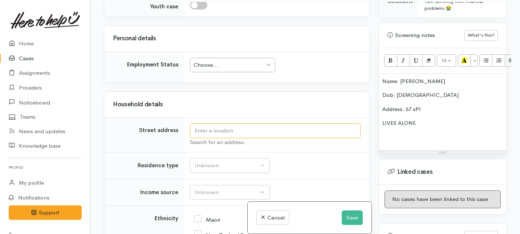
click at [214, 128] on input "text" at bounding box center [275, 130] width 171 height 15
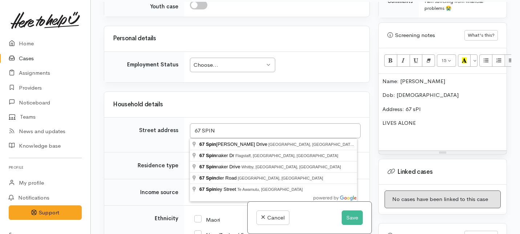
type input "67 Spinnaker Dr, Flagstaff, Hamilton, New Zealand"
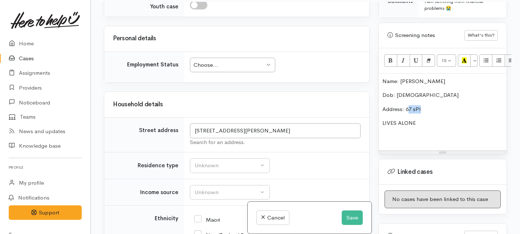
drag, startPoint x: 423, startPoint y: 102, endPoint x: 407, endPoint y: 101, distance: 15.6
click at [407, 105] on p "Address: 67 sPI" at bounding box center [442, 109] width 120 height 8
drag, startPoint x: 257, startPoint y: 129, endPoint x: 189, endPoint y: 126, distance: 68.3
click at [189, 126] on td "67 Spinnaker Dr, Flagstaff, Hamilton, New Zealand Search for an address." at bounding box center [276, 135] width 185 height 35
click at [407, 105] on p "Address:" at bounding box center [442, 109] width 120 height 8
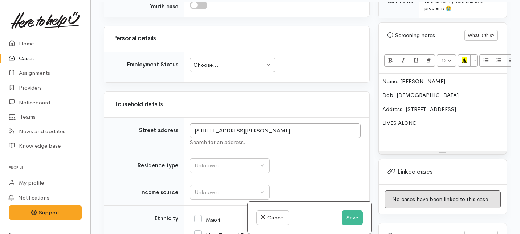
click at [418, 119] on p "LIVES ALONE" at bounding box center [442, 123] width 120 height 8
click at [239, 67] on div "Choose..." at bounding box center [228, 65] width 71 height 8
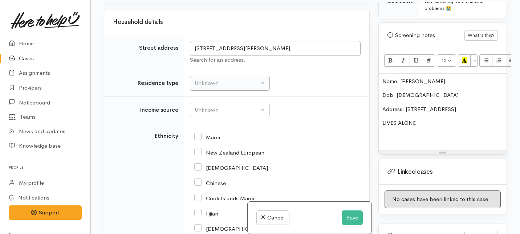
scroll to position [849, 0]
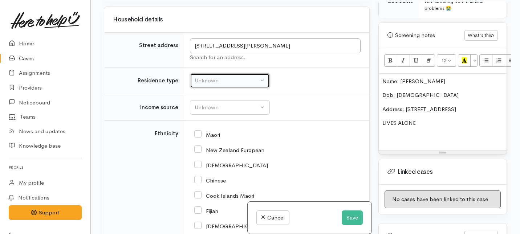
click at [246, 82] on div "Unknown" at bounding box center [227, 81] width 64 height 8
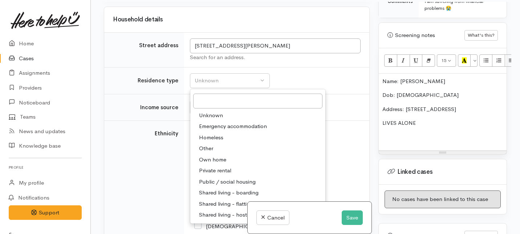
click at [216, 171] on span "Private rental" at bounding box center [215, 171] width 32 height 8
select select "2"
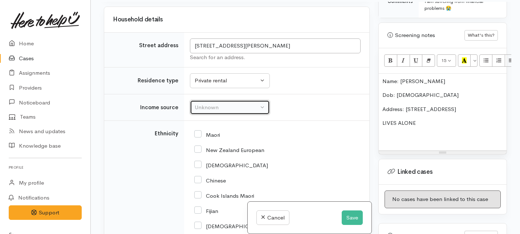
click at [215, 105] on div "Unknown" at bounding box center [227, 107] width 64 height 8
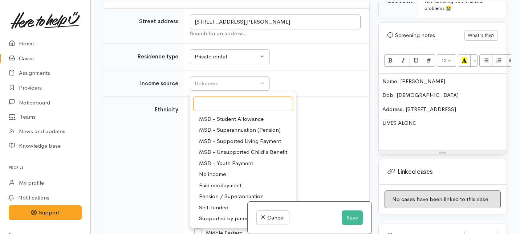
scroll to position [109, 0]
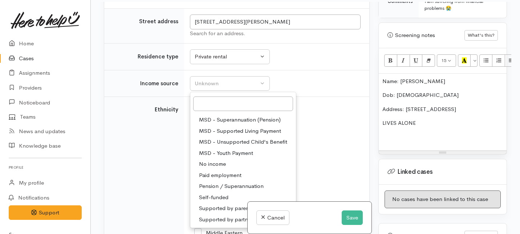
click at [217, 176] on span "Paid employment" at bounding box center [220, 175] width 42 height 8
select select "1"
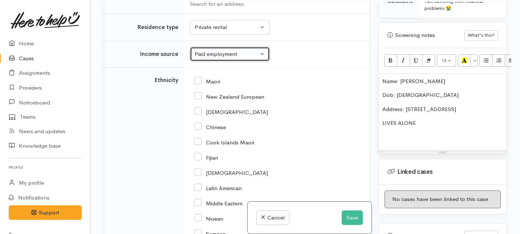
scroll to position [905, 0]
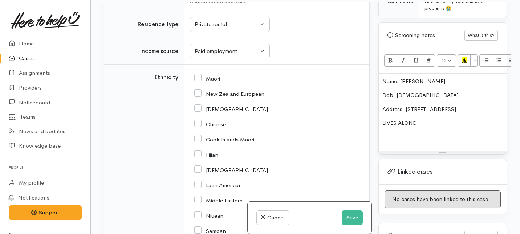
click at [200, 128] on div "Chinese" at bounding box center [275, 123] width 162 height 15
click at [198, 124] on input "Chinese" at bounding box center [210, 123] width 32 height 7
checkbox input "true"
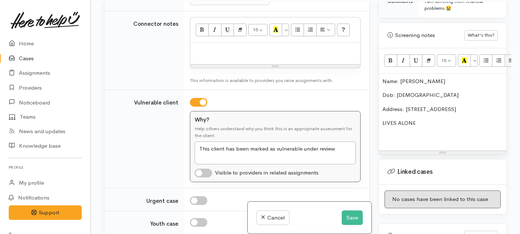
scroll to position [539, 0]
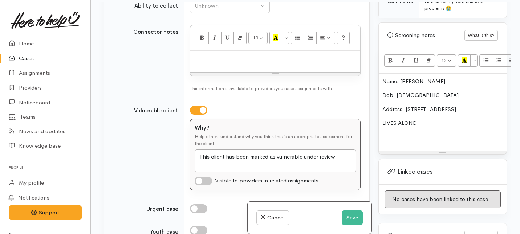
click at [196, 111] on input "checkbox" at bounding box center [198, 110] width 17 height 9
checkbox input "false"
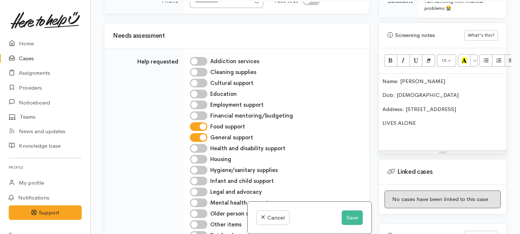
scroll to position [234, 0]
click at [199, 136] on input "General support" at bounding box center [198, 138] width 17 height 9
checkbox input "false"
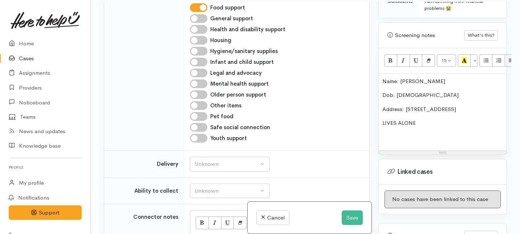
scroll to position [357, 0]
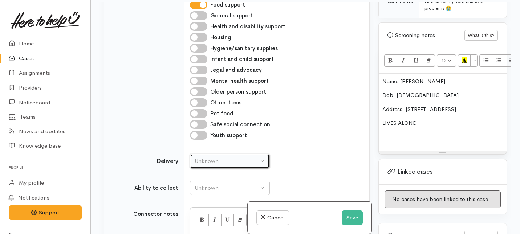
click at [214, 163] on div "Unknown" at bounding box center [227, 161] width 64 height 8
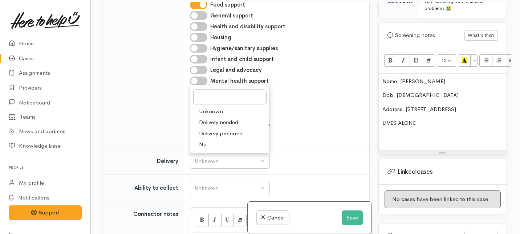
click at [209, 147] on link "No" at bounding box center [229, 144] width 79 height 11
select select "1"
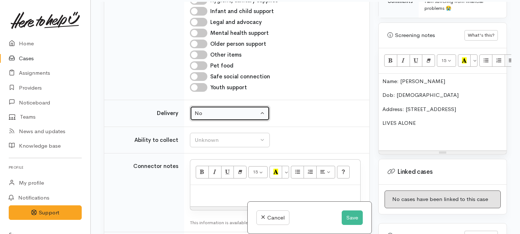
scroll to position [406, 0]
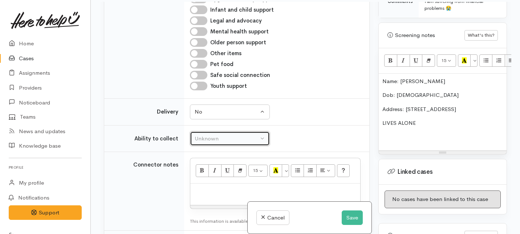
click at [213, 134] on button "Unknown" at bounding box center [230, 138] width 80 height 15
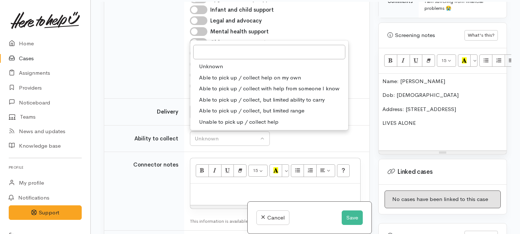
click at [218, 73] on span "Able to pick up / collect help on my own" at bounding box center [250, 77] width 102 height 8
select select "2"
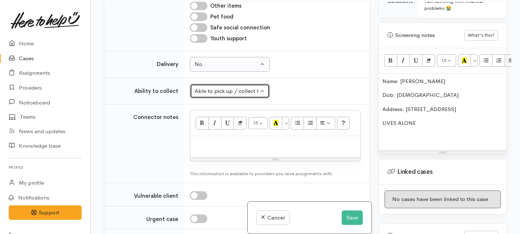
scroll to position [458, 0]
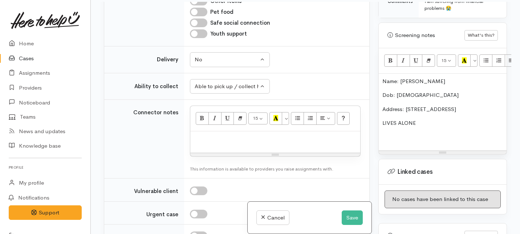
click at [423, 119] on p "LIVES ALONE" at bounding box center [442, 123] width 120 height 8
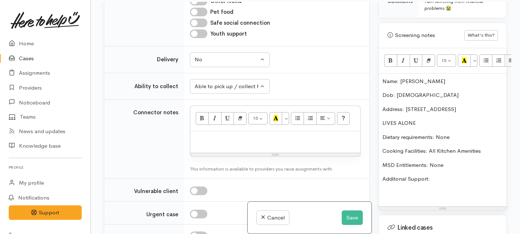
click at [401, 175] on p "Additonal Support:" at bounding box center [442, 179] width 120 height 8
click at [396, 175] on p "Additonal Support:" at bounding box center [442, 179] width 120 height 8
click at [431, 175] on p "Additional Support:" at bounding box center [442, 179] width 120 height 8
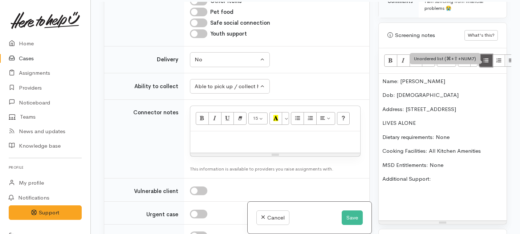
click at [487, 57] on icon "Unordered list (⌘+⇧+NUM7)" at bounding box center [485, 60] width 5 height 6
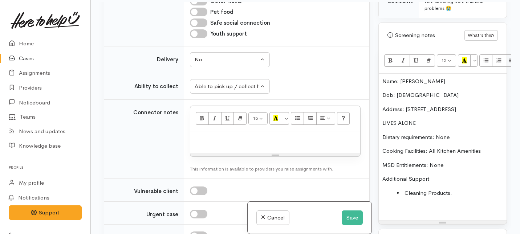
click at [411, 203] on p at bounding box center [442, 207] width 120 height 8
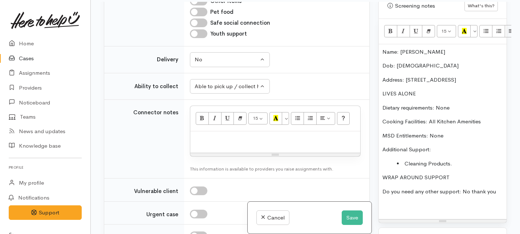
scroll to position [450, 0]
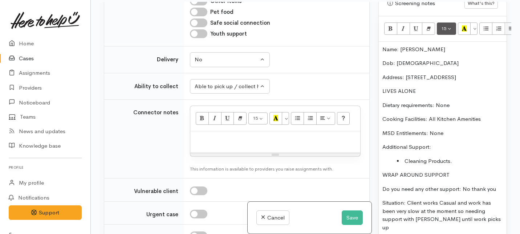
drag, startPoint x: 458, startPoint y: 158, endPoint x: 442, endPoint y: 25, distance: 133.5
click at [442, 25] on div "15 8 9 10 11 12 14 18 24 36 Background Color Transparent Select #ffff00 Text Co…" at bounding box center [442, 130] width 128 height 229
copy div "Name: Yongtu Liu Dob: 21/12/2001 Address: 67 Spinnaker Dr, Flagstaff LIVES ALON…"
click at [222, 132] on div at bounding box center [275, 141] width 170 height 21
paste div
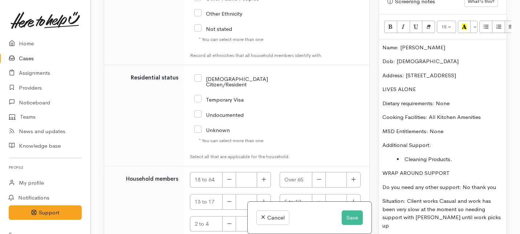
scroll to position [1258, 0]
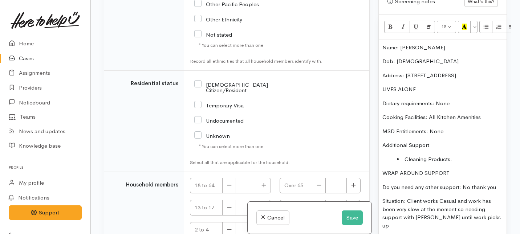
click at [201, 81] on input "[DEMOGRAPHIC_DATA] Citizen/Resident" at bounding box center [243, 87] width 99 height 12
checkbox input "true"
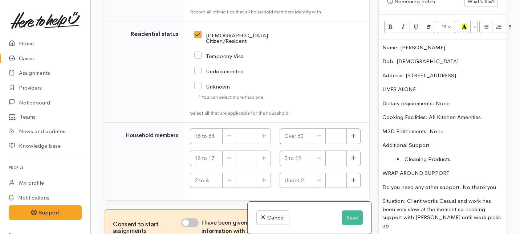
scroll to position [1317, 0]
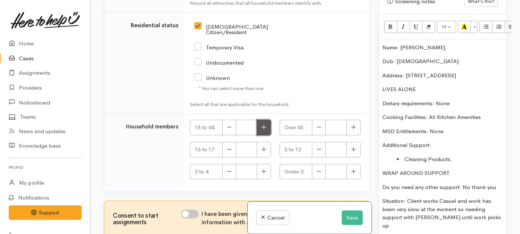
click at [261, 124] on icon "button" at bounding box center [263, 126] width 5 height 5
type input "1"
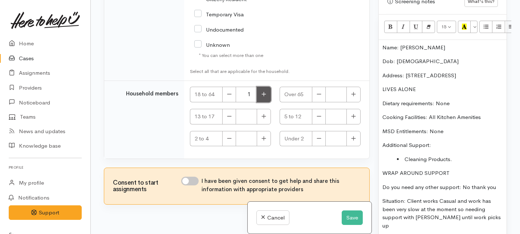
scroll to position [1359, 0]
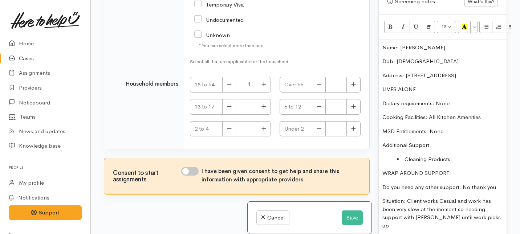
click at [193, 167] on input "I have been given consent to get help and share this information with appropria…" at bounding box center [189, 171] width 17 height 9
checkbox input "true"
click at [341, 220] on button "Save" at bounding box center [351, 217] width 21 height 15
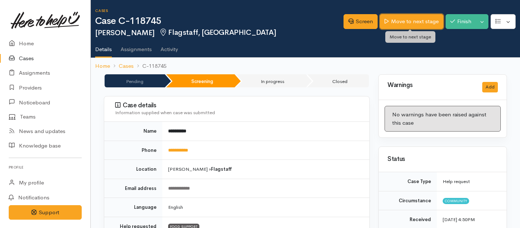
click at [389, 21] on link "Move to next stage" at bounding box center [411, 21] width 63 height 15
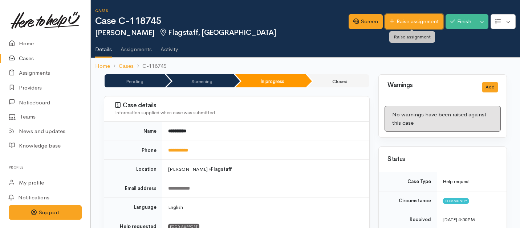
click at [389, 22] on icon at bounding box center [391, 21] width 5 height 5
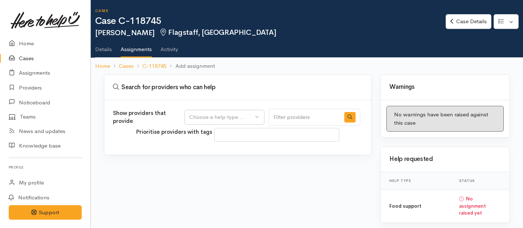
select select
click at [205, 119] on div "Choose a help type..." at bounding box center [221, 117] width 64 height 8
click at [206, 155] on span "Food support" at bounding box center [210, 152] width 34 height 8
select select "3"
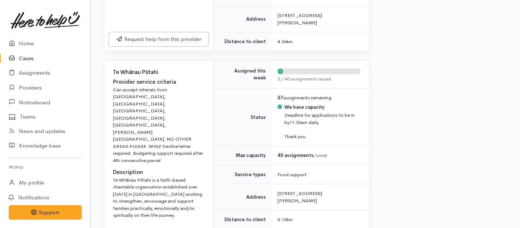
scroll to position [516, 0]
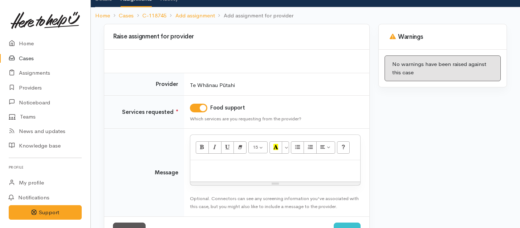
scroll to position [51, 0]
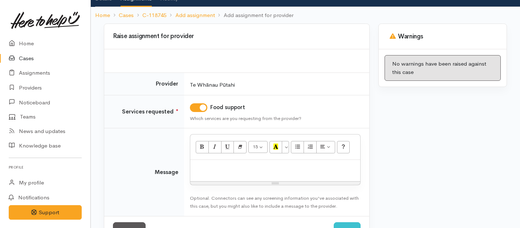
click at [210, 173] on div at bounding box center [275, 170] width 170 height 21
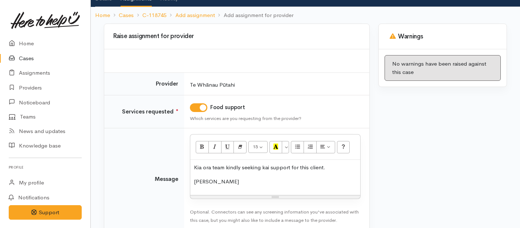
click at [331, 166] on p "Kia ora team kindly seeking kai support for this client." at bounding box center [275, 168] width 163 height 8
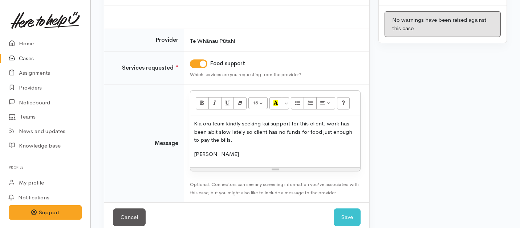
scroll to position [107, 0]
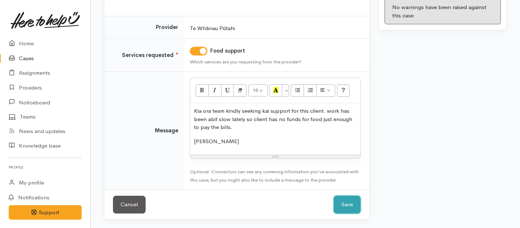
click at [352, 206] on button "Save" at bounding box center [346, 205] width 27 height 18
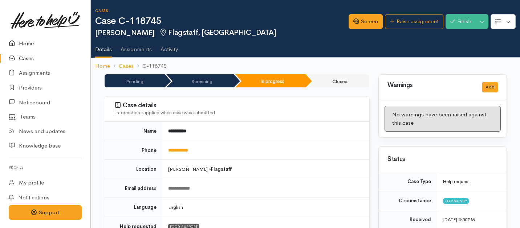
click at [25, 45] on link "Home" at bounding box center [45, 43] width 90 height 15
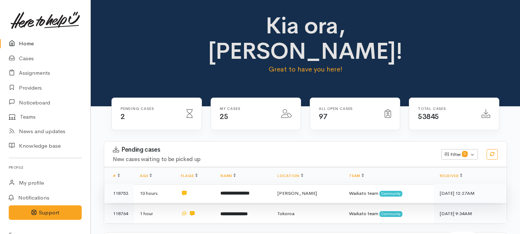
click at [206, 184] on td at bounding box center [195, 194] width 40 height 20
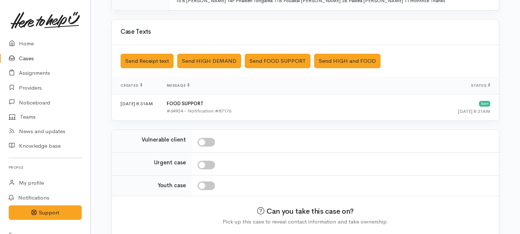
scroll to position [229, 0]
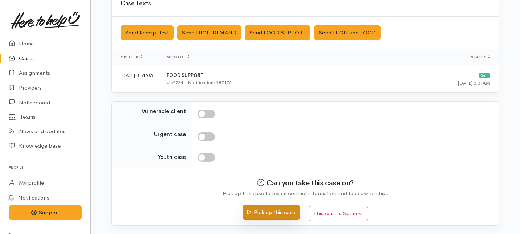
click at [262, 212] on button "Pick up this case" at bounding box center [270, 212] width 57 height 15
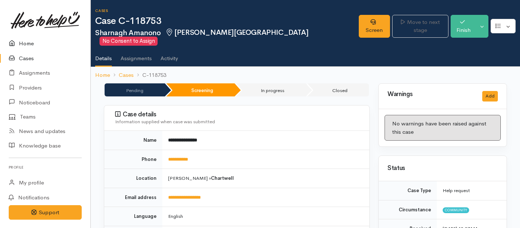
click at [36, 44] on link "Home" at bounding box center [45, 43] width 90 height 15
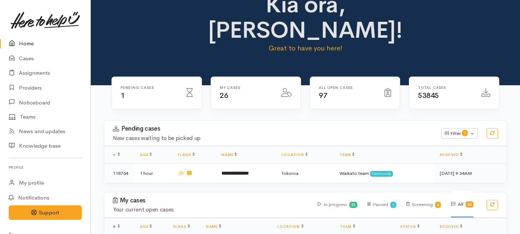
scroll to position [21, 0]
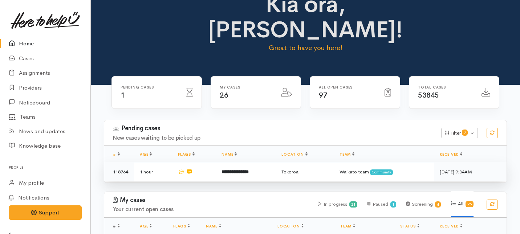
click at [206, 162] on td at bounding box center [194, 171] width 44 height 19
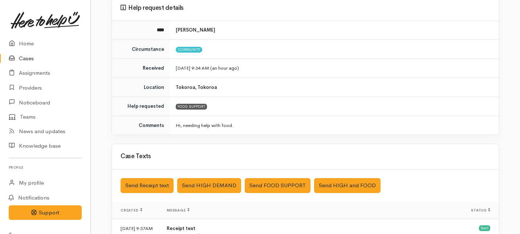
scroll to position [222, 0]
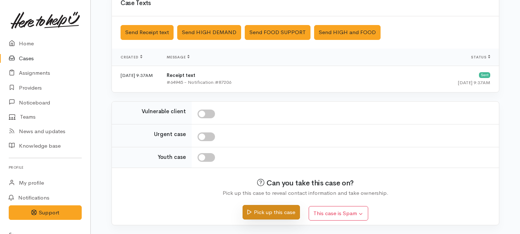
click at [255, 213] on button "Pick up this case" at bounding box center [270, 212] width 57 height 15
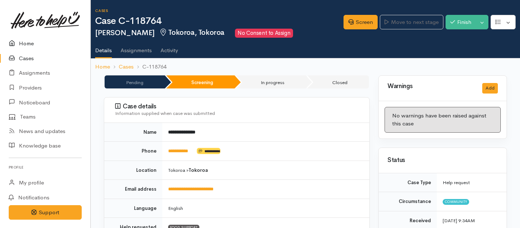
click at [30, 38] on link "Home" at bounding box center [45, 43] width 90 height 15
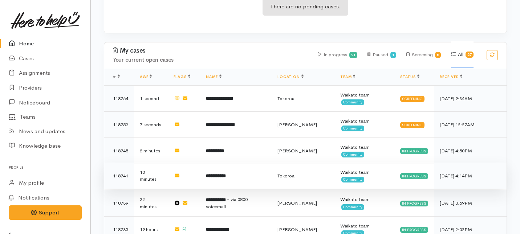
scroll to position [180, 0]
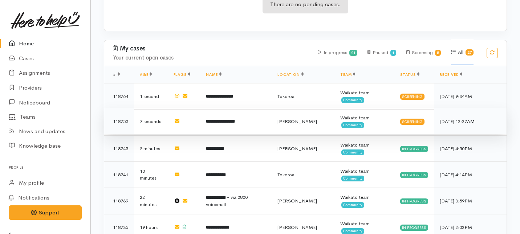
click at [233, 119] on b "**********" at bounding box center [220, 121] width 29 height 5
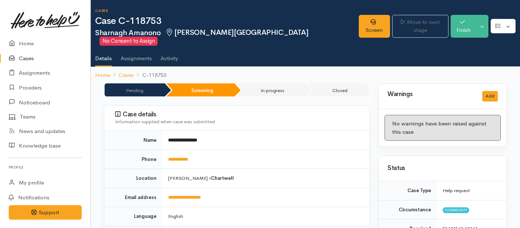
scroll to position [0, 0]
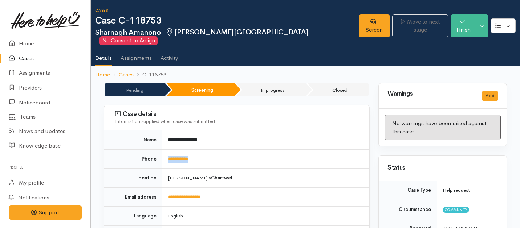
drag, startPoint x: 206, startPoint y: 151, endPoint x: 164, endPoint y: 147, distance: 42.2
click at [164, 150] on td "**********" at bounding box center [265, 159] width 207 height 19
copy link "**********"
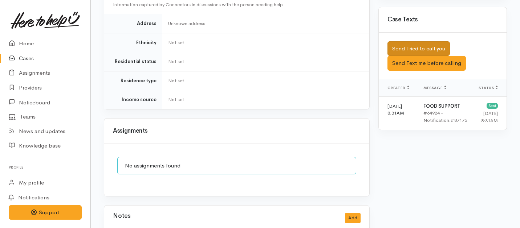
scroll to position [427, 0]
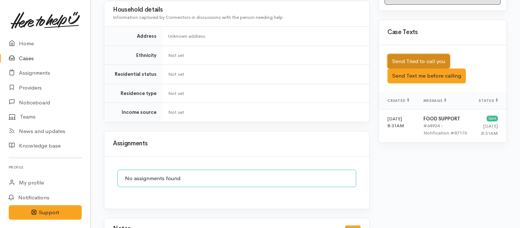
click at [417, 54] on button "Send Tried to call you" at bounding box center [418, 61] width 62 height 15
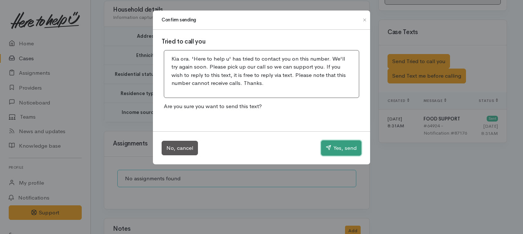
click at [345, 146] on button "Yes, send" at bounding box center [341, 147] width 40 height 15
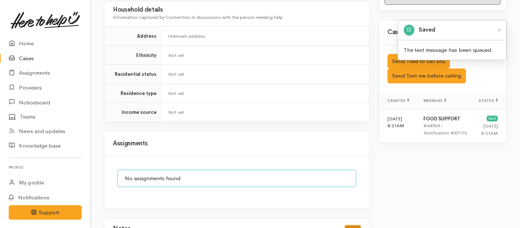
click at [353, 226] on button "Add" at bounding box center [353, 231] width 16 height 11
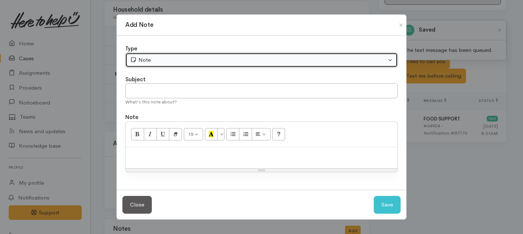
click at [215, 57] on div "Note" at bounding box center [258, 60] width 256 height 8
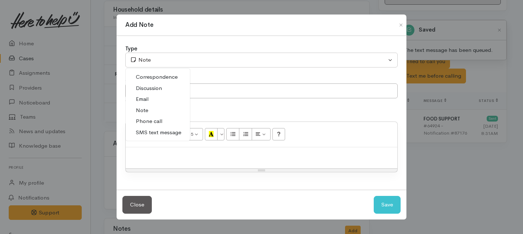
click at [156, 122] on span "Phone call" at bounding box center [149, 121] width 26 height 8
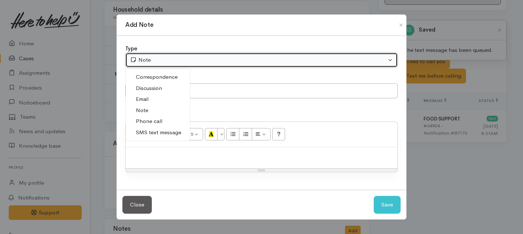
select select "3"
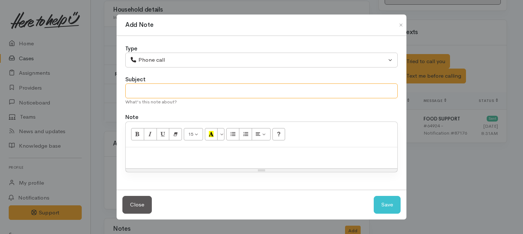
click at [140, 91] on input "text" at bounding box center [261, 90] width 272 height 15
type input "1st Attempt to contact"
click at [157, 155] on p at bounding box center [261, 155] width 264 height 8
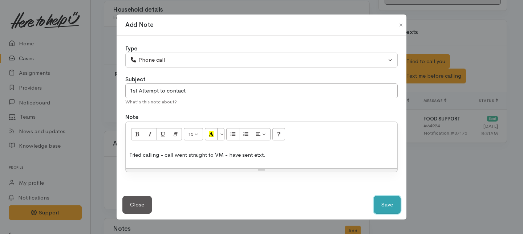
click at [386, 204] on button "Save" at bounding box center [386, 205] width 27 height 18
select select "1"
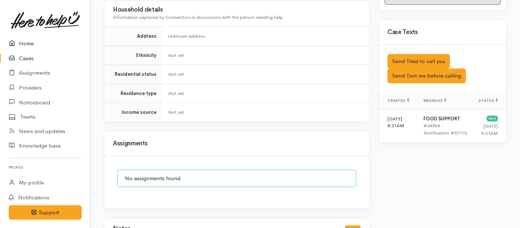
click at [23, 43] on link "Home" at bounding box center [45, 43] width 90 height 15
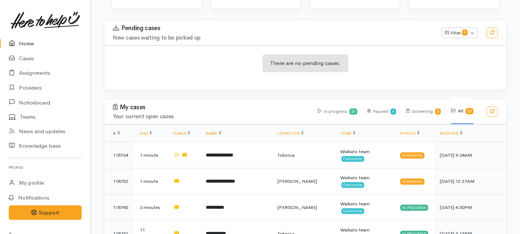
scroll to position [129, 0]
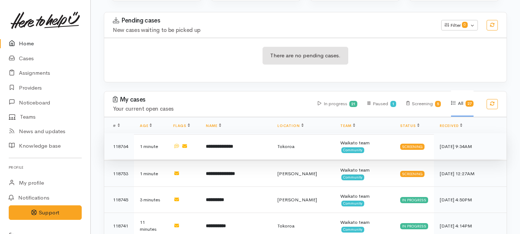
click at [253, 133] on td "**********" at bounding box center [235, 146] width 71 height 26
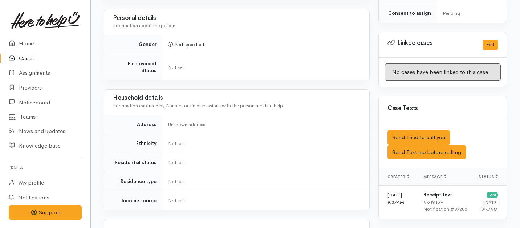
scroll to position [356, 0]
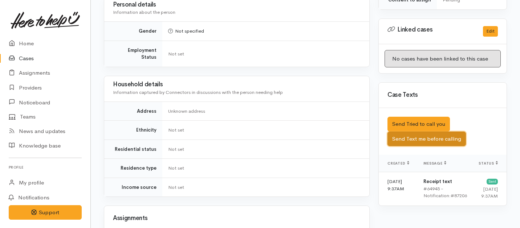
click at [430, 132] on button "Send Text me before calling" at bounding box center [426, 139] width 78 height 15
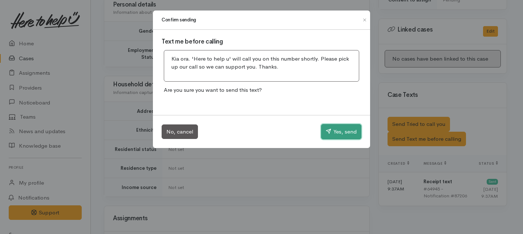
click at [333, 133] on button "Yes, send" at bounding box center [341, 131] width 40 height 15
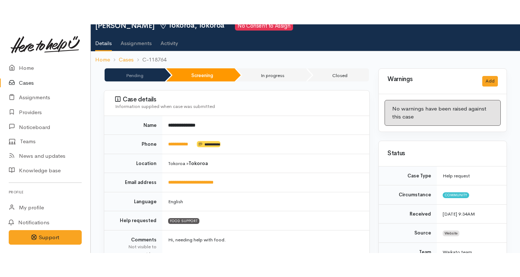
scroll to position [0, 0]
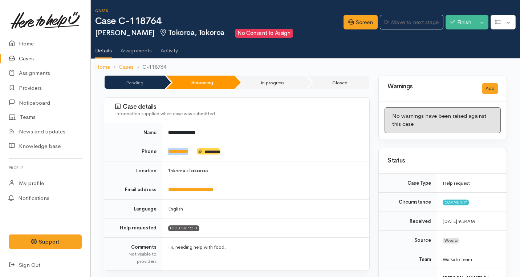
drag, startPoint x: 196, startPoint y: 150, endPoint x: 164, endPoint y: 148, distance: 32.3
click at [164, 148] on td "**********" at bounding box center [265, 151] width 207 height 19
copy td "**********"
click at [355, 21] on link "Screen" at bounding box center [360, 22] width 34 height 15
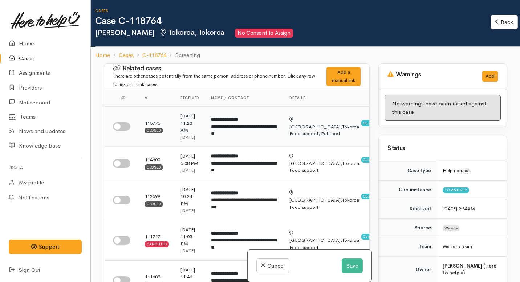
click at [119, 128] on input "checkbox" at bounding box center [121, 126] width 17 height 9
checkbox input "true"
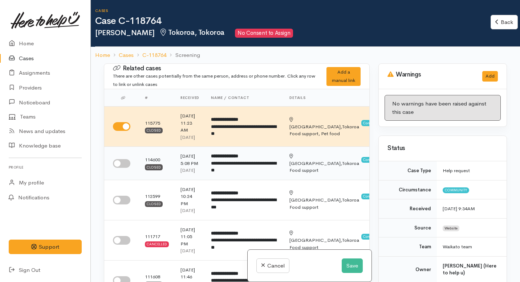
click at [123, 168] on input "checkbox" at bounding box center [121, 163] width 17 height 9
checkbox input "true"
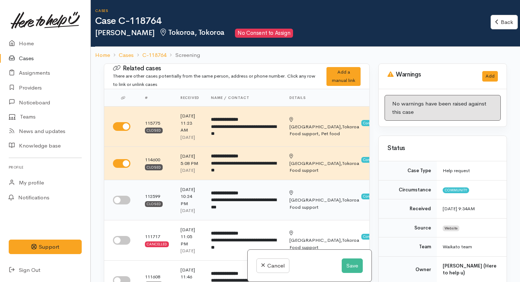
click at [124, 205] on input "checkbox" at bounding box center [121, 200] width 17 height 9
checkbox input "true"
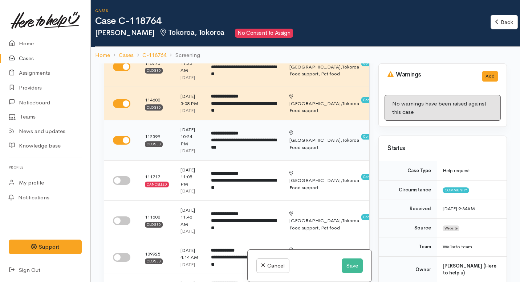
scroll to position [67, 0]
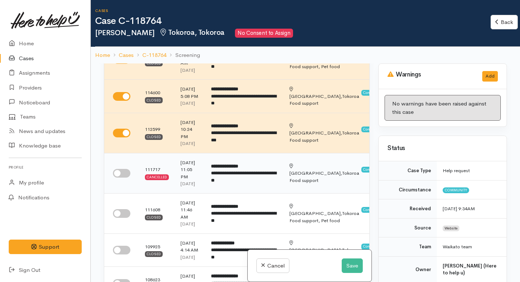
click at [122, 178] on input "checkbox" at bounding box center [121, 173] width 17 height 9
checkbox input "true"
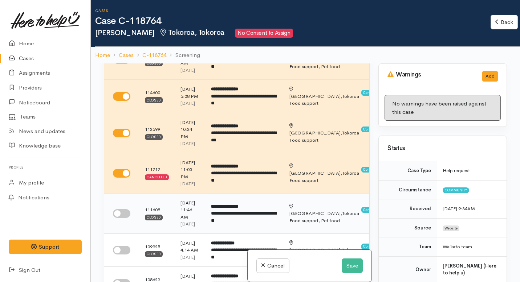
click at [123, 218] on input "checkbox" at bounding box center [121, 213] width 17 height 9
checkbox input "true"
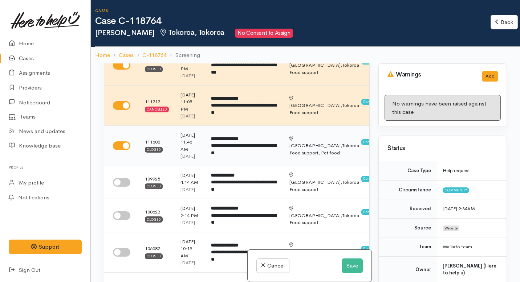
scroll to position [149, 0]
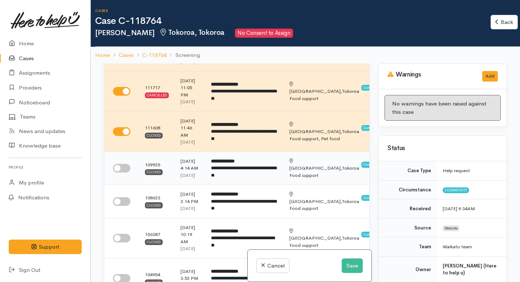
click at [122, 173] on input "checkbox" at bounding box center [121, 168] width 17 height 9
checkbox input "true"
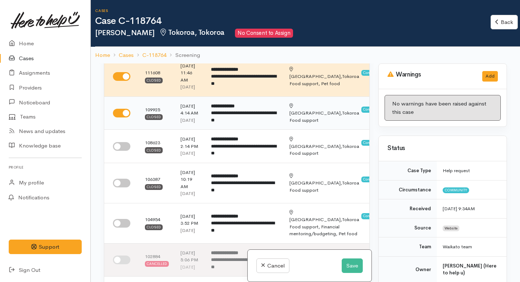
scroll to position [210, 0]
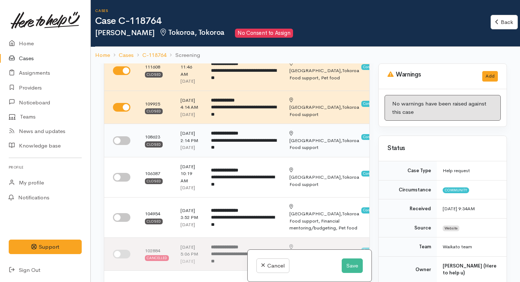
click at [122, 145] on input "checkbox" at bounding box center [121, 140] width 17 height 9
checkbox input "true"
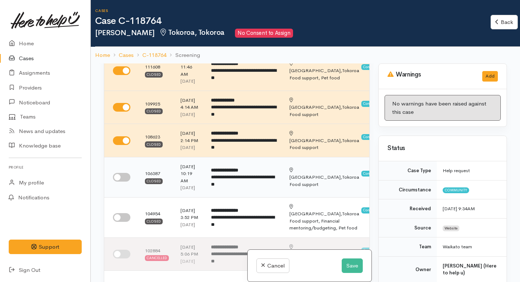
click at [122, 182] on input "checkbox" at bounding box center [121, 177] width 17 height 9
checkbox input "true"
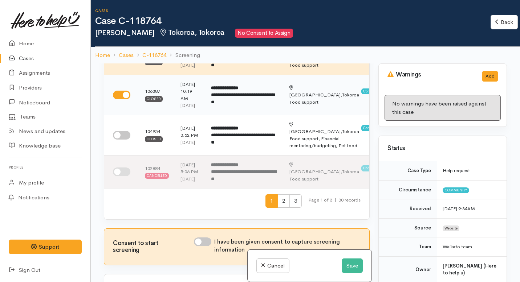
scroll to position [300, 0]
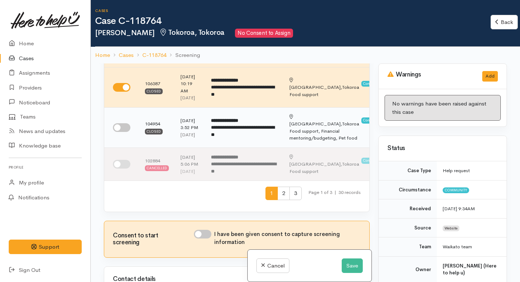
click at [121, 132] on input "checkbox" at bounding box center [121, 127] width 17 height 9
checkbox input "true"
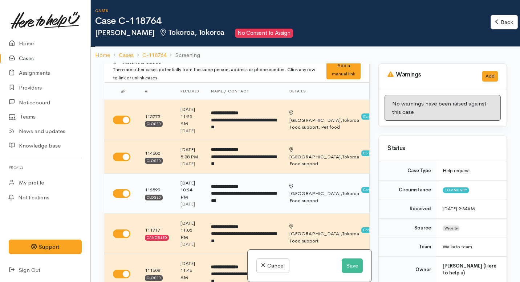
scroll to position [0, 0]
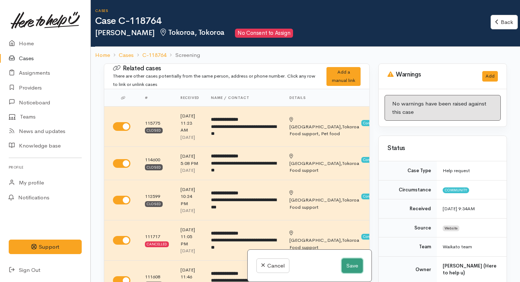
click at [347, 260] on button "Save" at bounding box center [351, 266] width 21 height 15
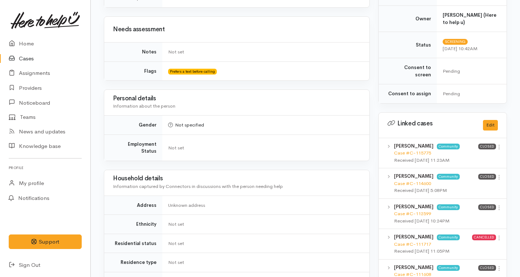
scroll to position [270, 0]
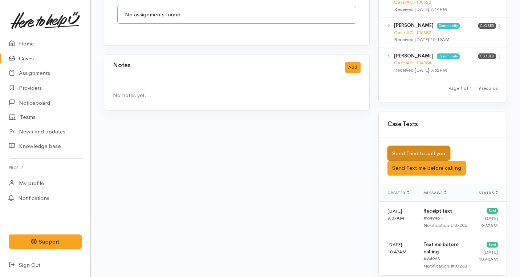
click at [419, 146] on button "Send Tried to call you" at bounding box center [418, 153] width 62 height 15
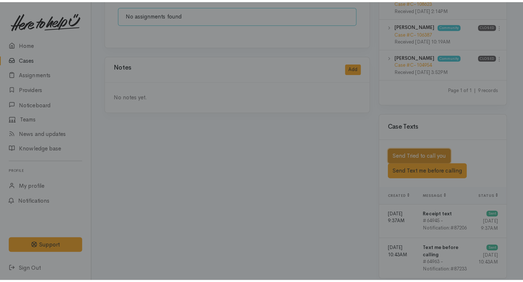
scroll to position [590, 0]
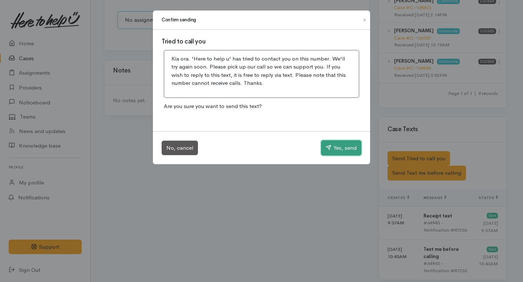
click at [335, 147] on button "Yes, send" at bounding box center [341, 147] width 40 height 15
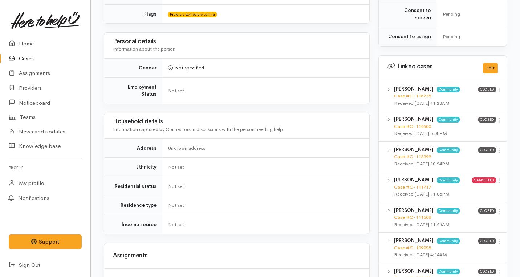
scroll to position [318, 0]
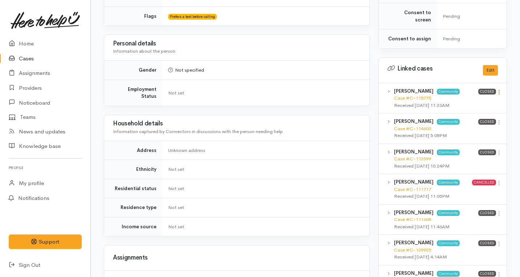
click at [498, 89] on icon at bounding box center [499, 92] width 6 height 6
click at [462, 102] on link "View case" at bounding box center [472, 106] width 57 height 11
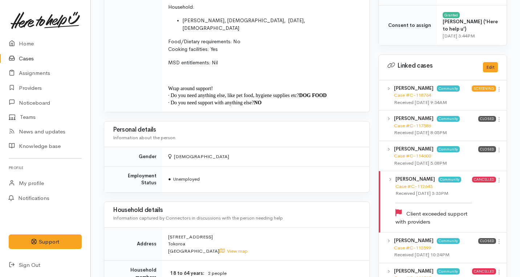
scroll to position [357, 0]
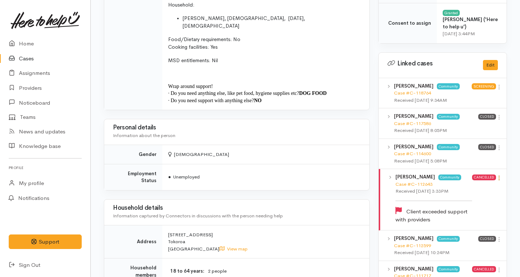
click at [498, 175] on icon at bounding box center [499, 178] width 6 height 6
click at [464, 186] on link "View case" at bounding box center [472, 191] width 57 height 11
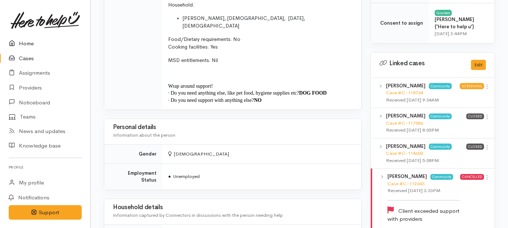
click at [29, 45] on link "Home" at bounding box center [45, 43] width 90 height 15
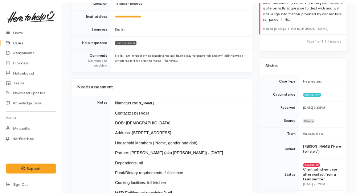
scroll to position [146, 0]
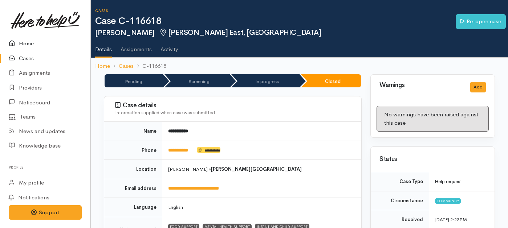
click at [19, 43] on link "Home" at bounding box center [45, 43] width 90 height 15
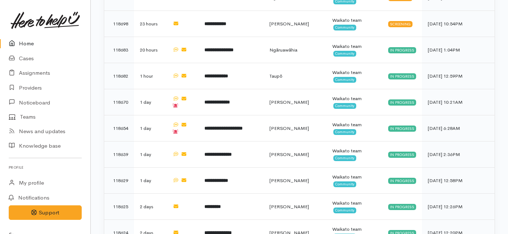
scroll to position [737, 0]
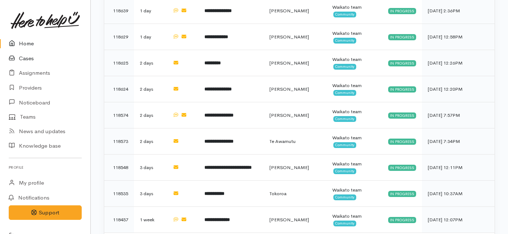
click at [30, 57] on link "Cases" at bounding box center [45, 58] width 90 height 15
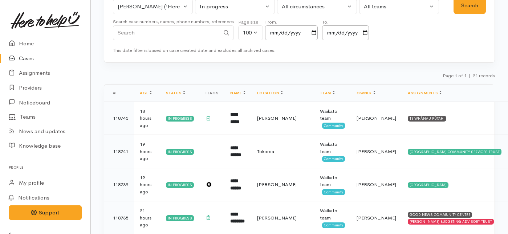
scroll to position [82, 0]
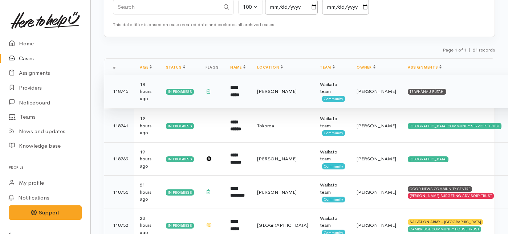
click at [236, 91] on td "**********" at bounding box center [237, 91] width 27 height 33
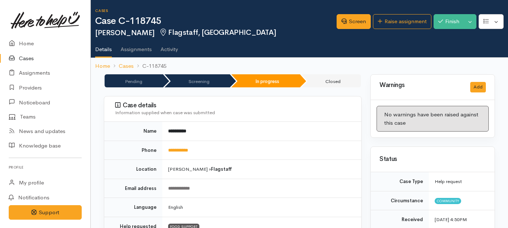
click at [446, 30] on div "Finish Toggle Dropdown Pause Cancel" at bounding box center [454, 22] width 43 height 17
click at [445, 22] on button "Finish" at bounding box center [448, 21] width 30 height 15
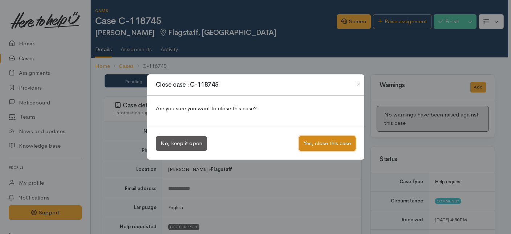
click at [320, 150] on button "Yes, close this case" at bounding box center [327, 143] width 57 height 15
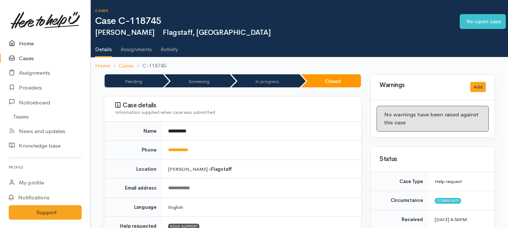
click at [23, 43] on link "Home" at bounding box center [45, 43] width 90 height 15
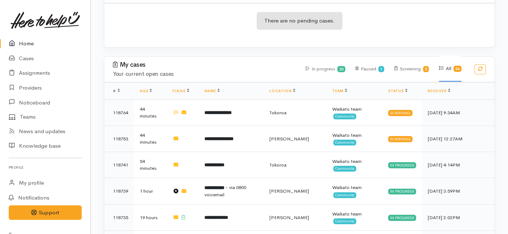
scroll to position [165, 0]
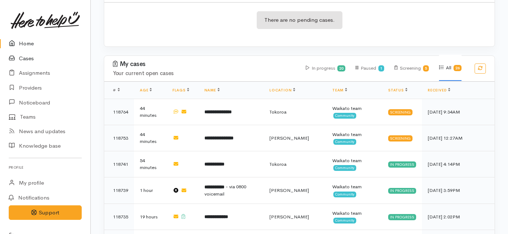
click at [27, 58] on link "Cases" at bounding box center [45, 58] width 90 height 15
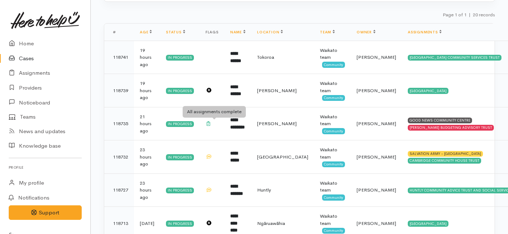
scroll to position [130, 0]
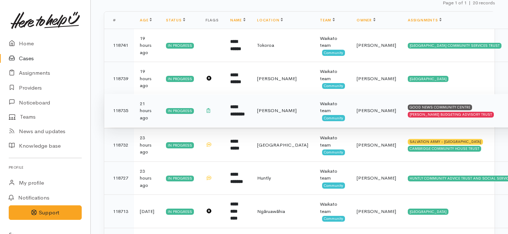
click at [264, 121] on td "[PERSON_NAME]" at bounding box center [282, 110] width 63 height 33
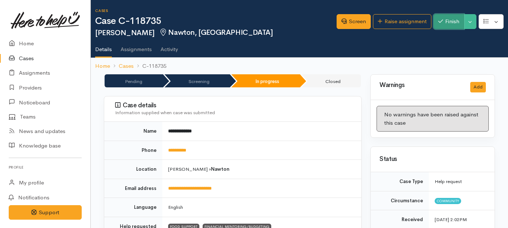
click at [445, 23] on button "Finish" at bounding box center [448, 21] width 30 height 15
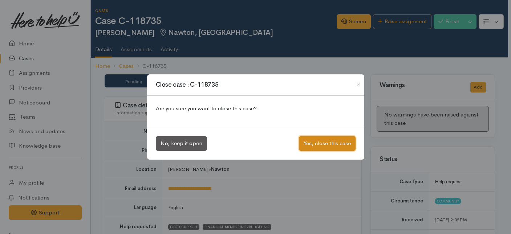
click at [322, 146] on button "Yes, close this case" at bounding box center [327, 143] width 57 height 15
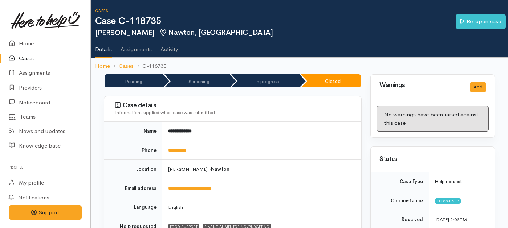
click at [28, 59] on link "Cases" at bounding box center [45, 58] width 90 height 15
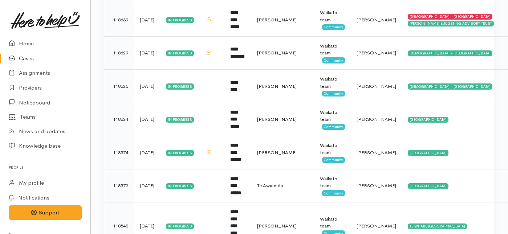
scroll to position [584, 0]
